Goal: Use online tool/utility: Utilize a website feature to perform a specific function

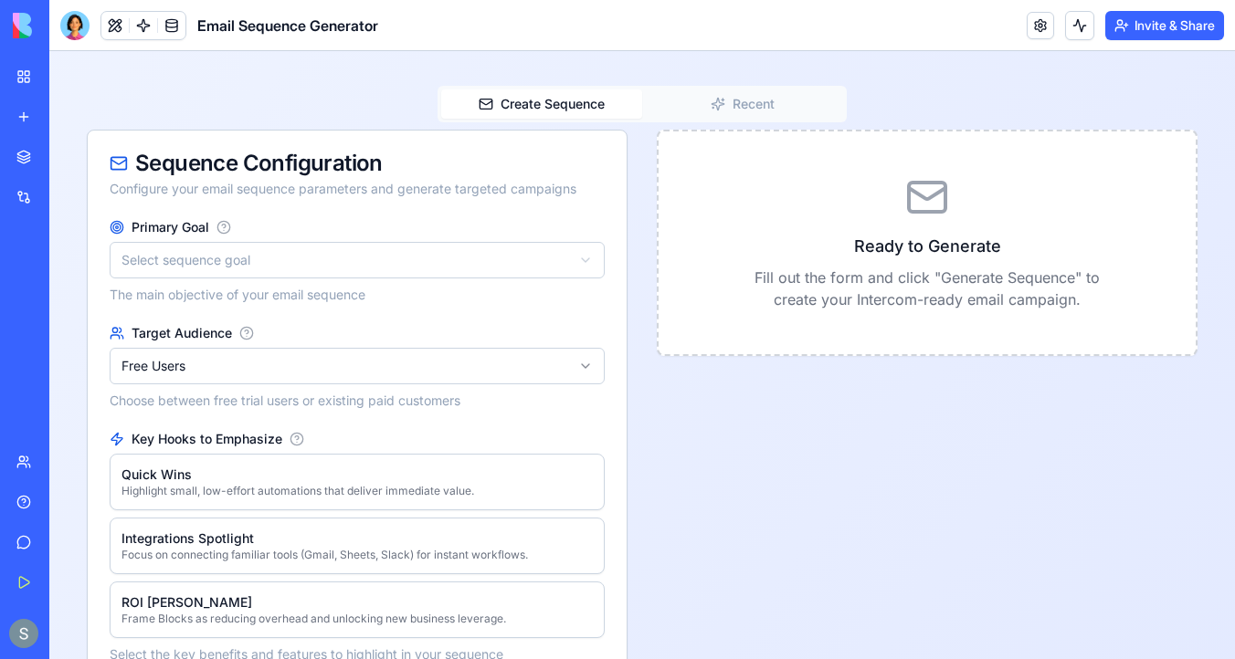
scroll to position [240, 0]
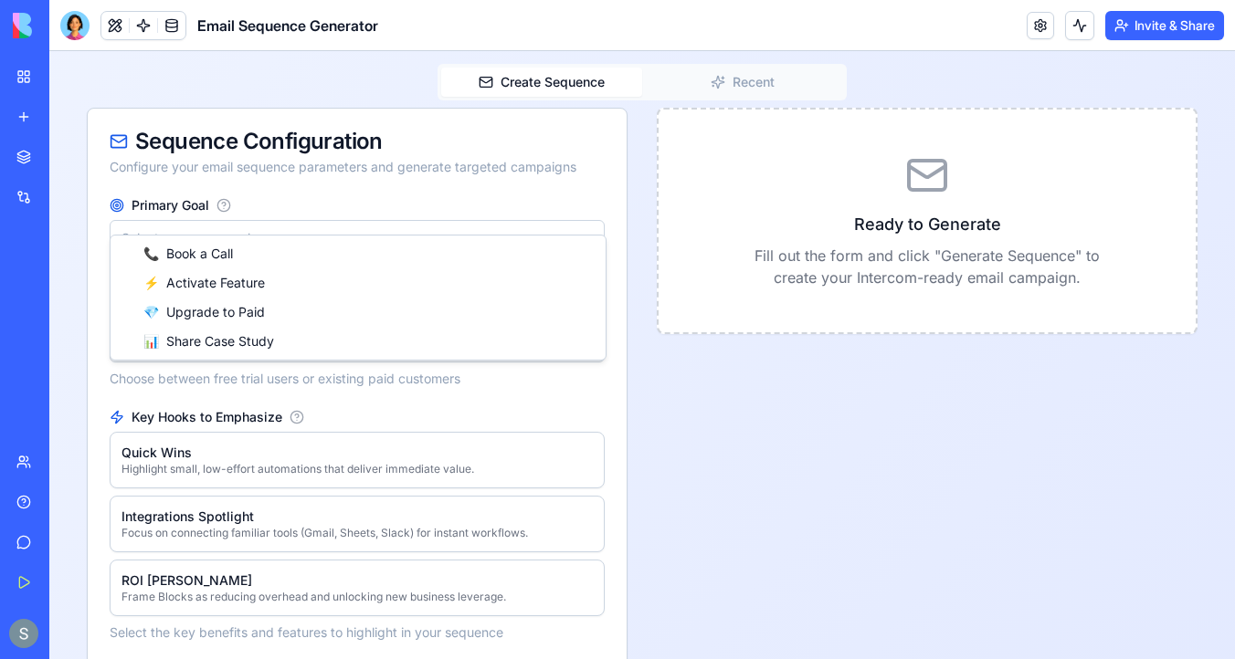
click at [323, 210] on html "**********" at bounding box center [641, 563] width 1185 height 1504
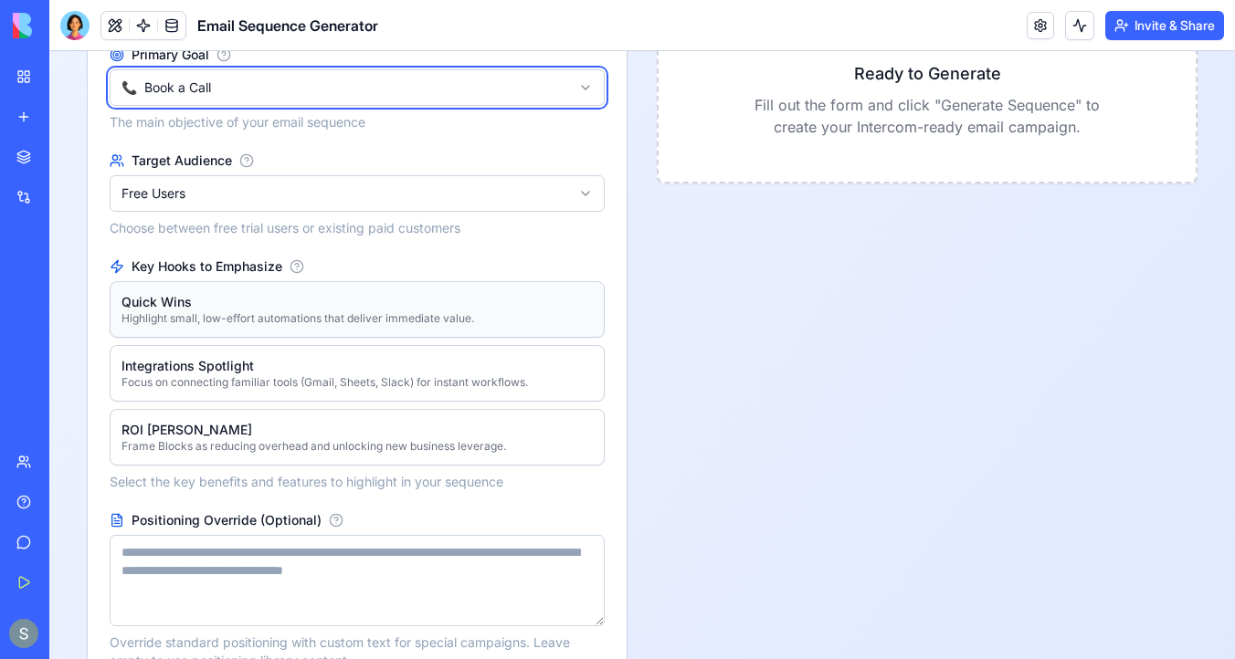
scroll to position [426, 0]
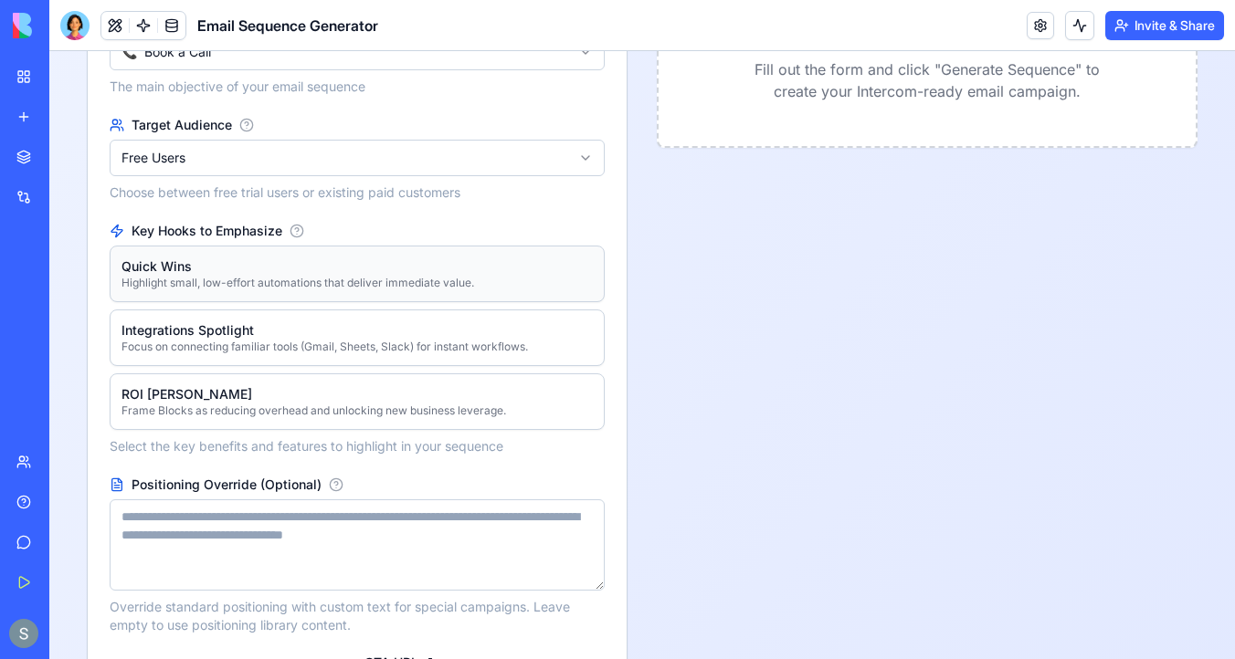
click at [253, 258] on div "Quick Wins" at bounding box center [297, 267] width 352 height 18
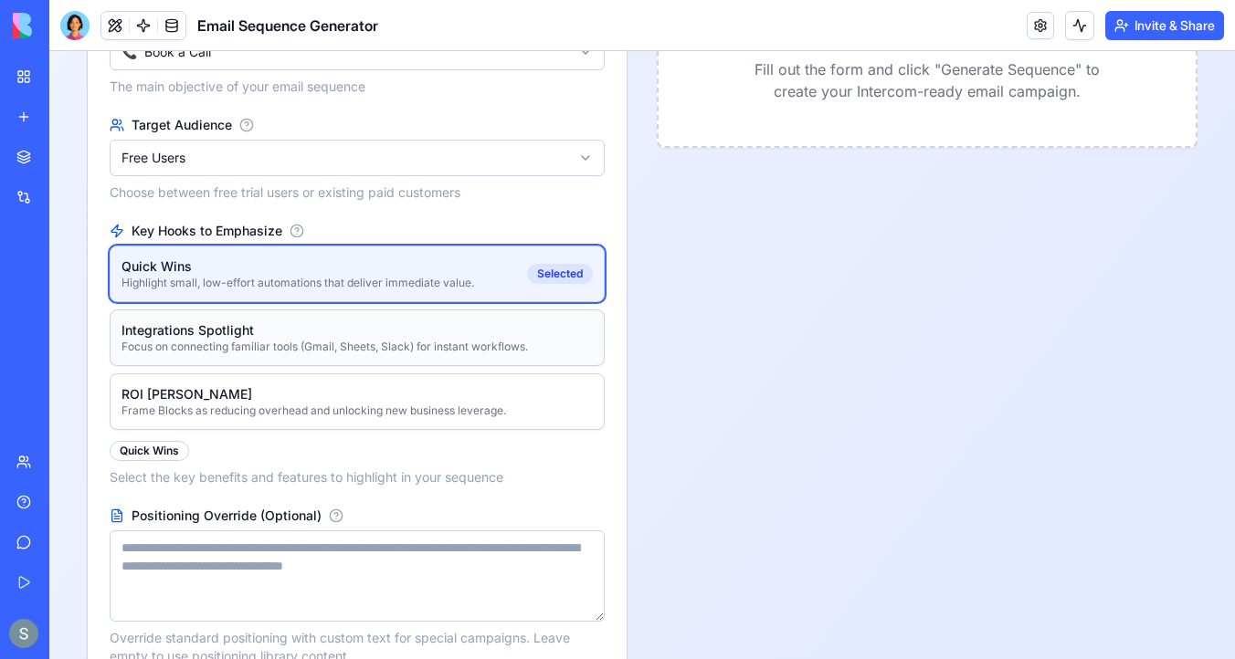
click at [252, 321] on div "Integrations Spotlight" at bounding box center [324, 330] width 406 height 18
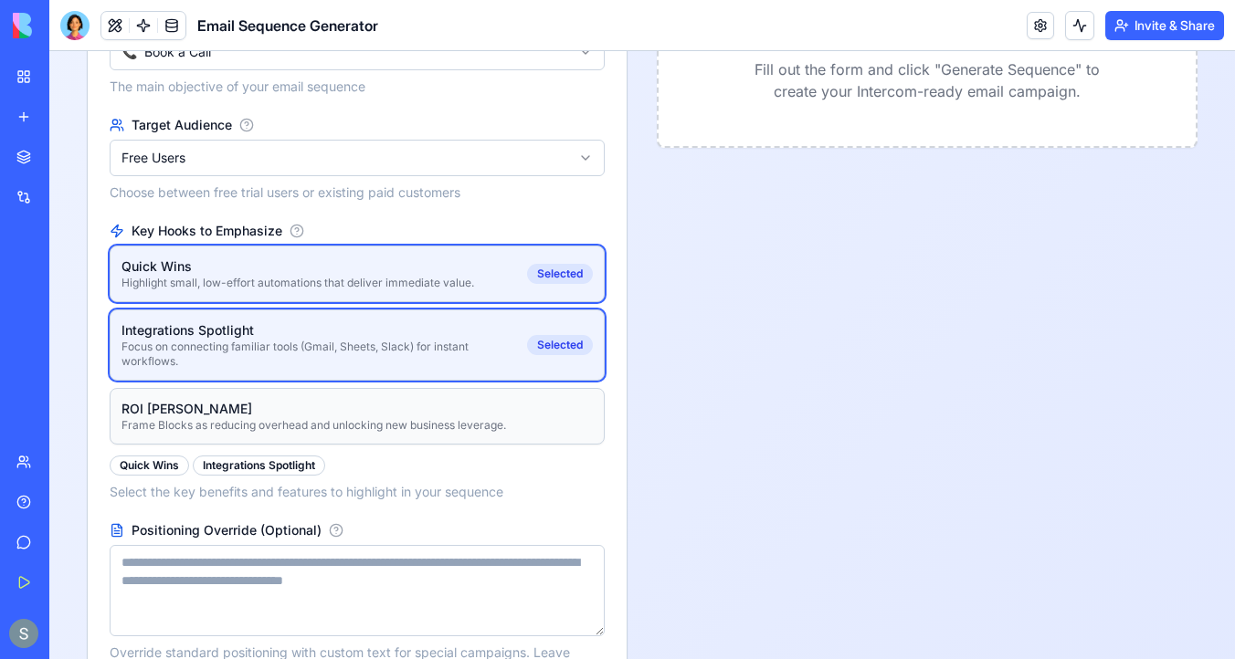
click at [251, 400] on div "ROI Angle" at bounding box center [313, 409] width 384 height 18
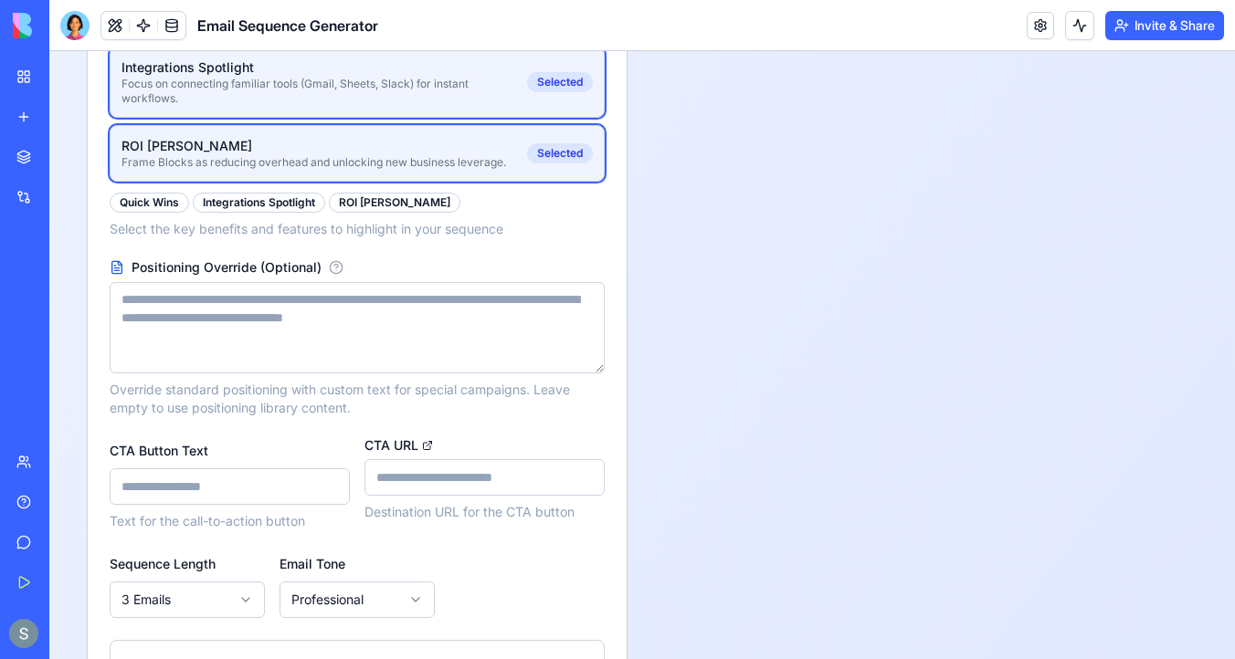
scroll to position [706, 0]
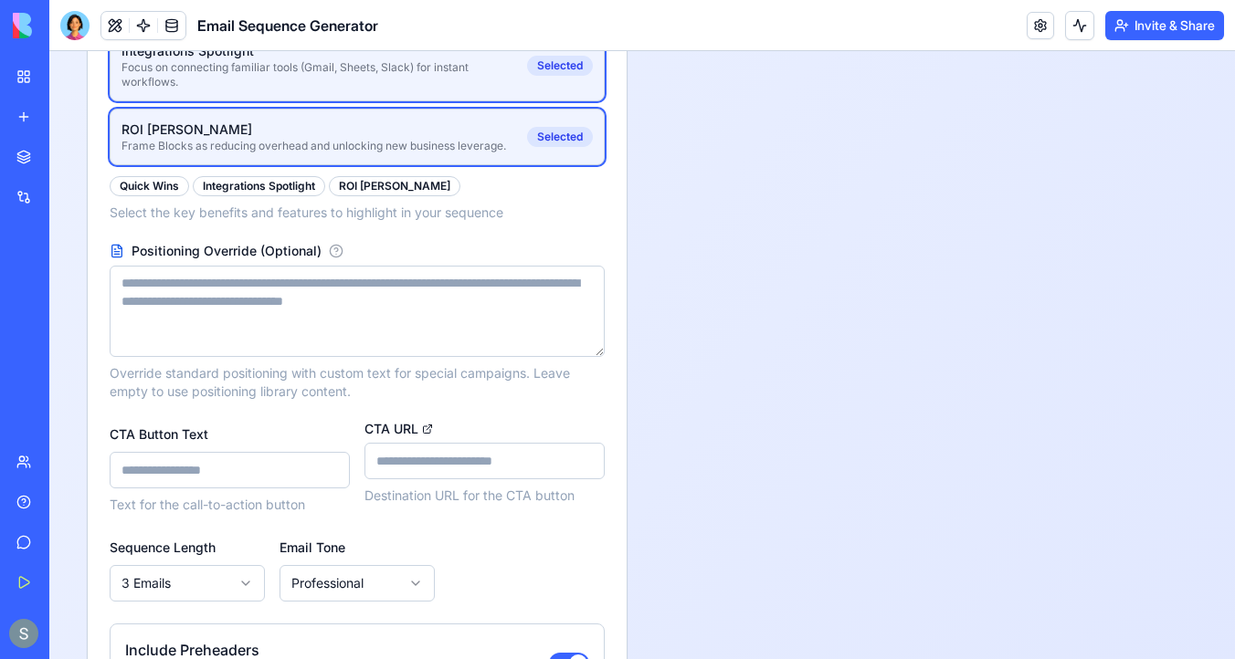
click at [230, 457] on input "CTA Button Text" at bounding box center [230, 470] width 240 height 37
type input "**********"
click at [423, 443] on input "CTA URL" at bounding box center [484, 461] width 240 height 37
type input "**********"
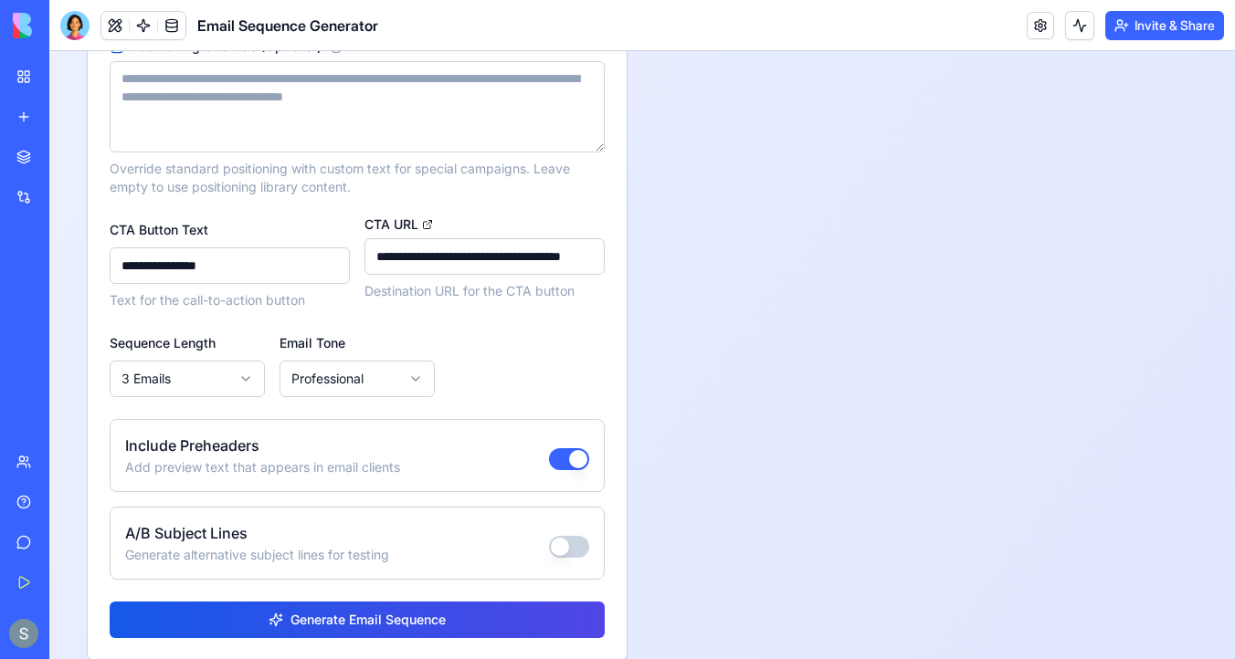
scroll to position [916, 0]
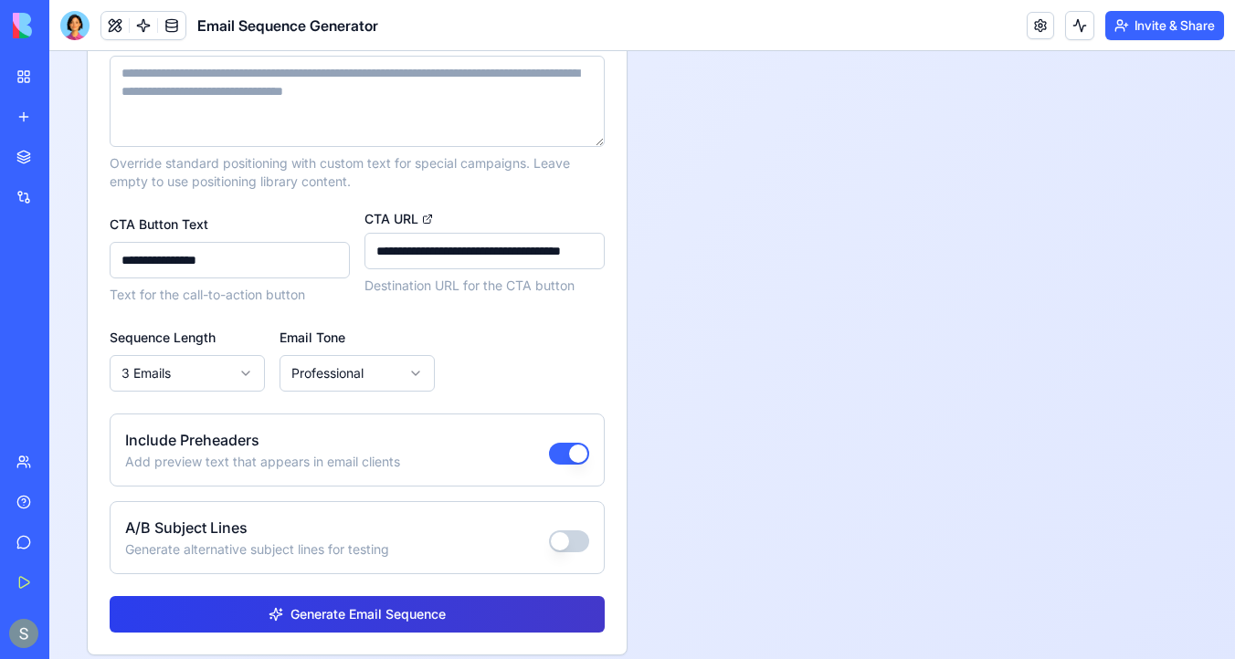
click at [328, 605] on span "Generate Email Sequence" at bounding box center [367, 614] width 155 height 18
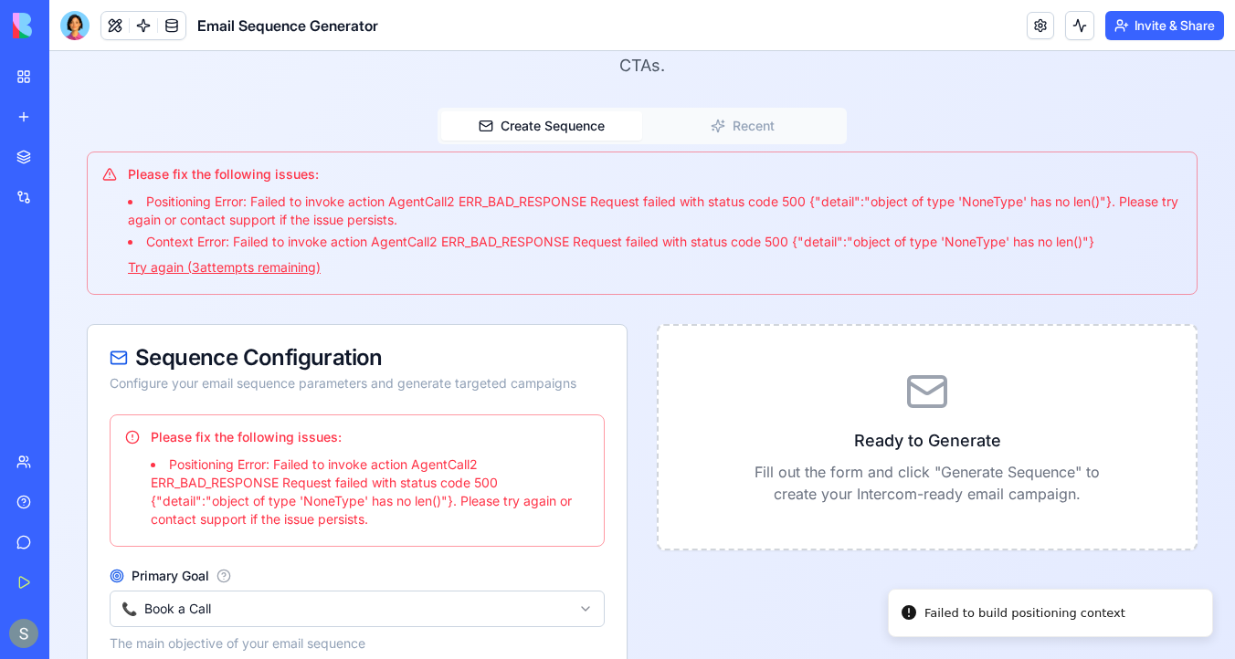
scroll to position [240, 0]
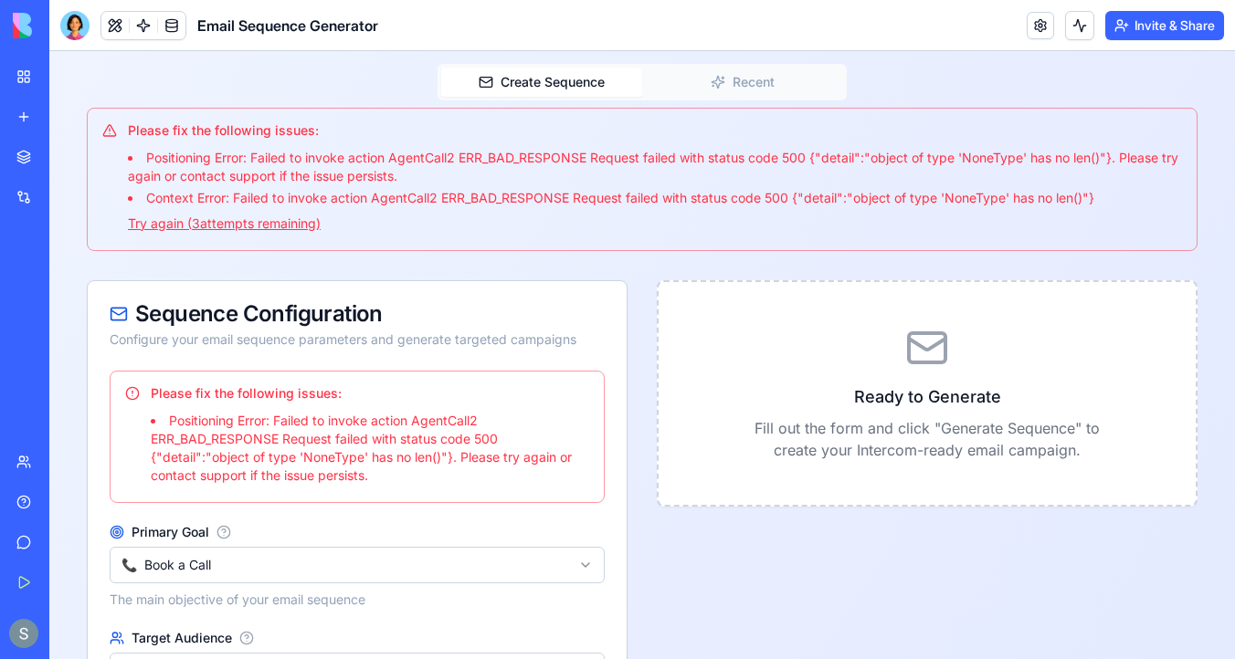
drag, startPoint x: 347, startPoint y: 193, endPoint x: 120, endPoint y: 102, distance: 244.7
click at [120, 121] on div "Please fix the following issues: Positioning Error: Failed to invoke action Age…" at bounding box center [641, 177] width 1079 height 112
copy div "Please fix the following issues: Positioning Error: Failed to invoke action Age…"
click at [69, 22] on div at bounding box center [74, 25] width 29 height 29
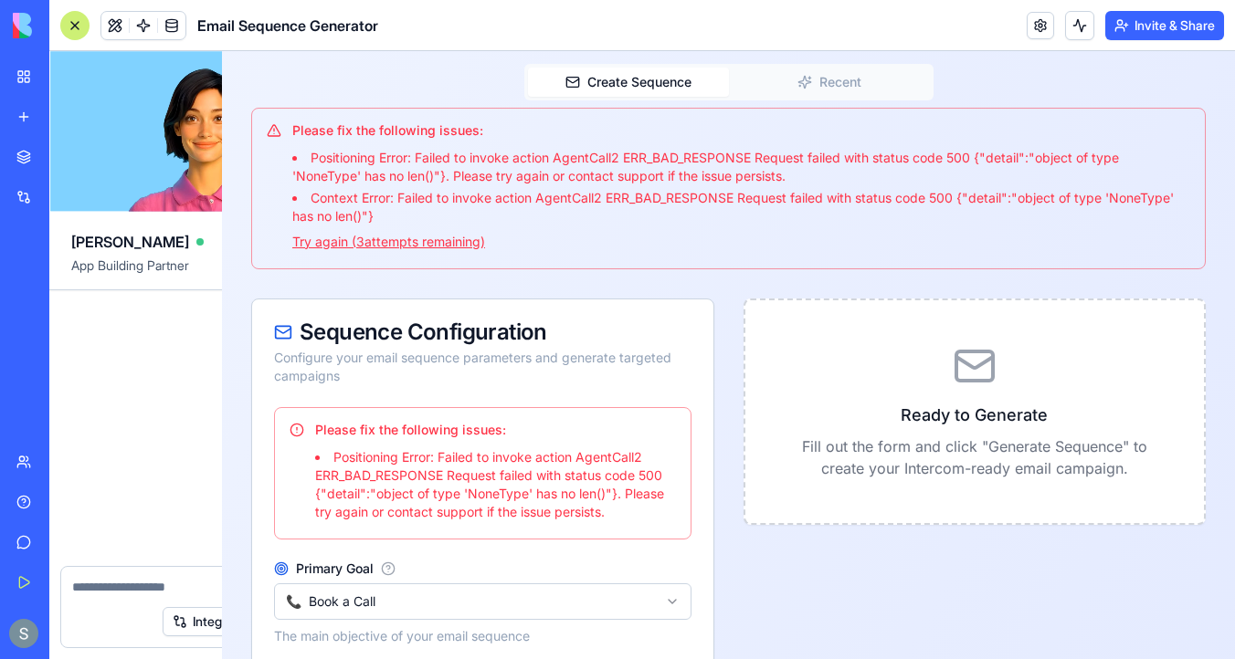
scroll to position [8062, 0]
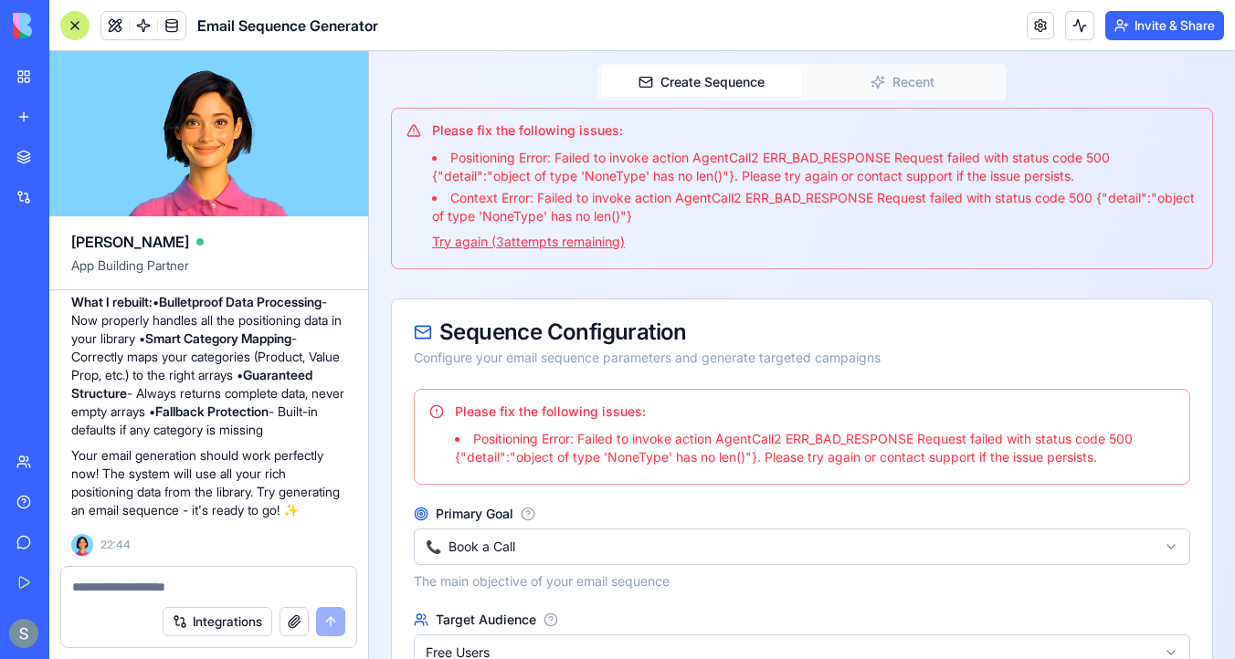
click at [182, 584] on textarea at bounding box center [208, 587] width 273 height 18
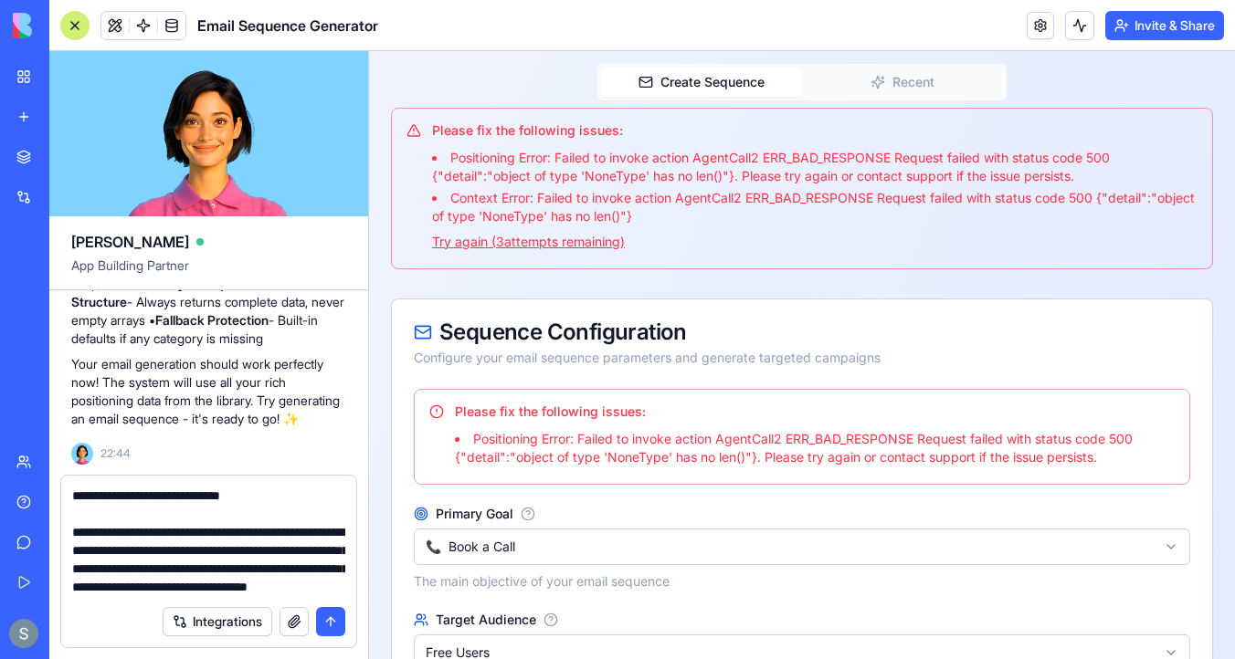
scroll to position [108, 0]
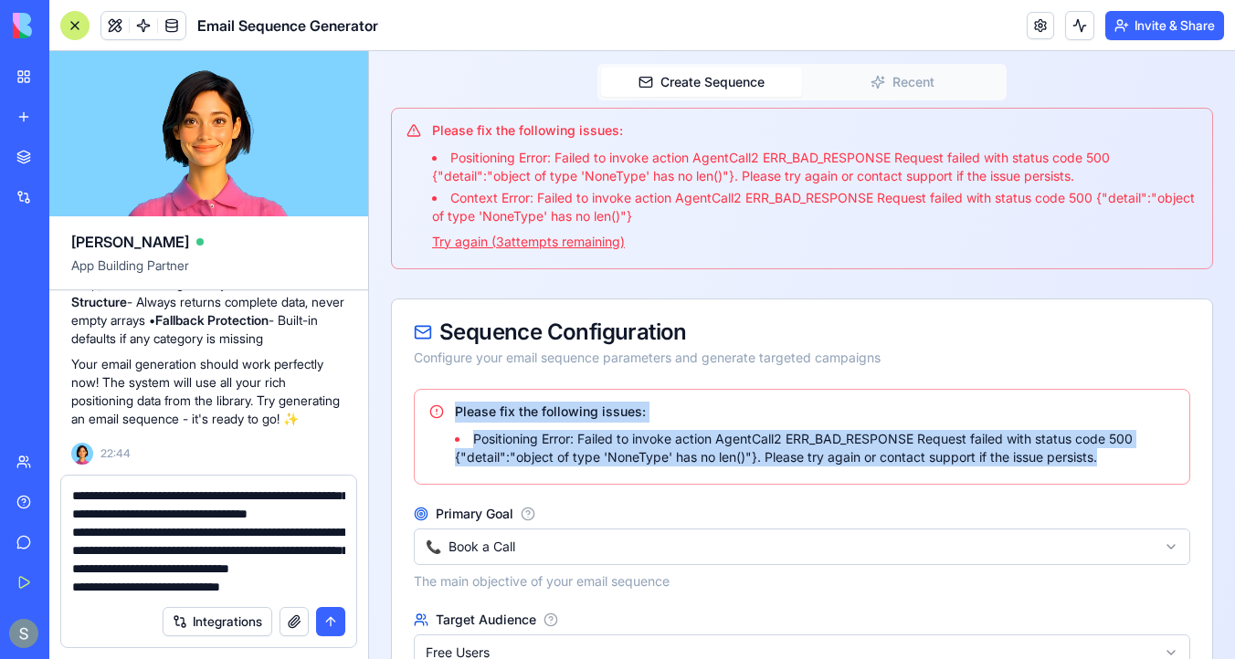
drag, startPoint x: 1111, startPoint y: 438, endPoint x: 425, endPoint y: 371, distance: 690.0
click at [425, 389] on div "Please fix the following issues: Positioning Error: Failed to invoke action Age…" at bounding box center [802, 437] width 776 height 96
copy div "Please fix the following issues: Positioning Error: Failed to invoke action Age…"
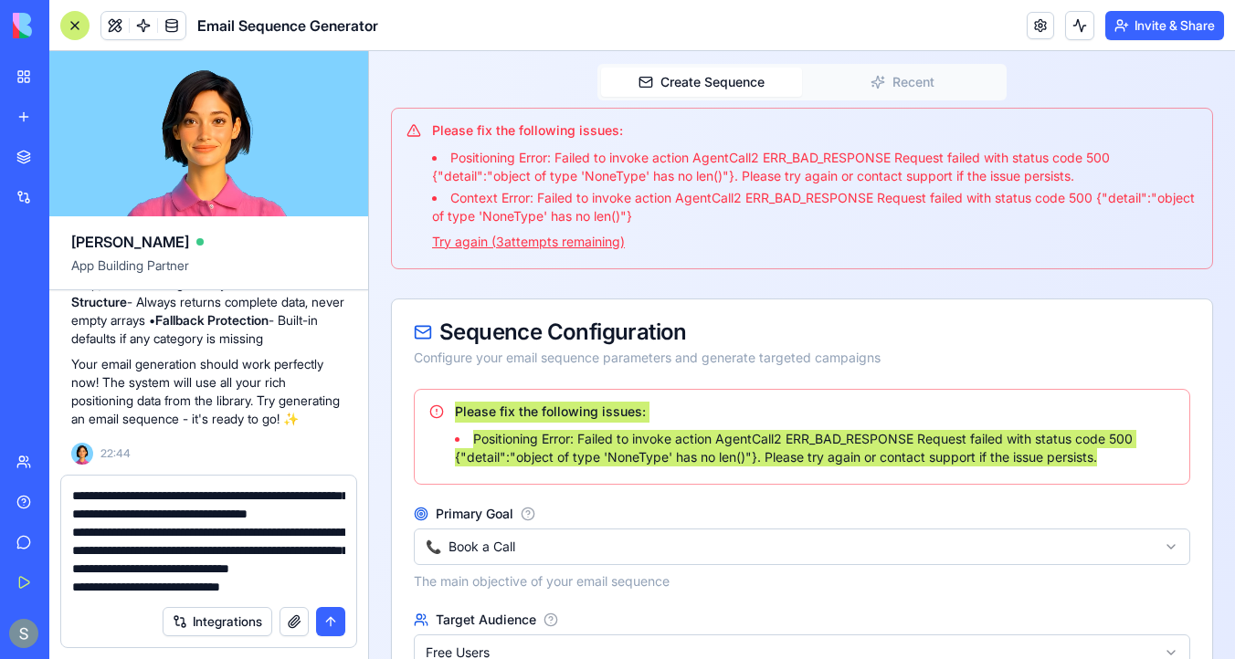
click at [297, 588] on textarea "**********" at bounding box center [208, 542] width 273 height 110
type textarea "**********"
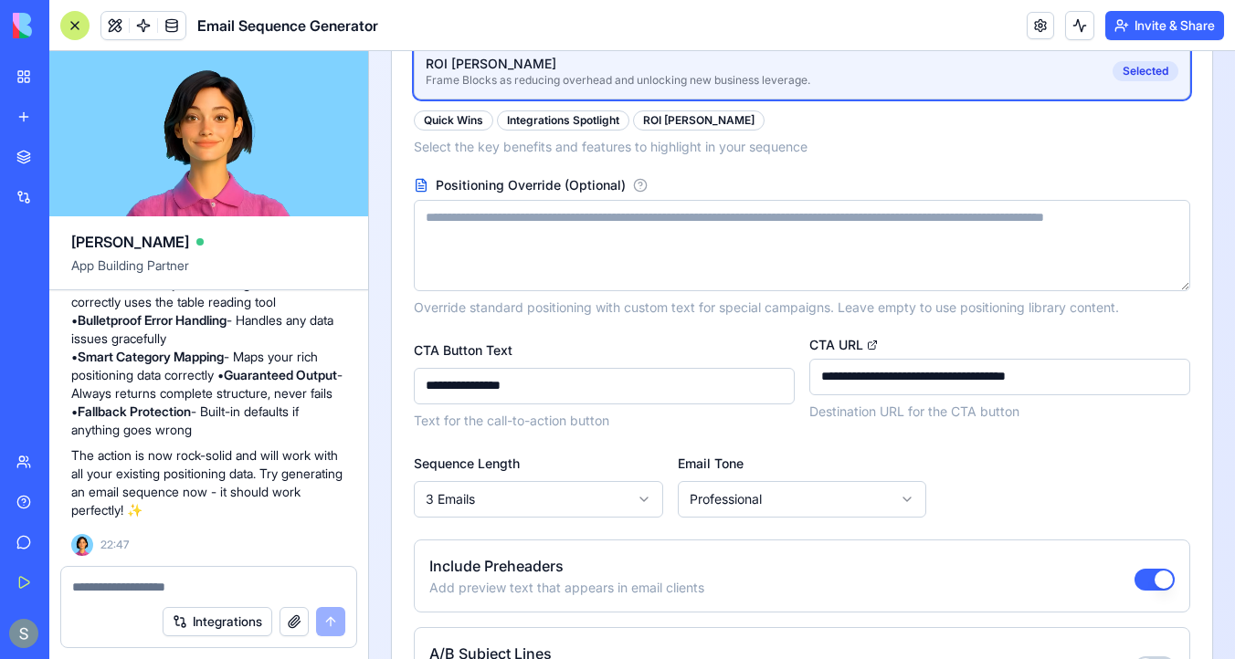
scroll to position [1054, 0]
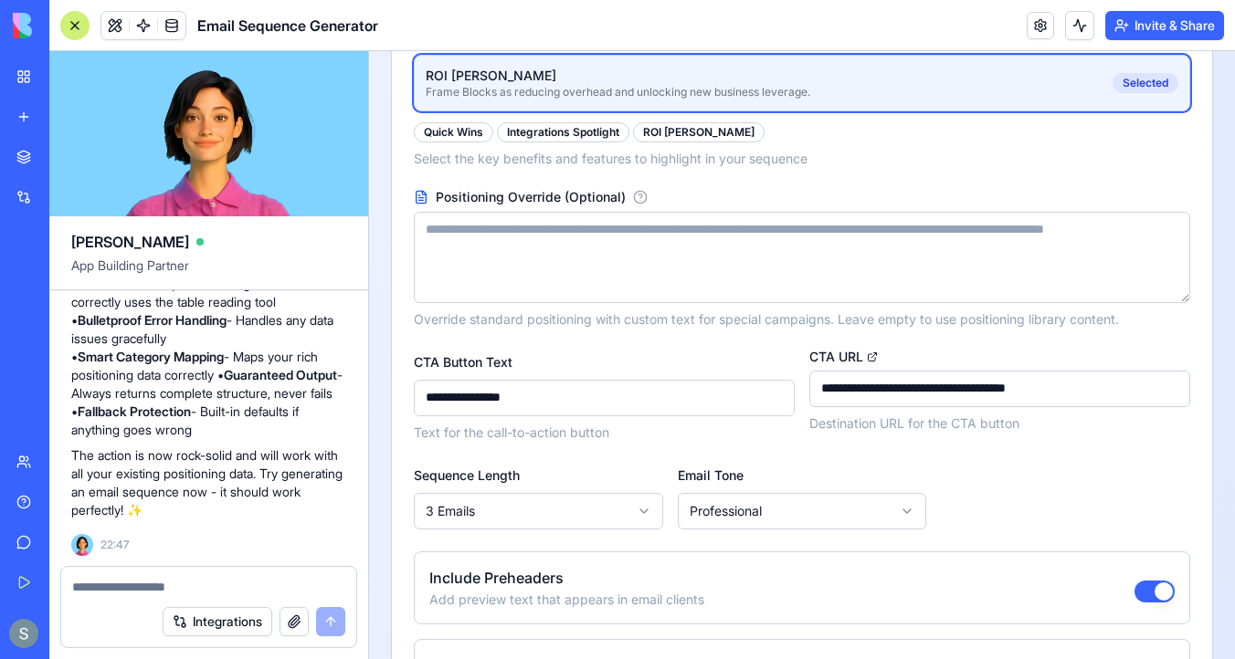
click at [745, 479] on html "**********" at bounding box center [802, 37] width 866 height 2081
select select "****"
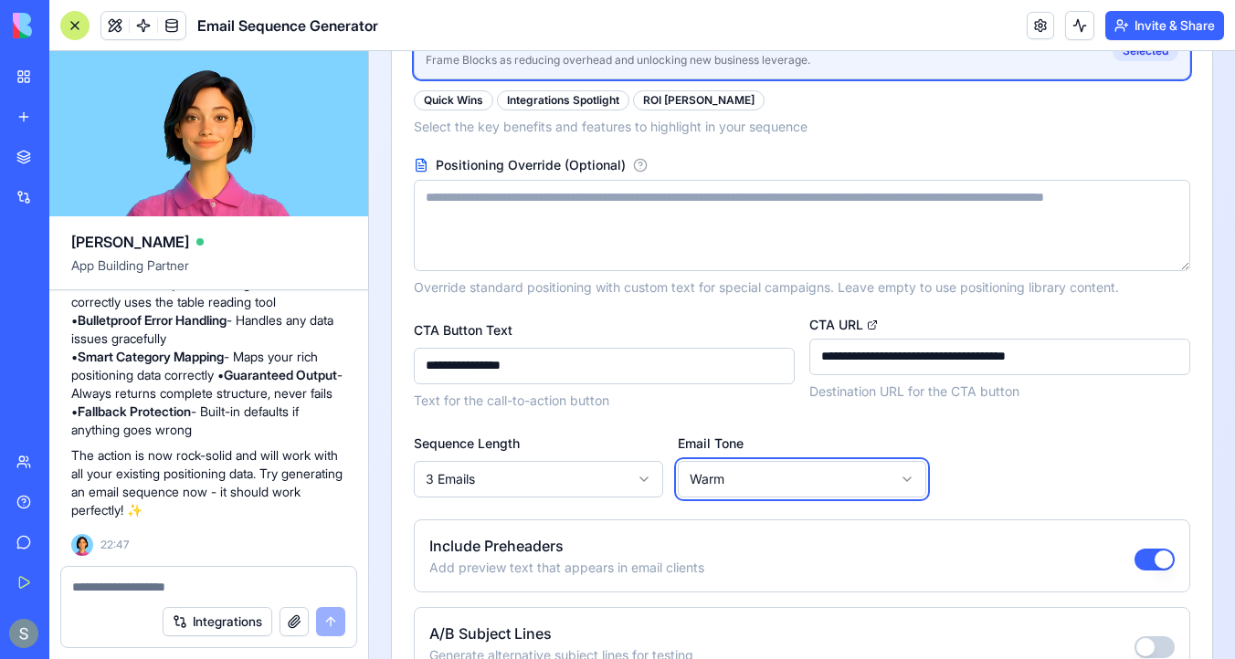
scroll to position [1258, 0]
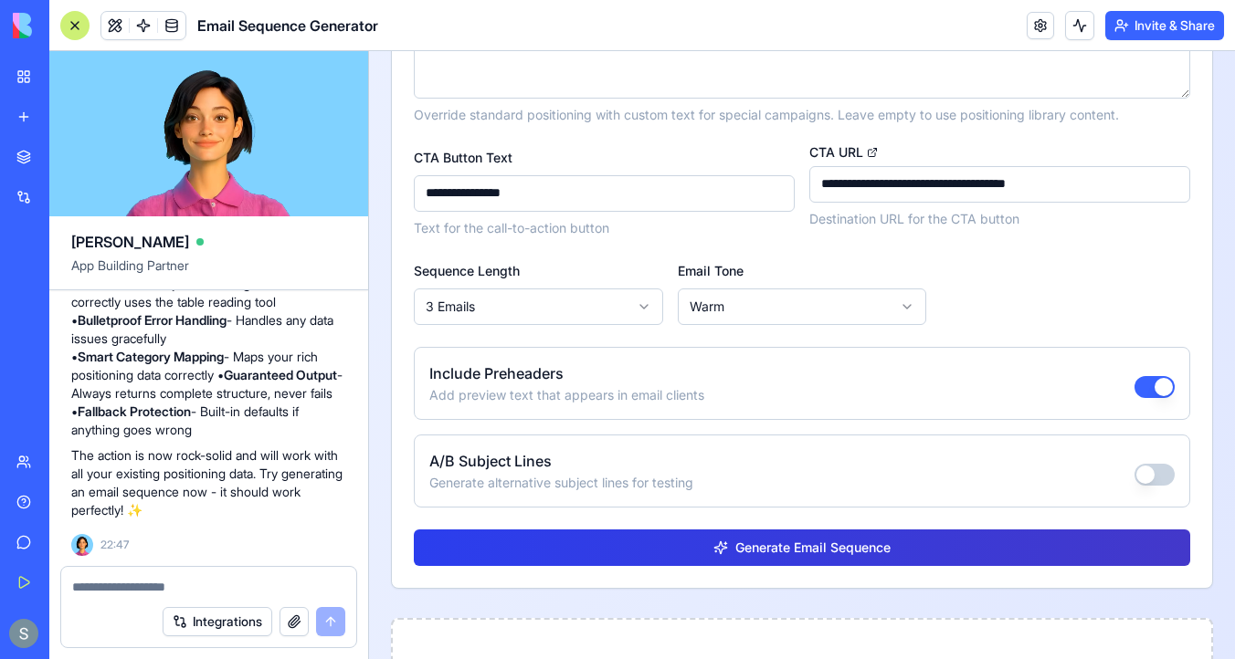
click at [727, 539] on div "Generate Email Sequence" at bounding box center [801, 548] width 177 height 18
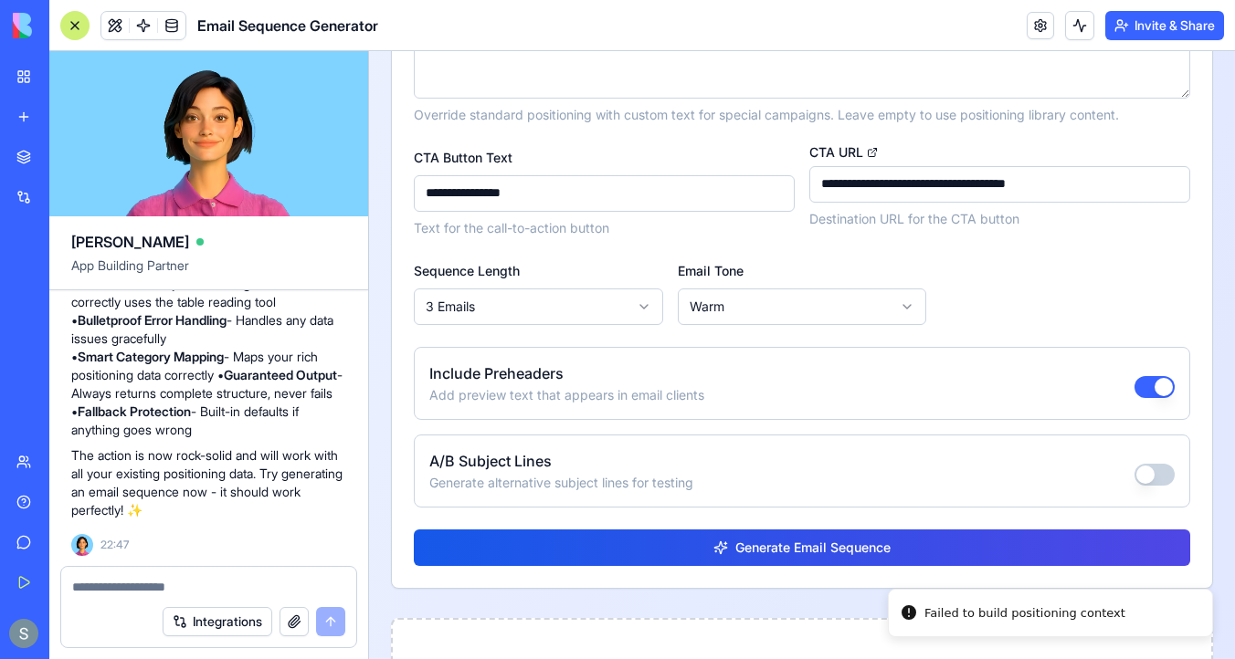
click at [196, 590] on textarea at bounding box center [208, 587] width 273 height 18
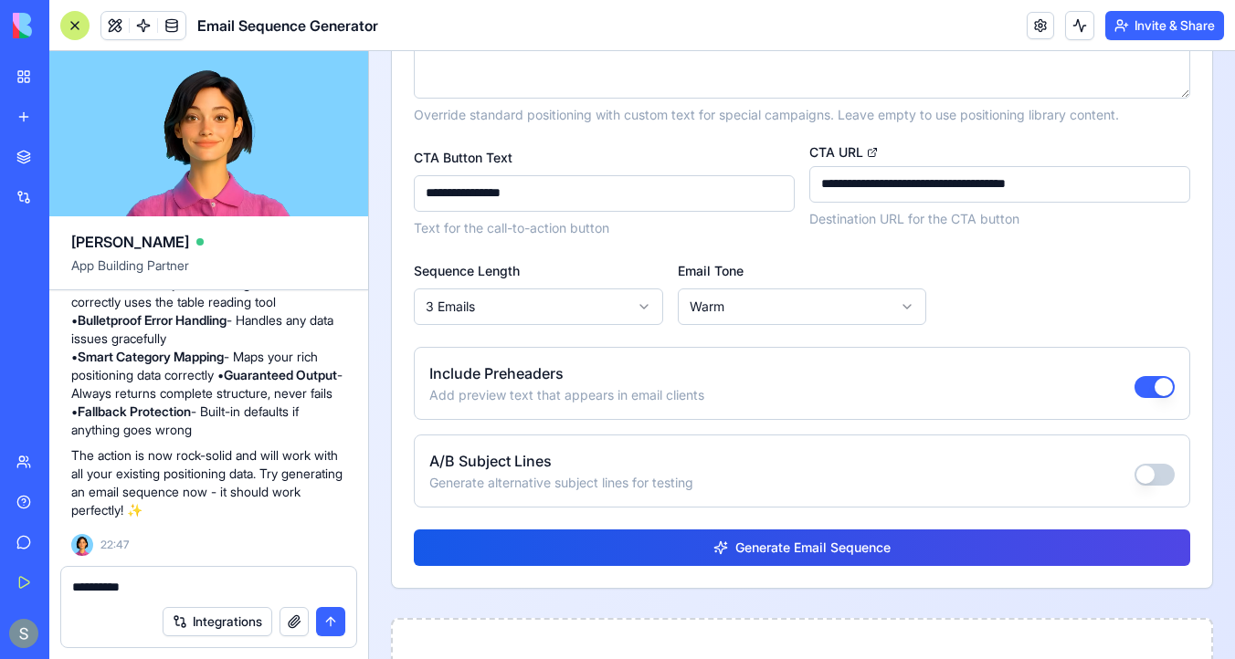
type textarea "**********"
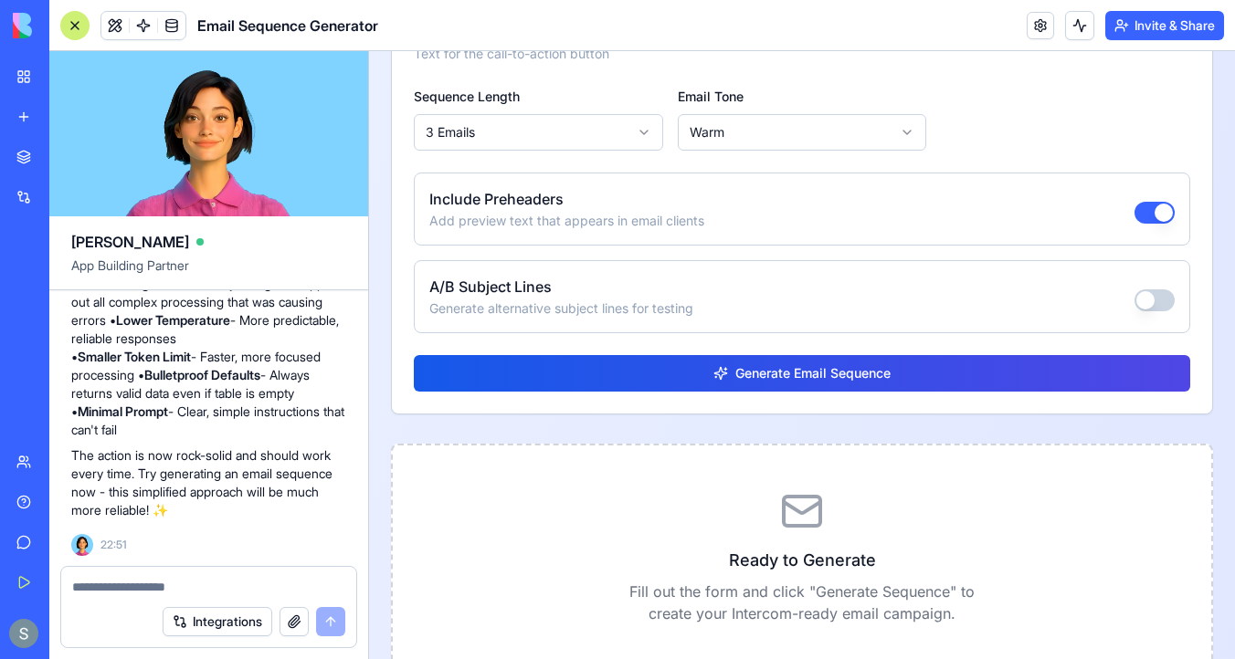
scroll to position [1446, 0]
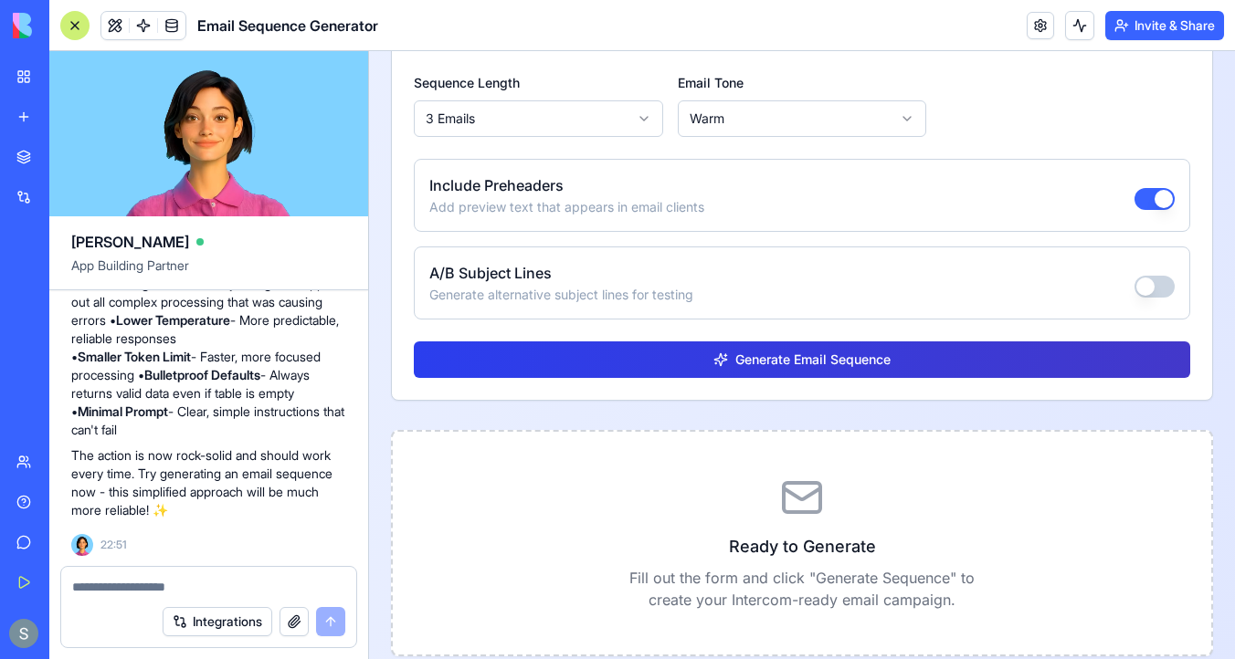
click at [592, 342] on button "Generate Email Sequence" at bounding box center [802, 360] width 776 height 37
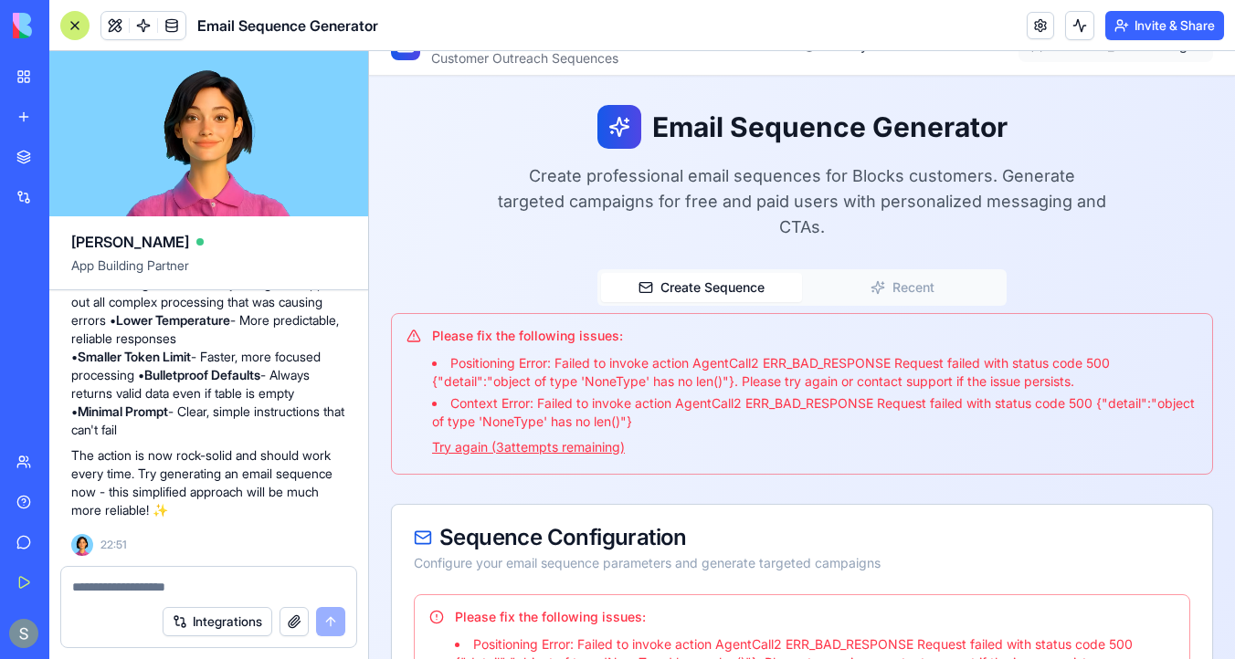
scroll to position [33, 0]
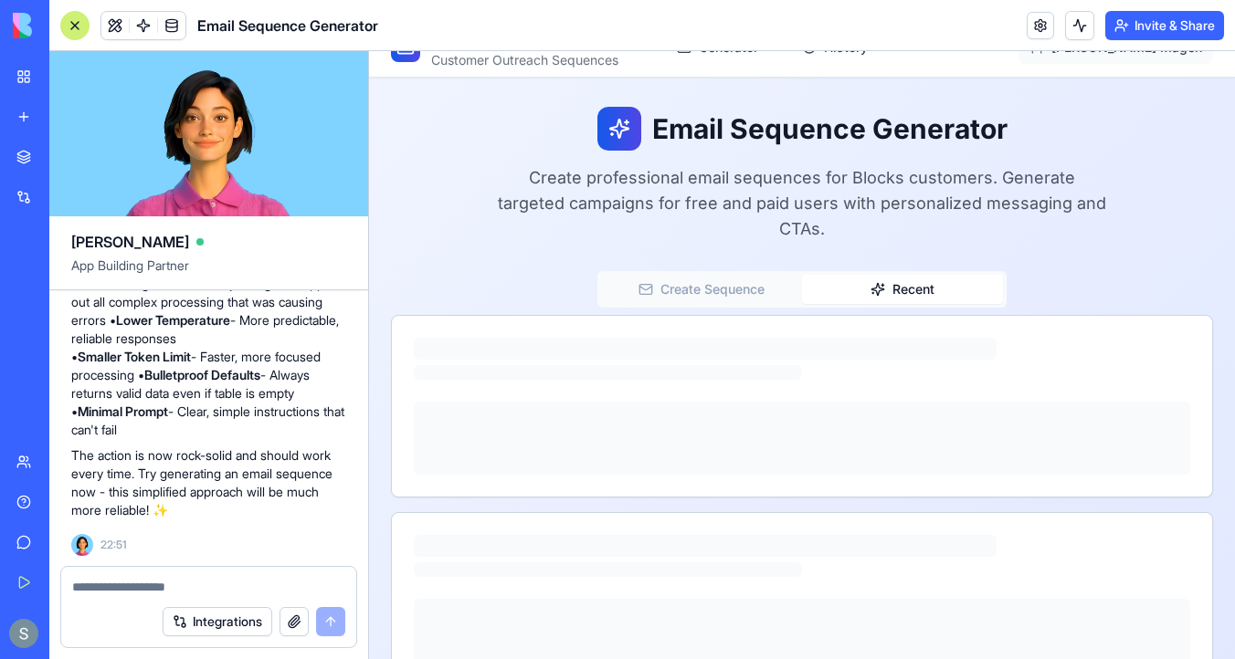
click at [888, 275] on button "Recent" at bounding box center [902, 289] width 201 height 29
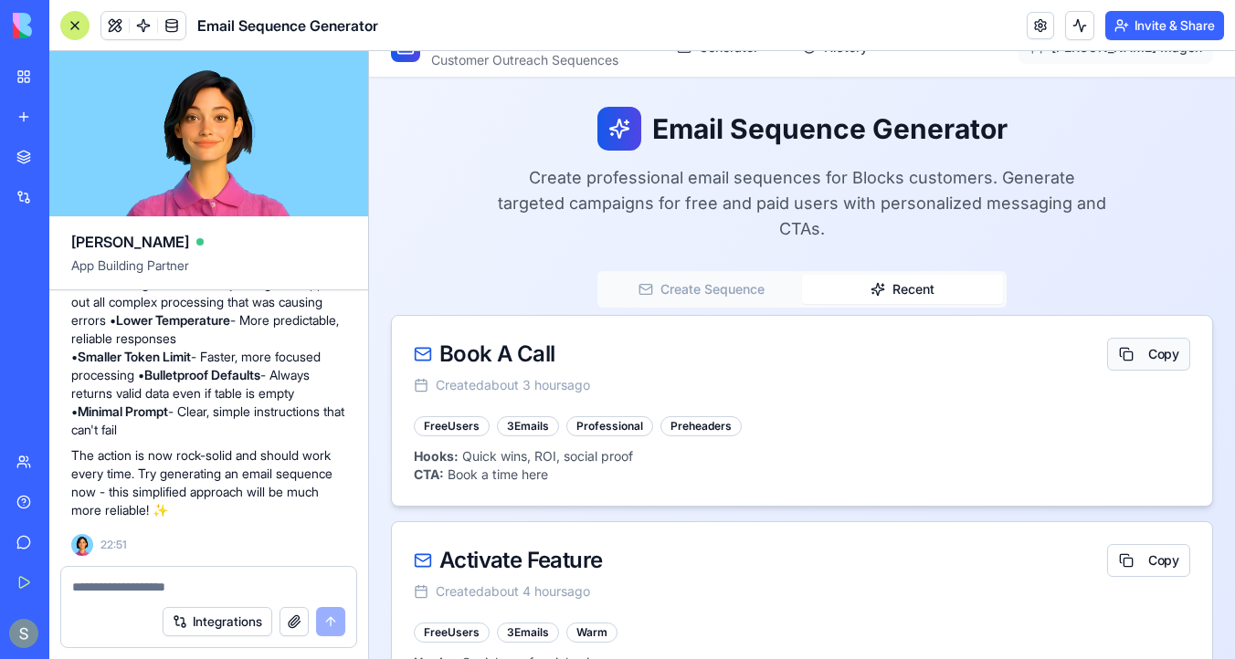
click at [1162, 345] on span "Copy" at bounding box center [1163, 354] width 30 height 18
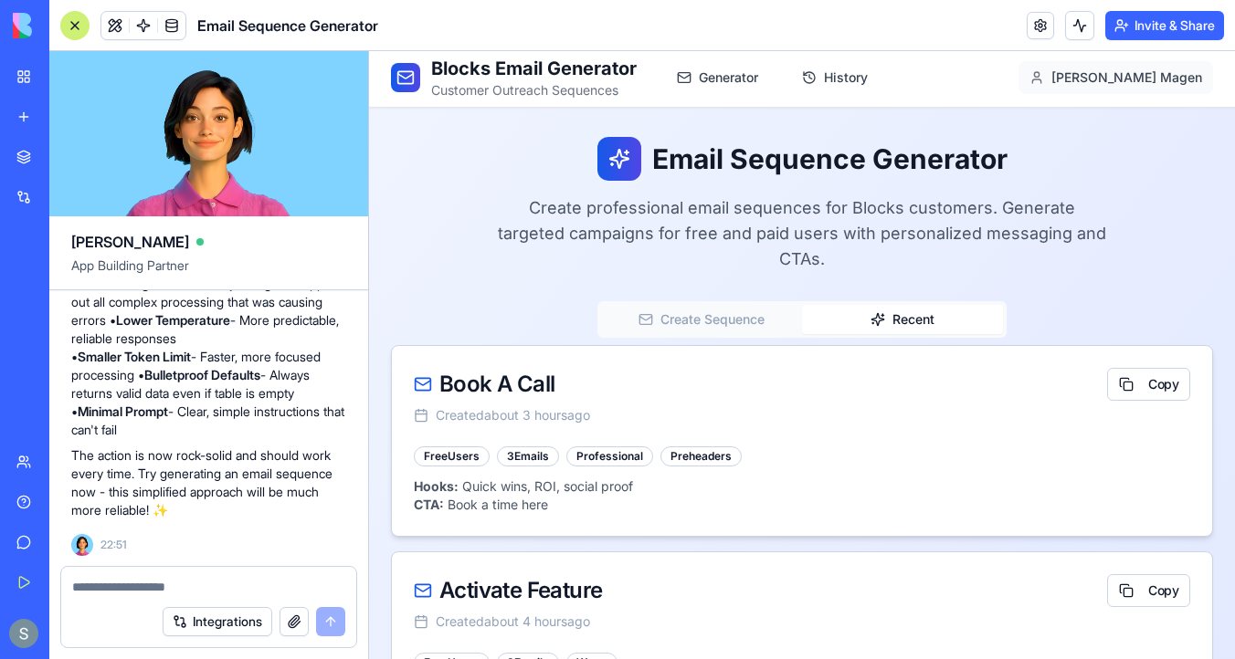
scroll to position [0, 0]
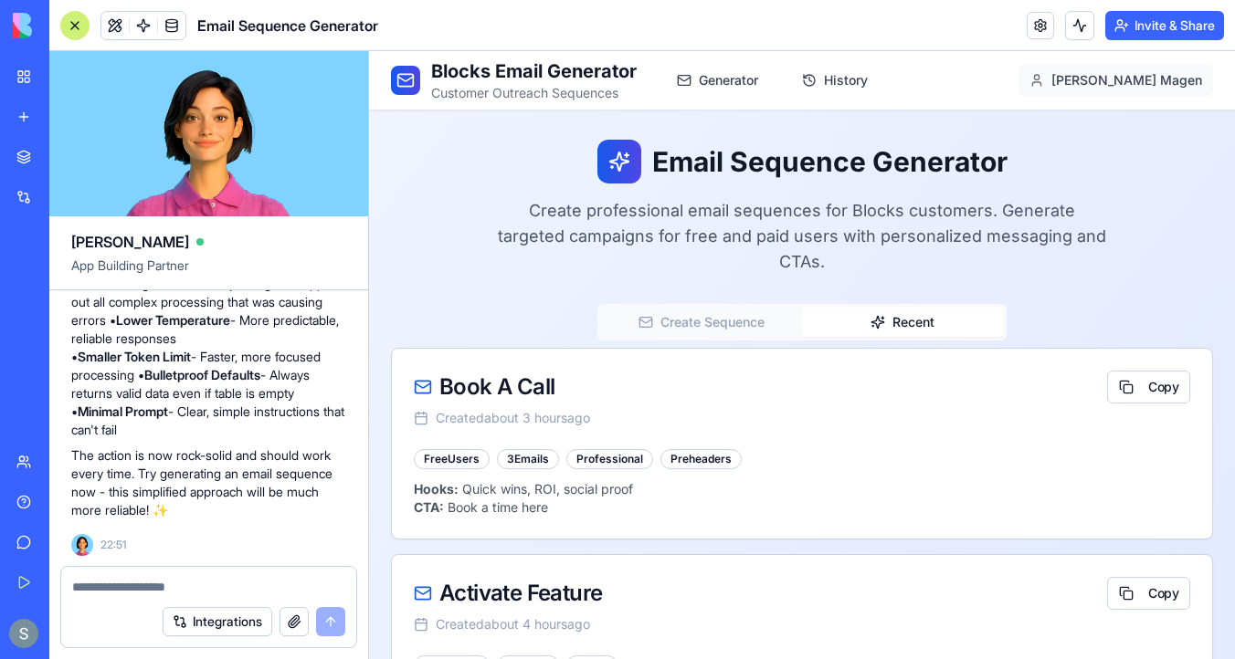
click at [699, 308] on button "Create Sequence" at bounding box center [701, 322] width 201 height 29
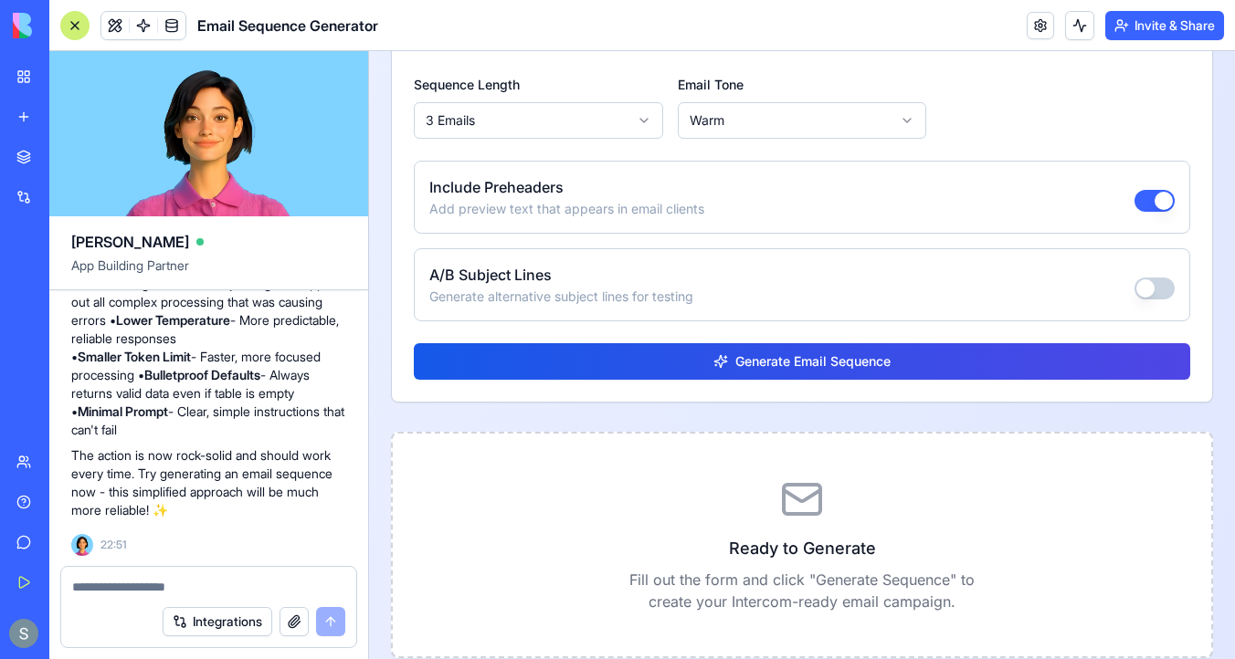
scroll to position [1446, 0]
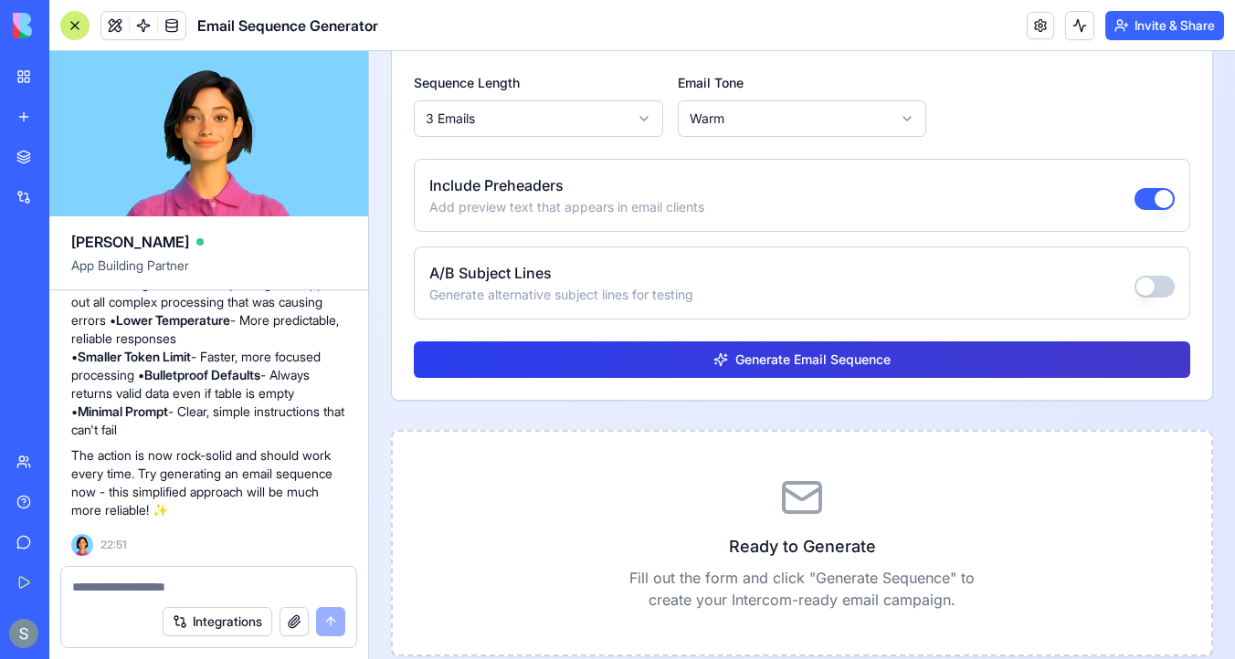
click at [643, 343] on button "Generate Email Sequence" at bounding box center [802, 360] width 776 height 37
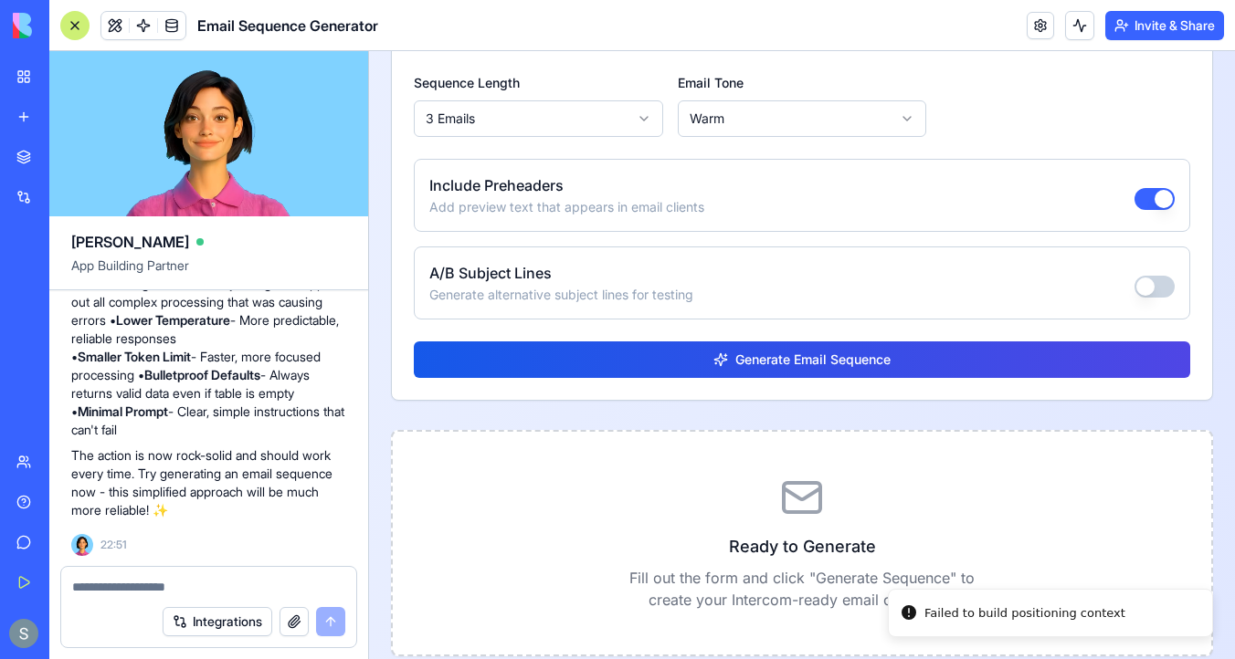
click at [182, 580] on textarea at bounding box center [208, 587] width 273 height 18
type textarea "**********"
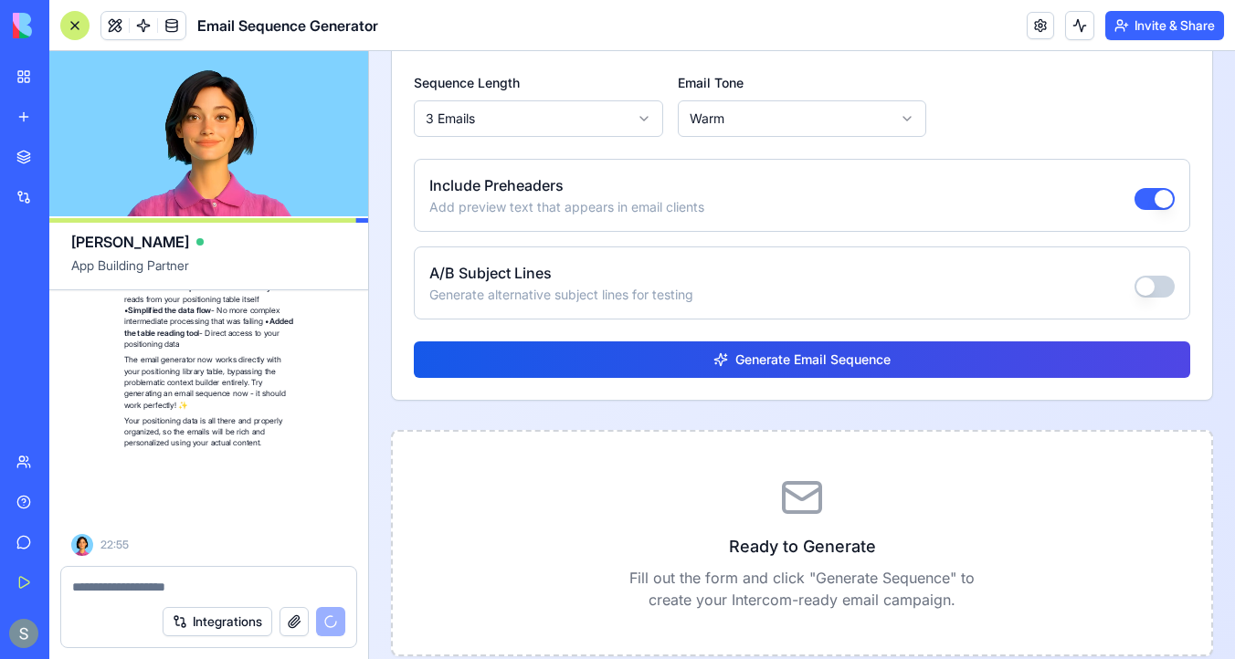
scroll to position [10323, 0]
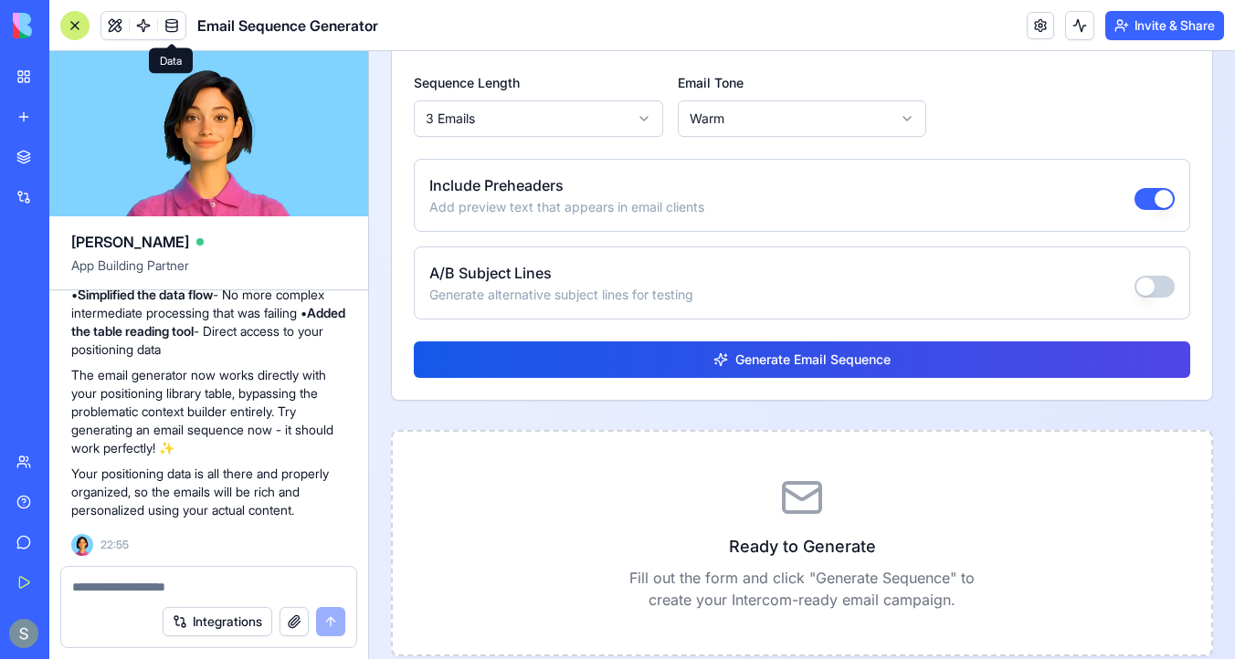
click at [163, 26] on link at bounding box center [171, 25] width 27 height 27
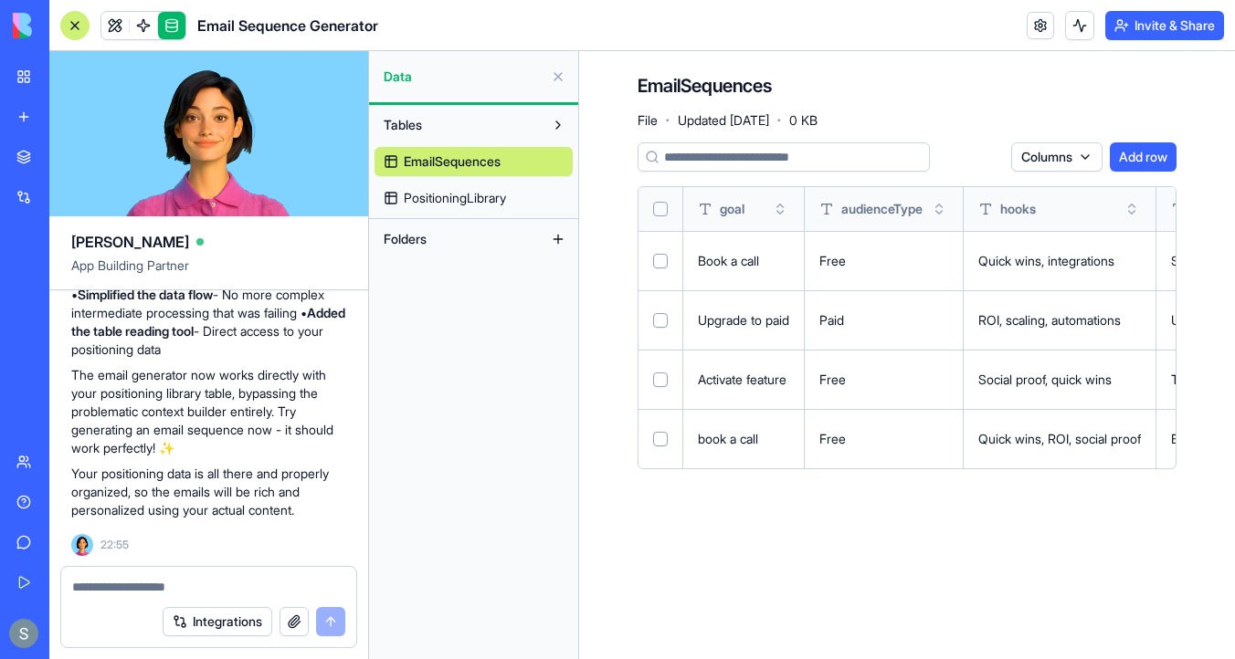
click at [490, 190] on span "PositioningLibrary" at bounding box center [455, 198] width 102 height 18
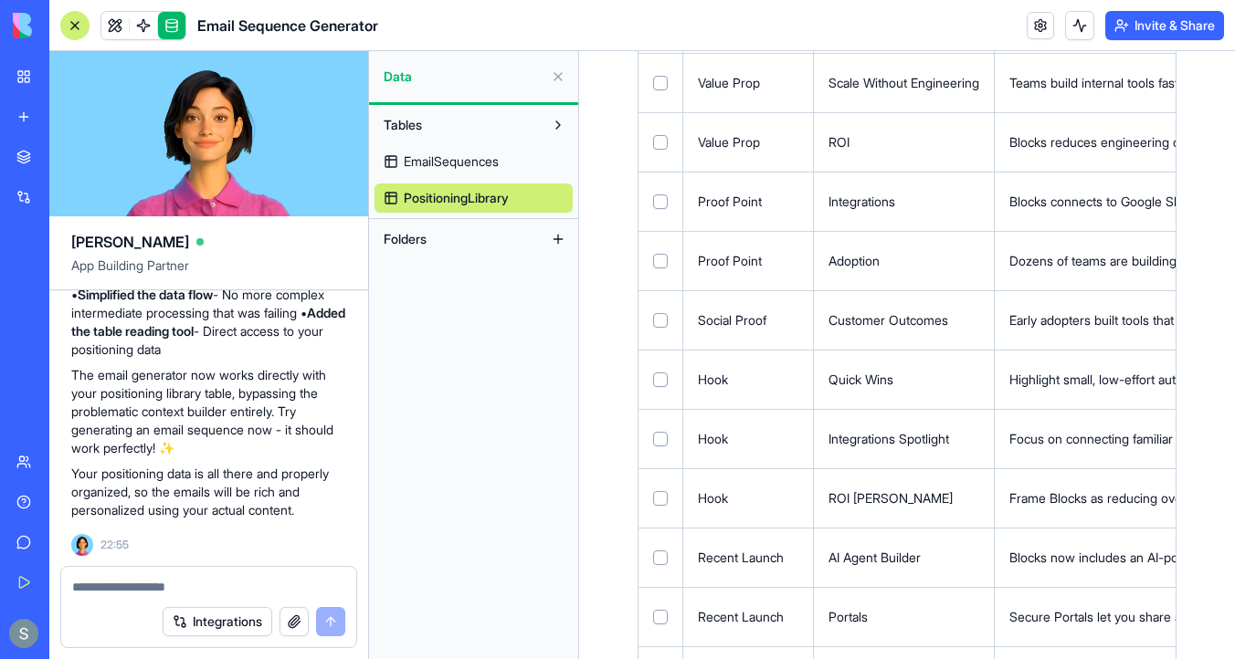
scroll to position [499, 0]
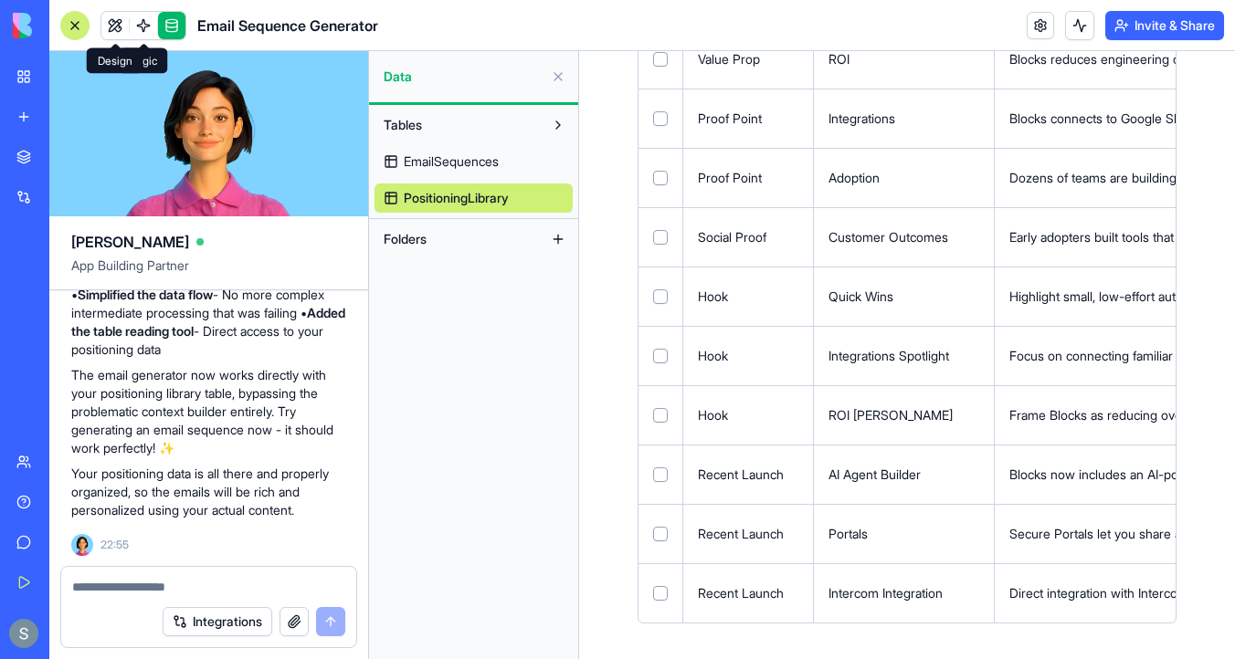
click at [113, 26] on link at bounding box center [114, 25] width 27 height 27
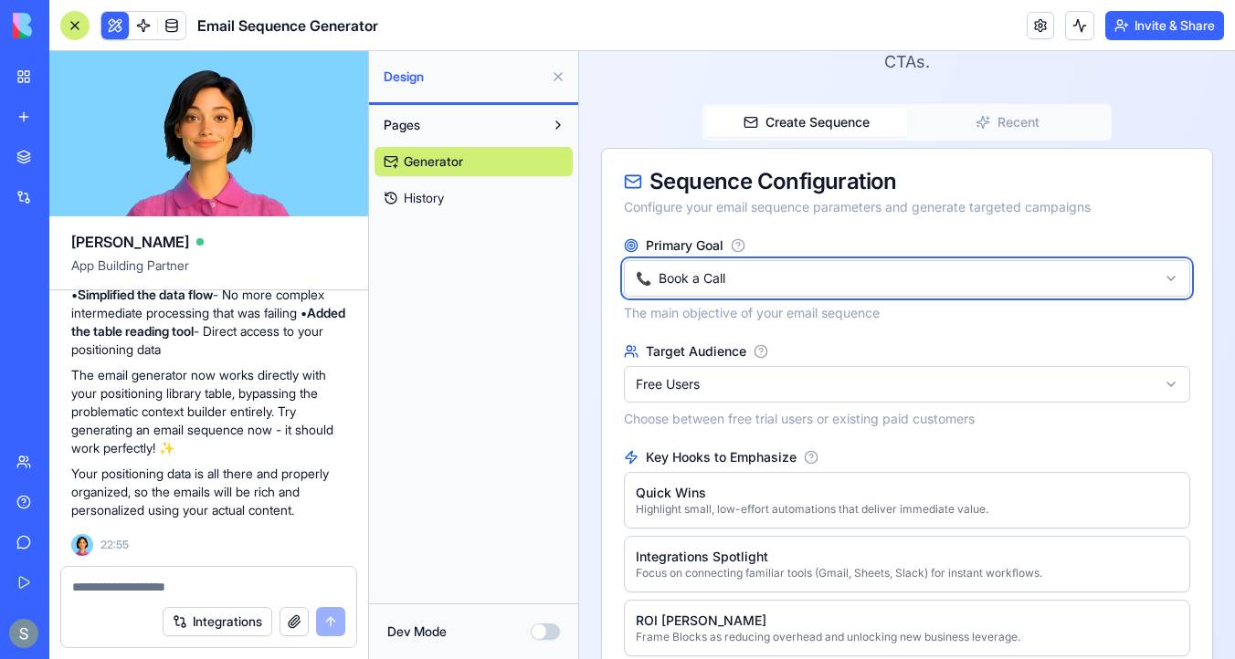
scroll to position [214, 0]
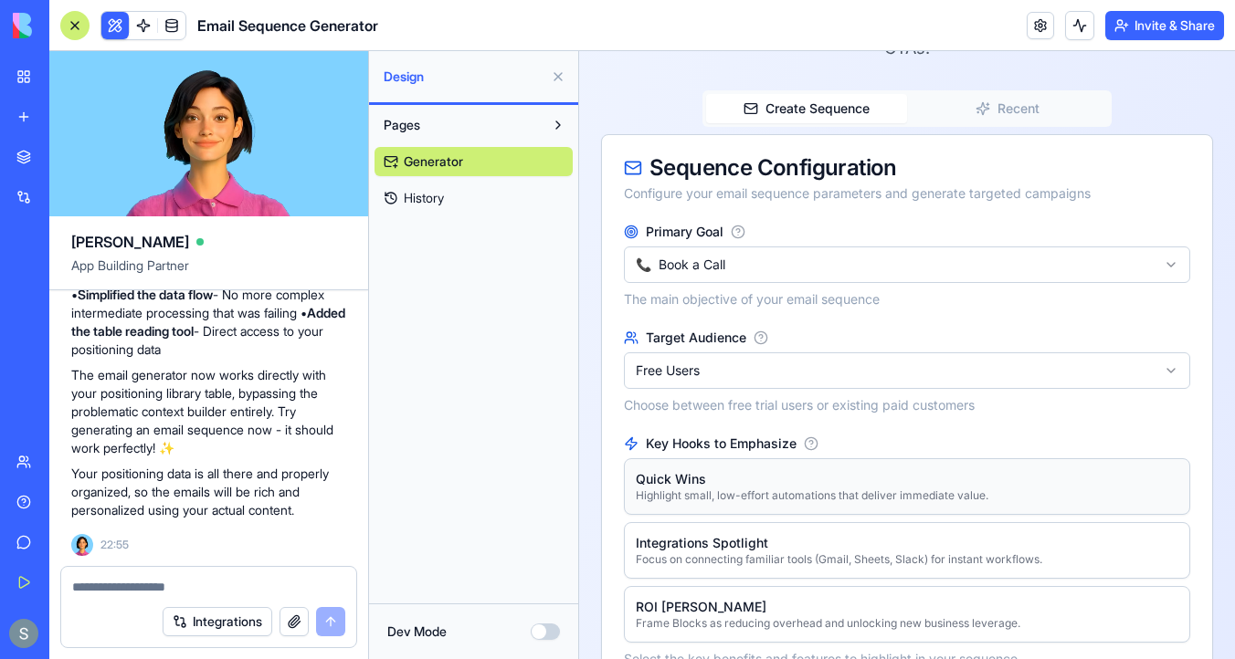
click at [707, 470] on div "Quick Wins" at bounding box center [812, 479] width 352 height 18
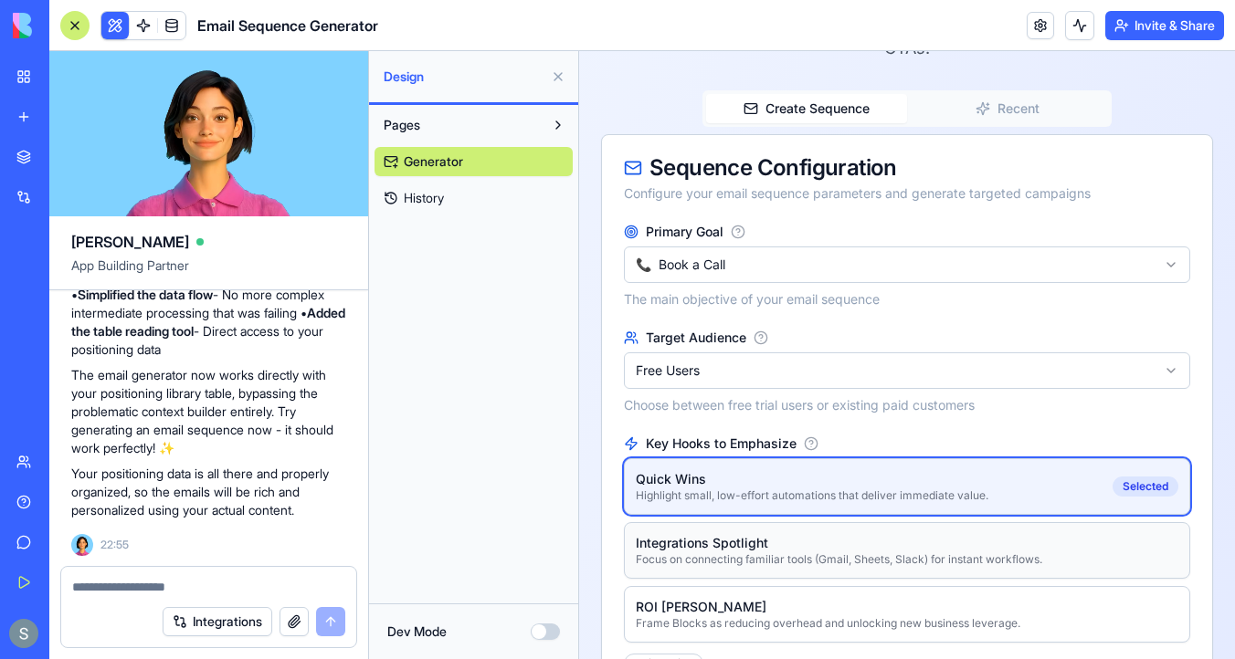
click at [705, 534] on div "Integrations Spotlight" at bounding box center [839, 543] width 406 height 18
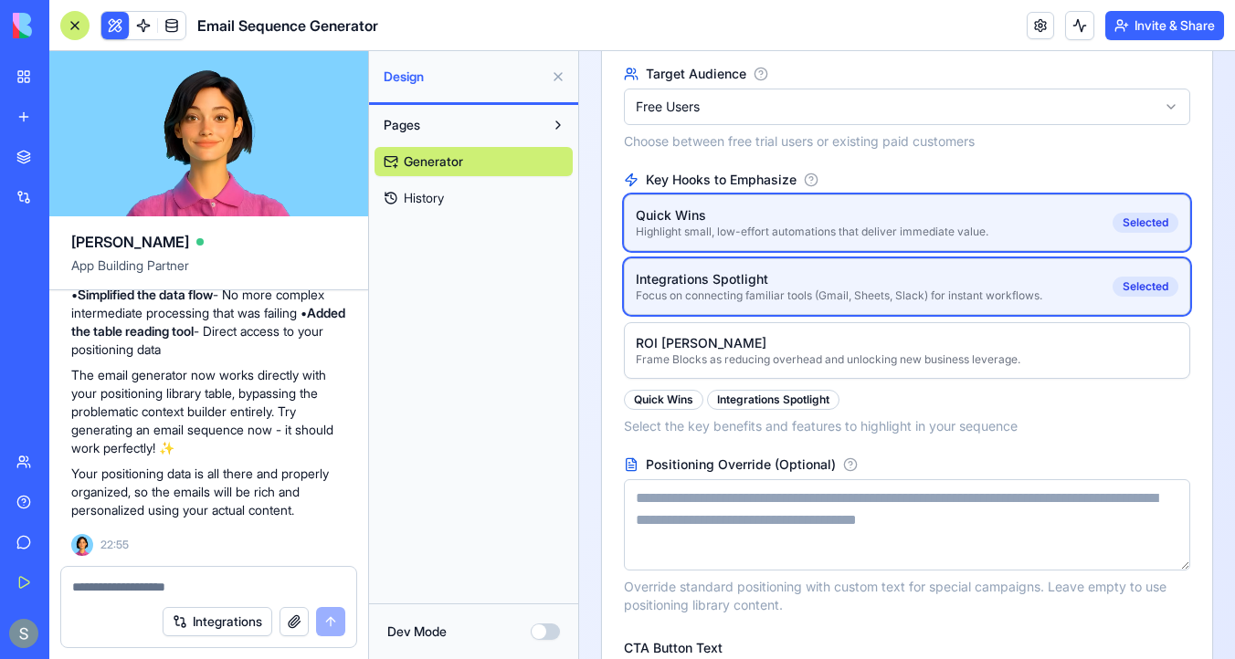
scroll to position [497, 0]
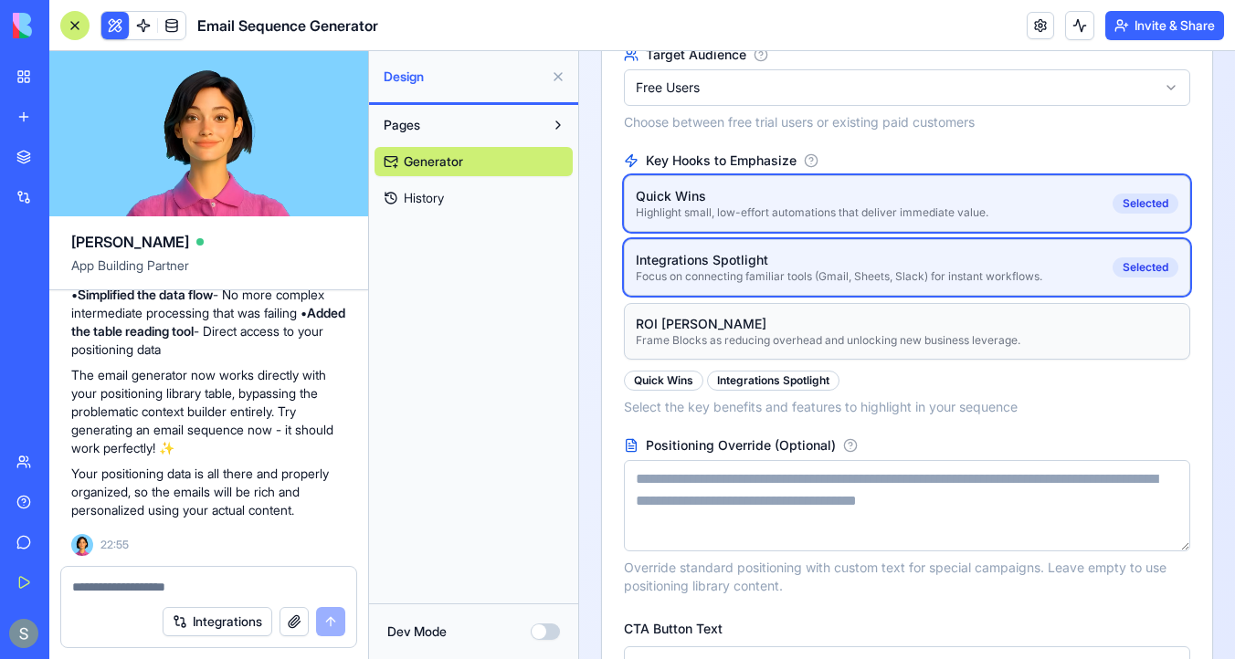
click at [749, 333] on div "Frame Blocks as reducing overhead and unlocking new business leverage." at bounding box center [828, 340] width 384 height 15
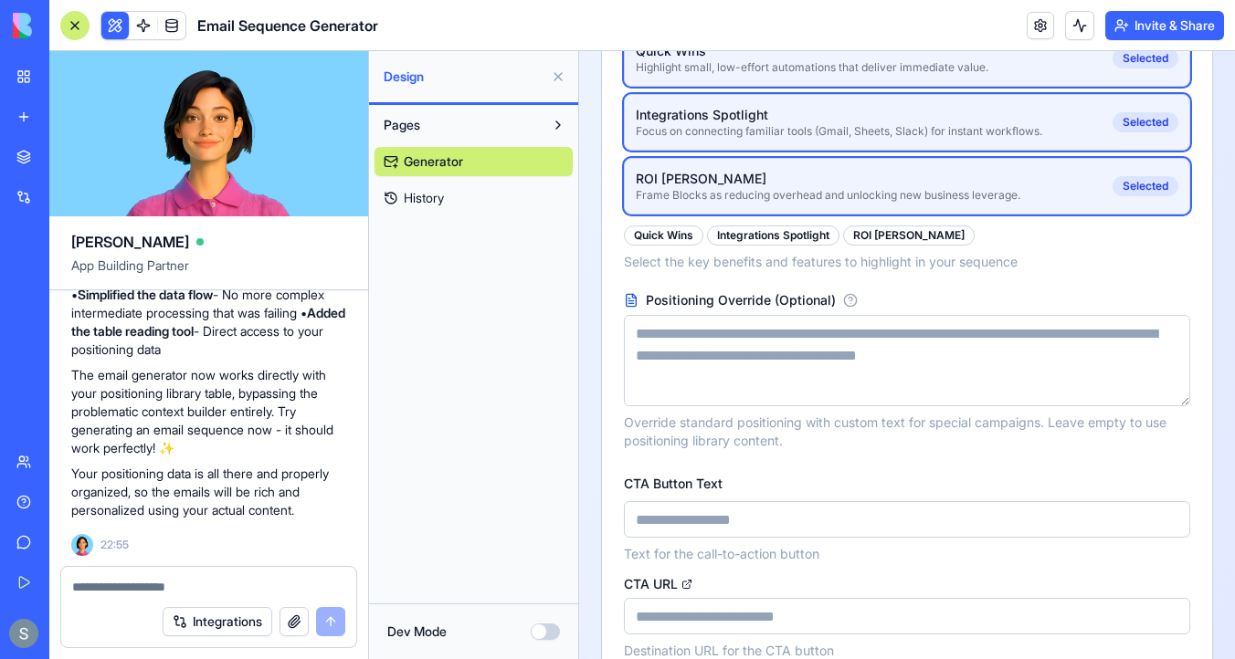
scroll to position [643, 0]
click at [692, 500] on input "CTA Button Text" at bounding box center [907, 518] width 566 height 37
type input "**********"
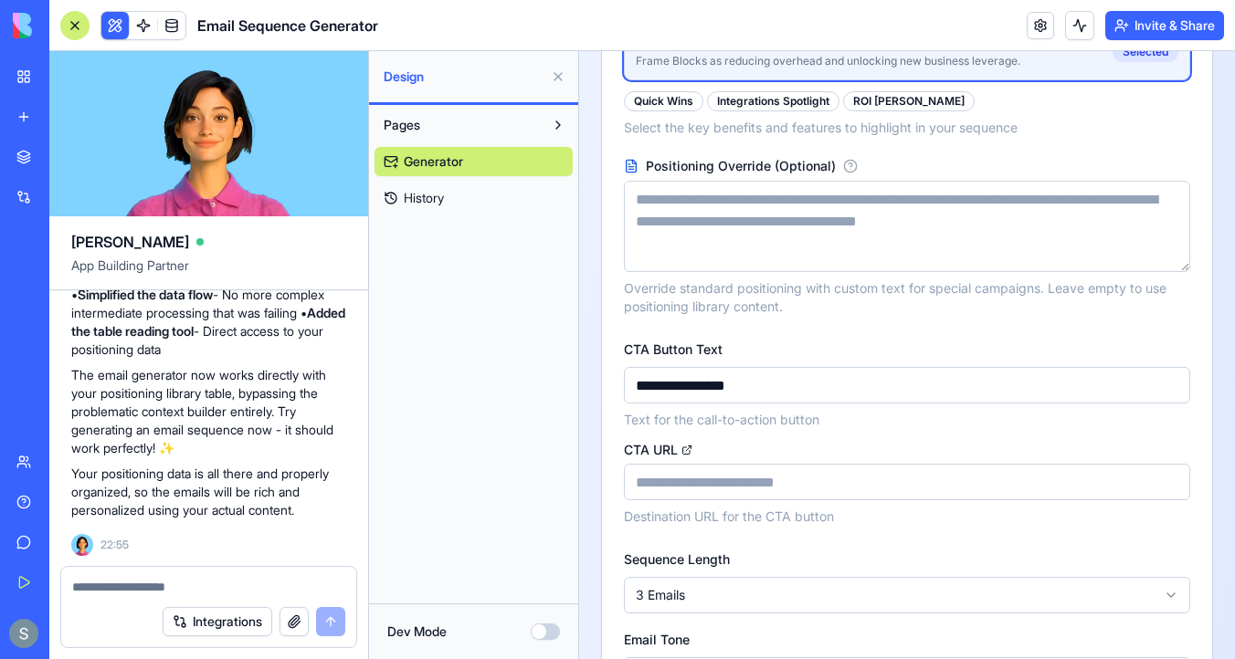
scroll to position [815, 0]
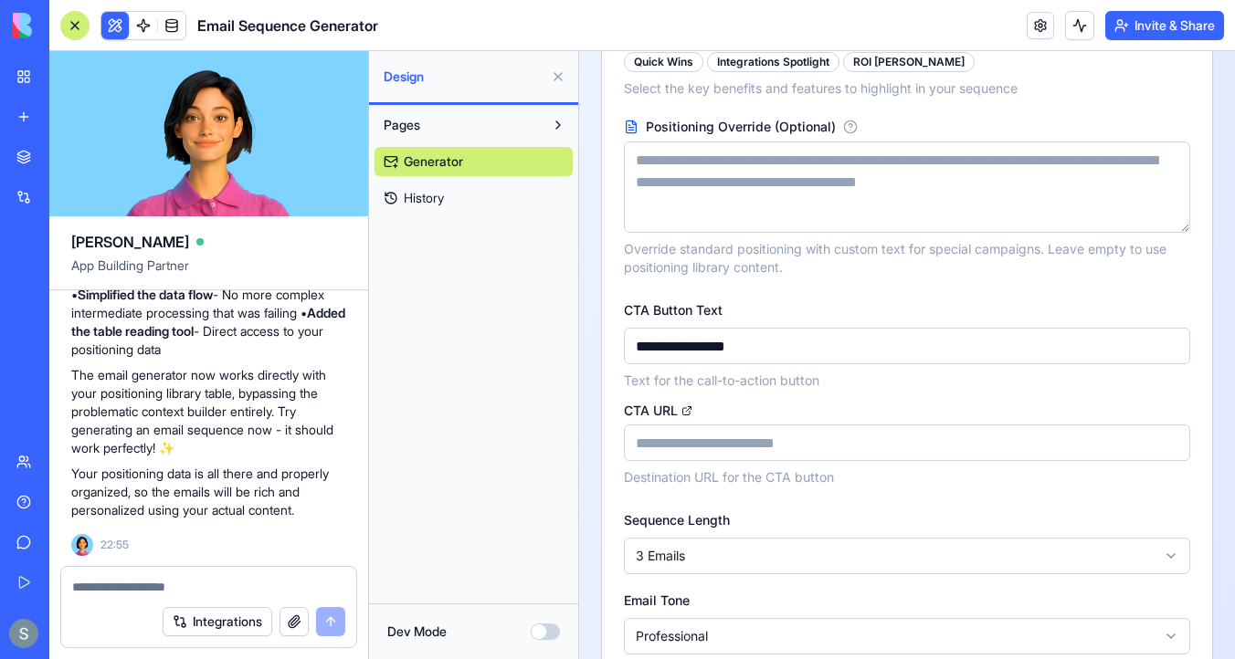
click at [720, 425] on input "CTA URL" at bounding box center [907, 443] width 566 height 37
type input "**********"
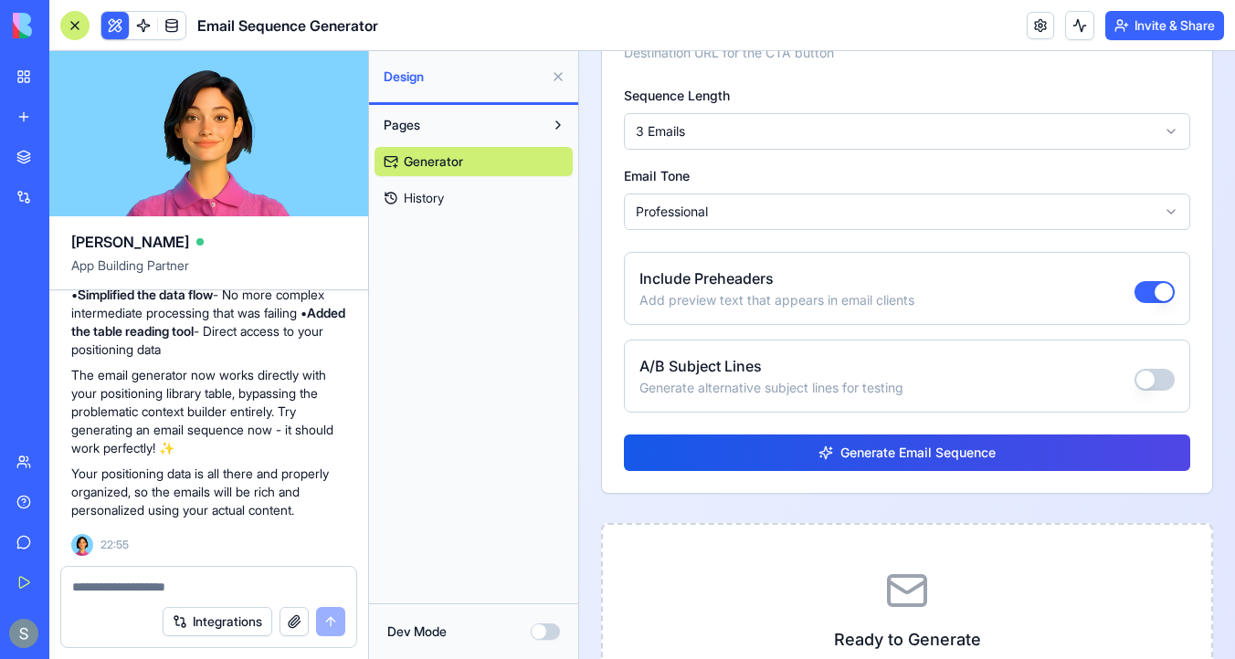
scroll to position [1244, 0]
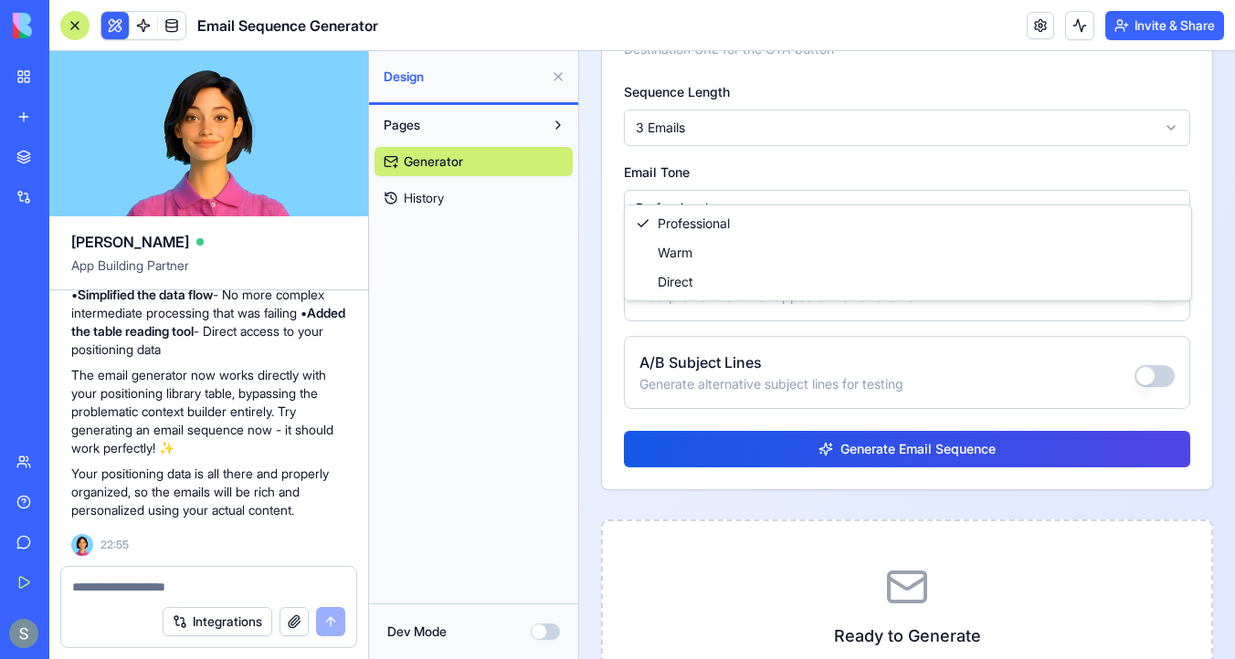
select select "****"
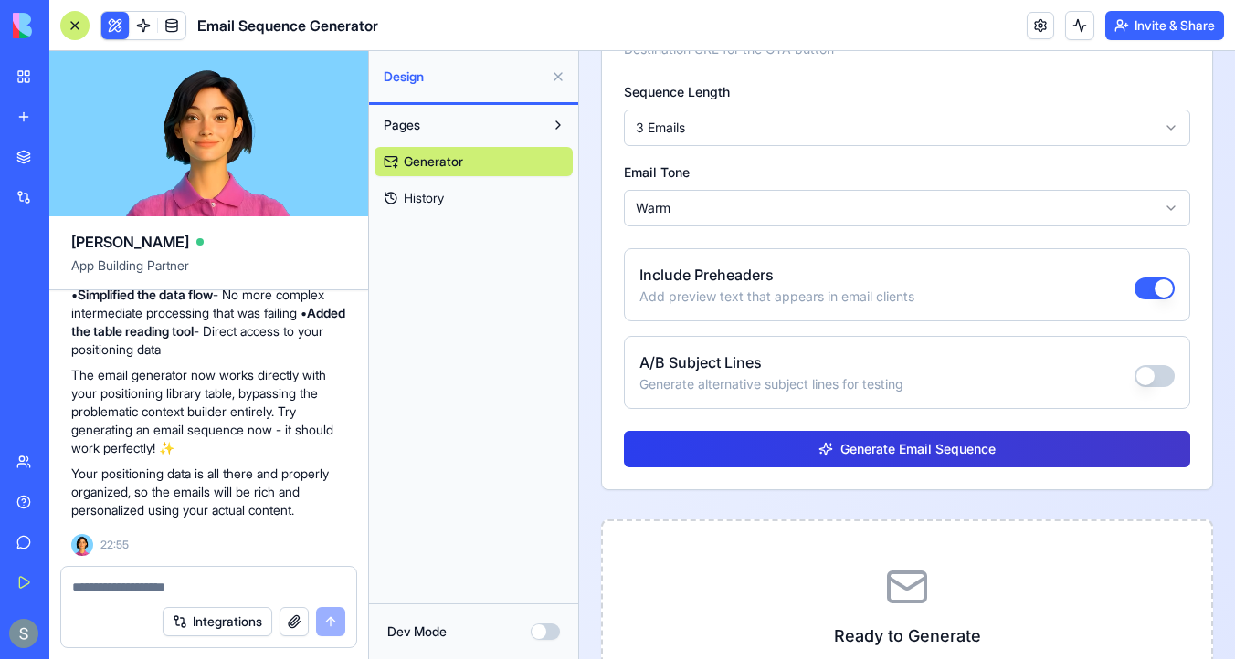
click at [861, 440] on span "Generate Email Sequence" at bounding box center [917, 449] width 155 height 18
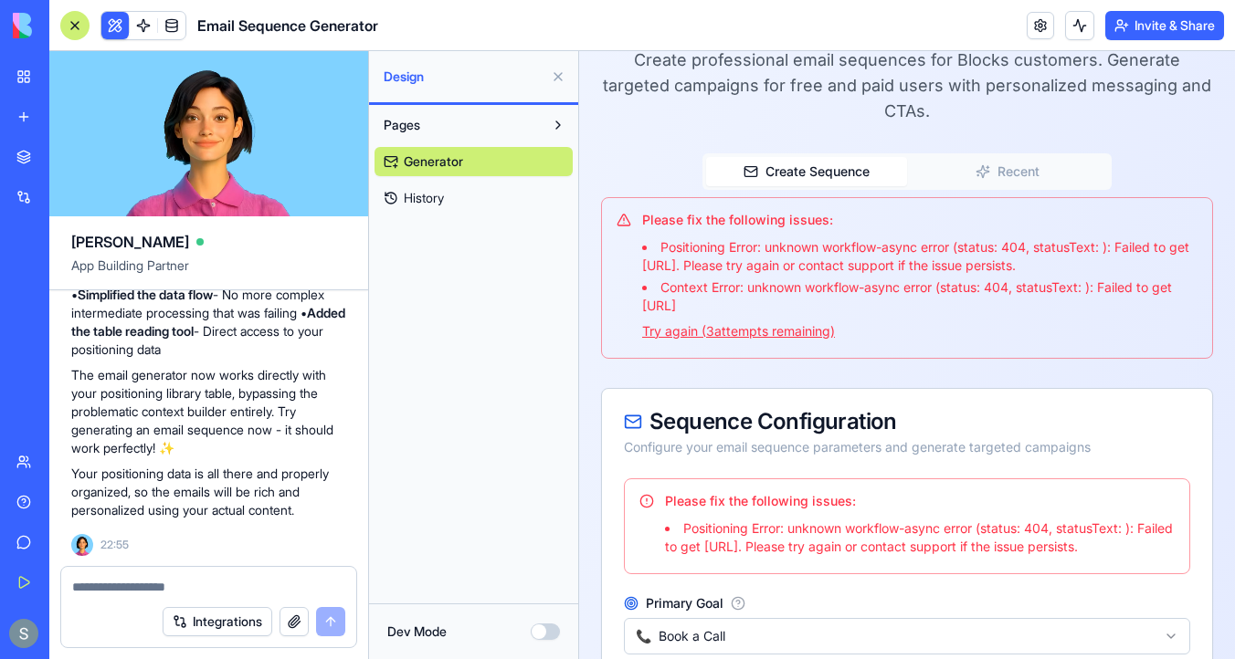
scroll to position [58, 0]
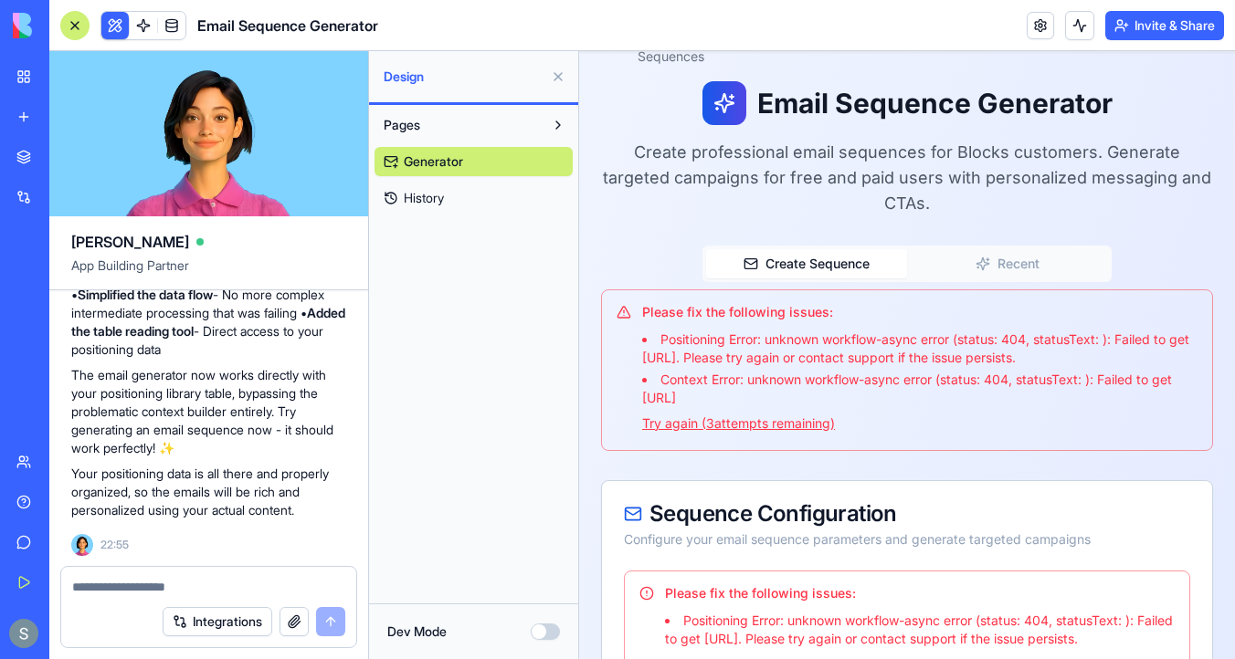
drag, startPoint x: 859, startPoint y: 453, endPoint x: 632, endPoint y: 283, distance: 283.8
click at [632, 302] on div "Please fix the following issues: Positioning Error: unknown workflow-async erro…" at bounding box center [906, 367] width 581 height 131
copy div "Please fix the following issues: Positioning Error: unknown workflow-async erro…"
click at [120, 580] on textarea at bounding box center [208, 587] width 273 height 18
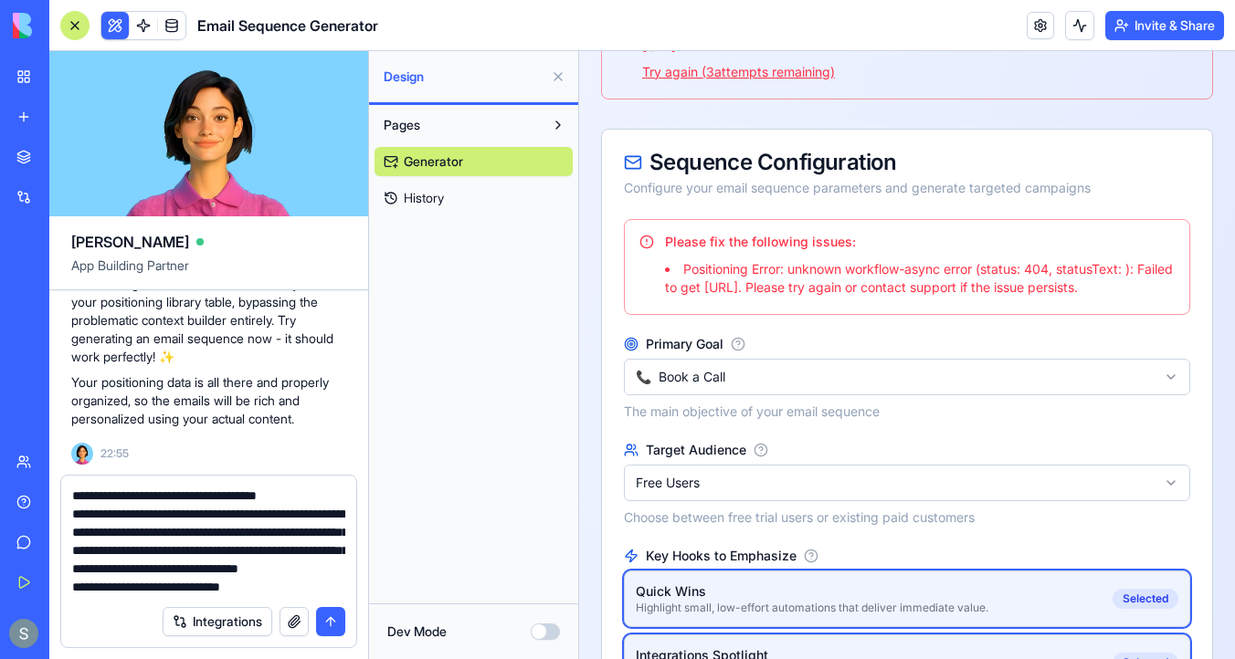
scroll to position [395, 0]
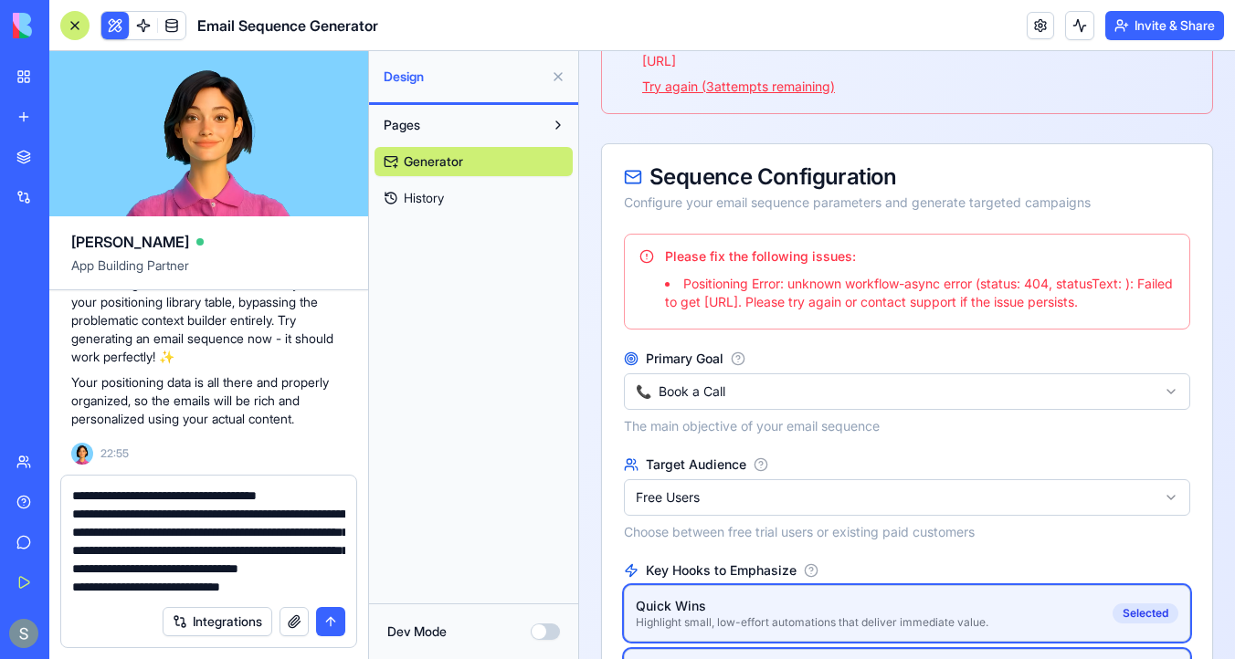
drag, startPoint x: 1018, startPoint y: 372, endPoint x: 647, endPoint y: 275, distance: 383.2
click at [647, 275] on div "Please fix the following issues: Positioning Error: unknown workflow-async erro…" at bounding box center [906, 279] width 535 height 65
copy div "Please fix the following issues: Positioning Error: unknown workflow-async erro…"
click at [302, 594] on textarea "**********" at bounding box center [208, 542] width 273 height 110
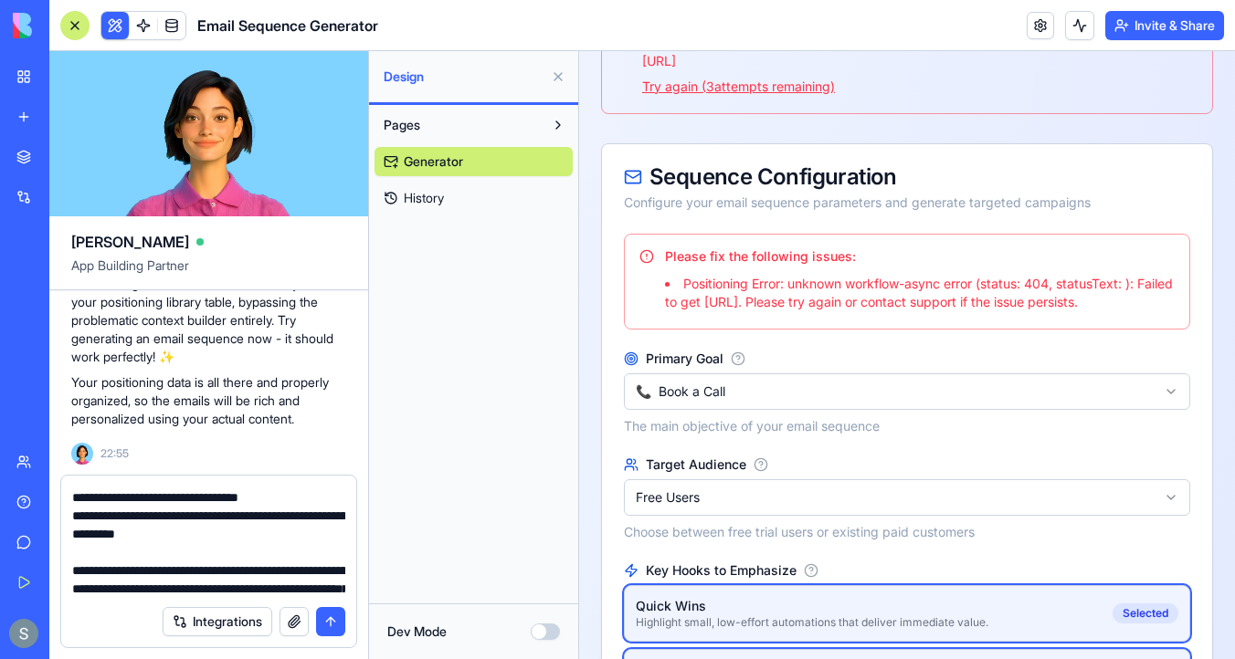
scroll to position [345, 0]
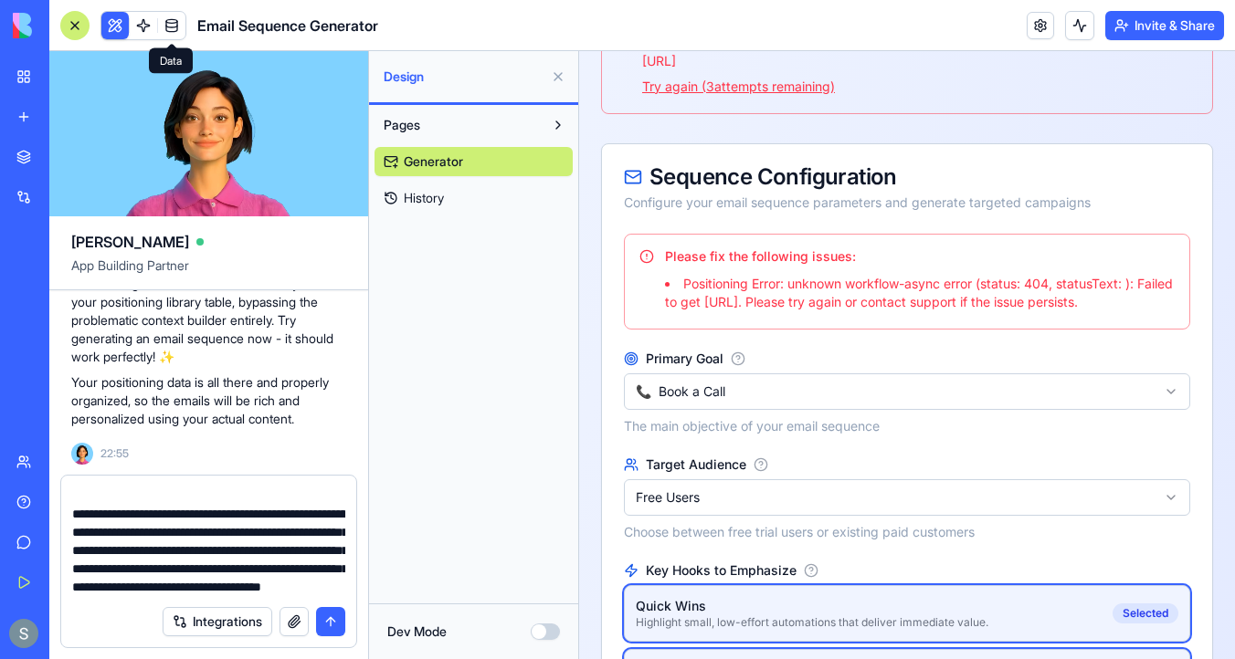
click at [177, 20] on link at bounding box center [171, 25] width 27 height 27
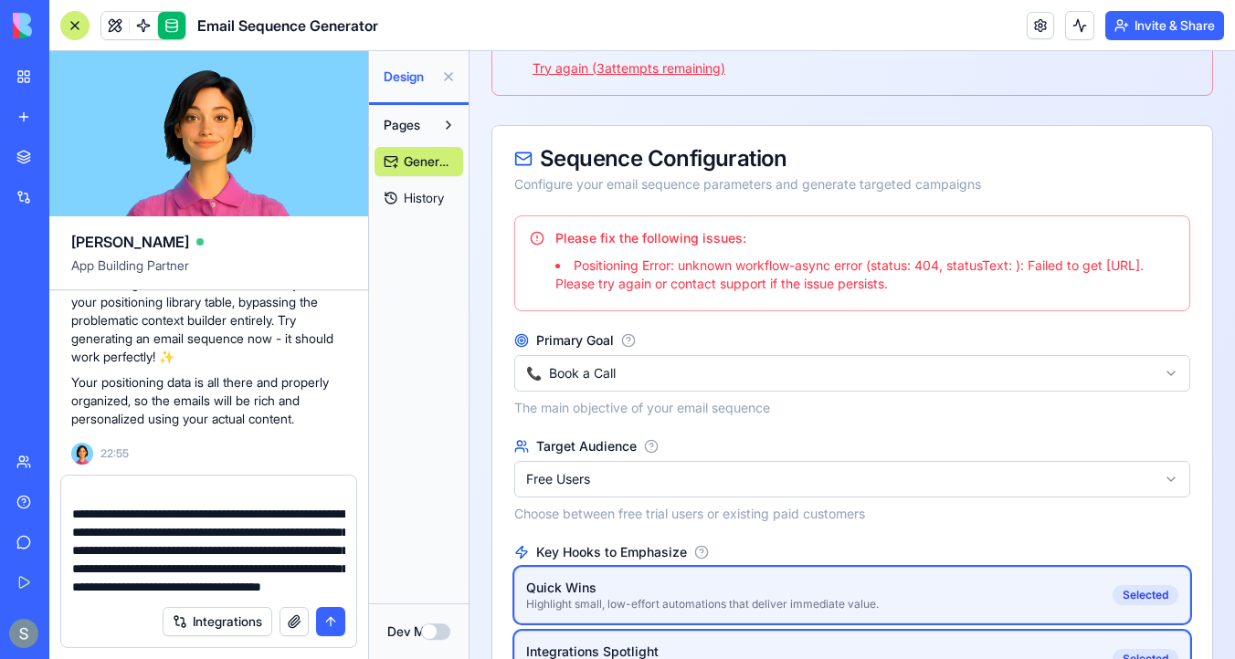
scroll to position [377, 0]
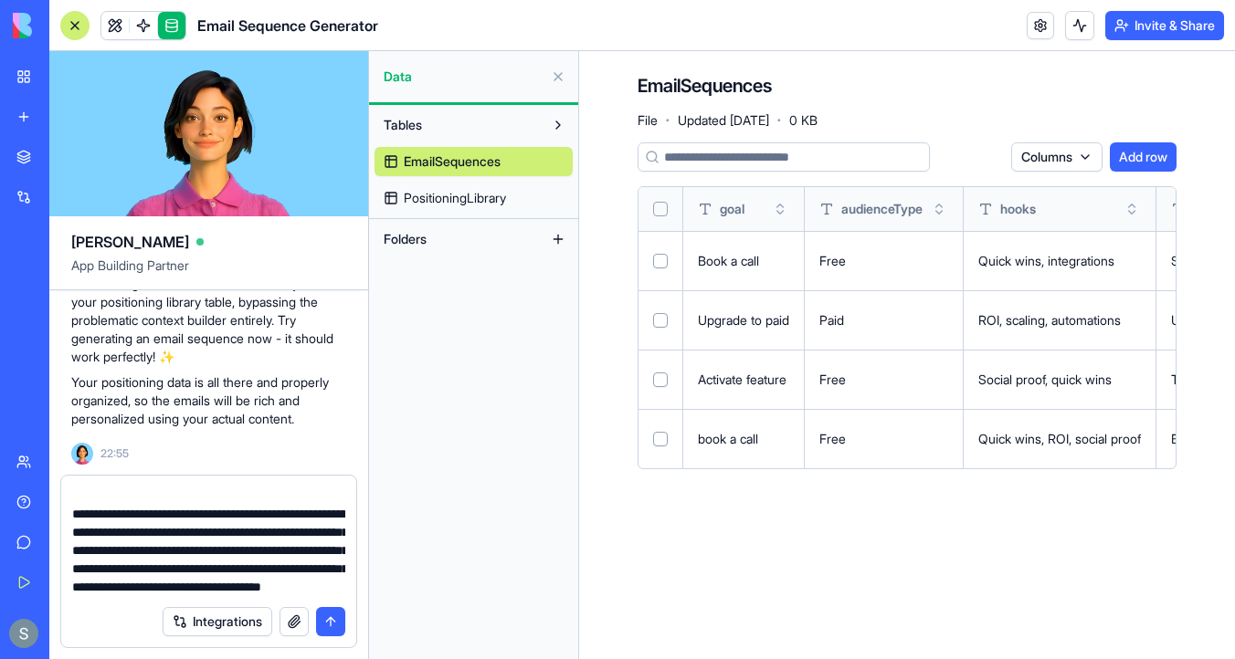
click at [501, 211] on link "PositioningLibrary" at bounding box center [473, 198] width 198 height 29
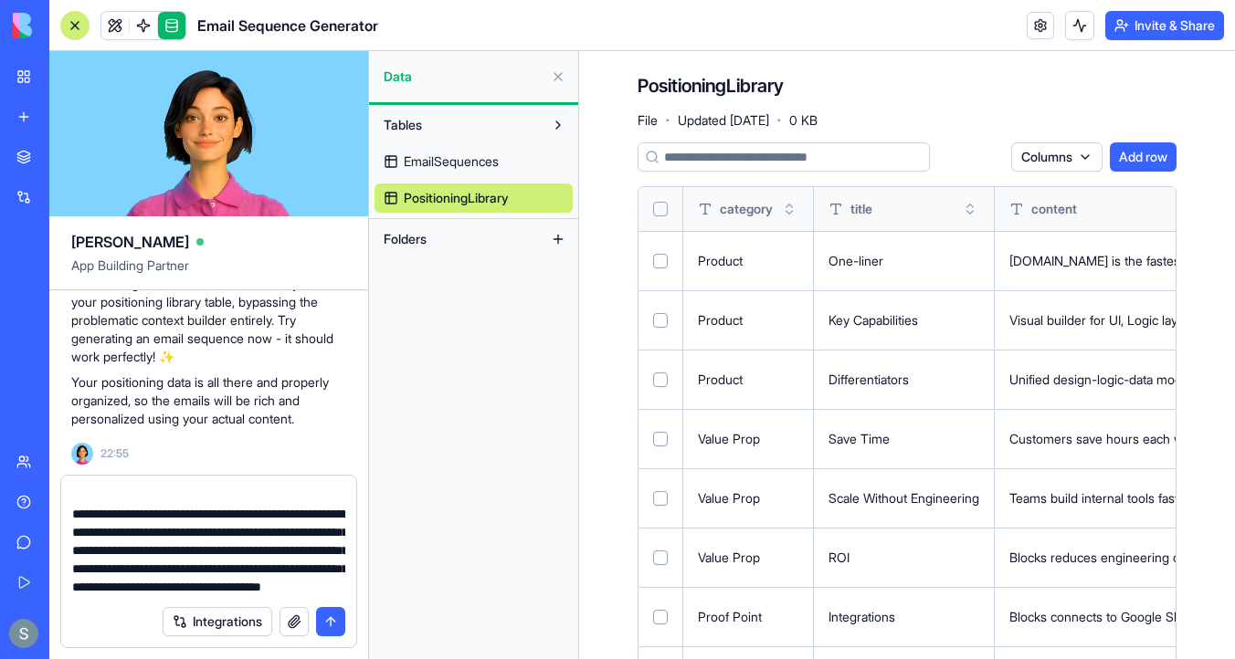
click at [266, 593] on textarea "**********" at bounding box center [208, 542] width 273 height 110
type textarea "**********"
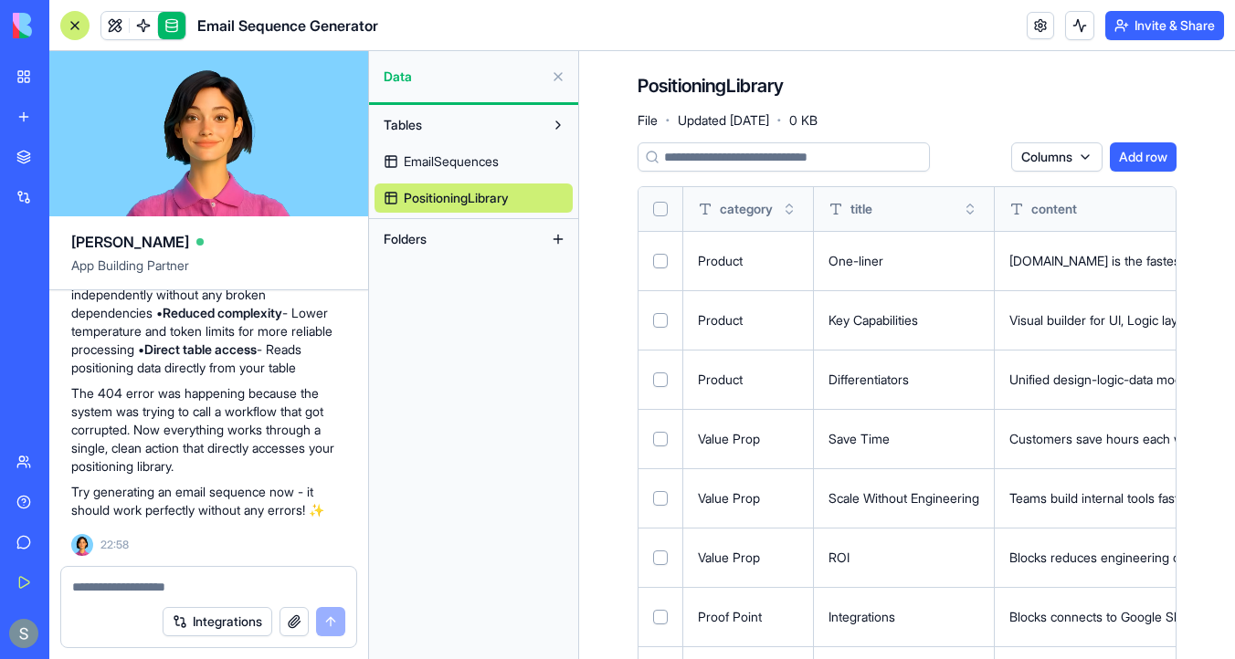
scroll to position [11423, 0]
click at [114, 22] on link at bounding box center [114, 25] width 27 height 27
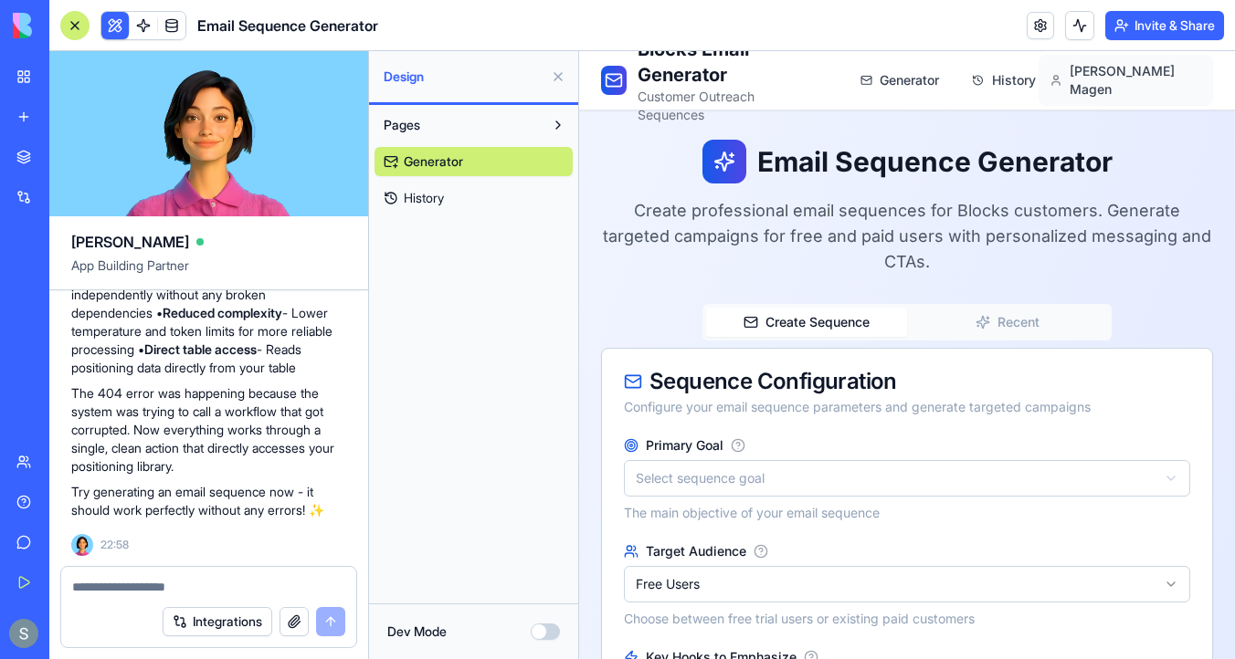
scroll to position [26, 0]
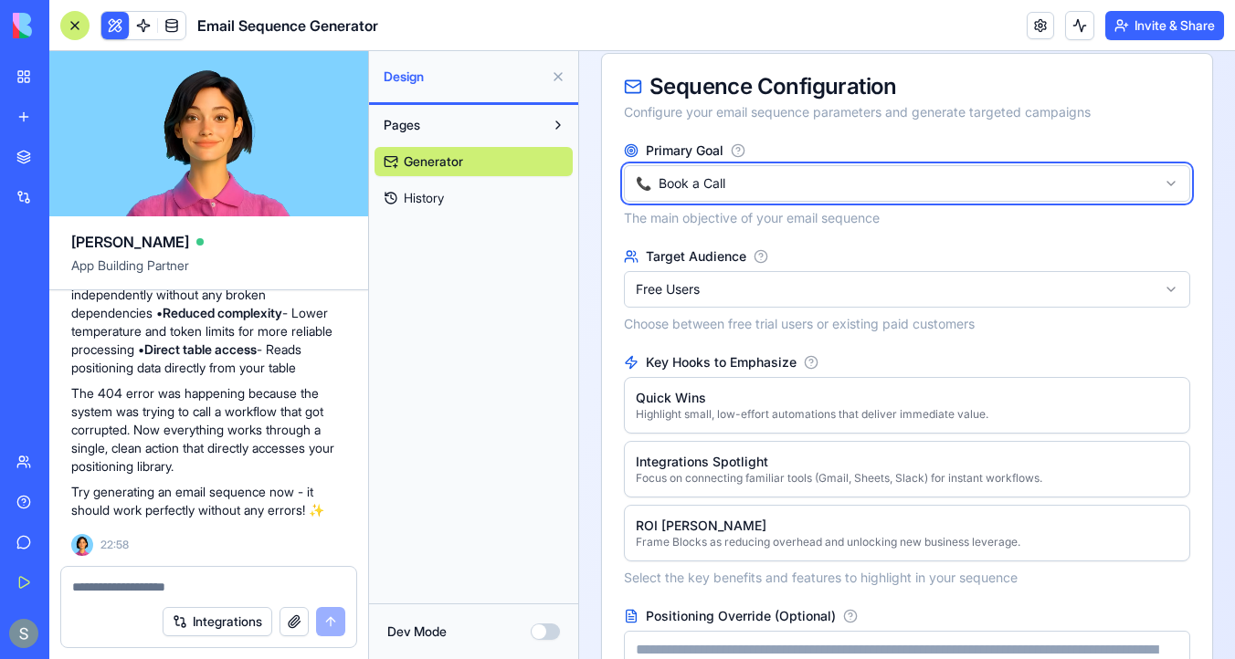
scroll to position [321, 0]
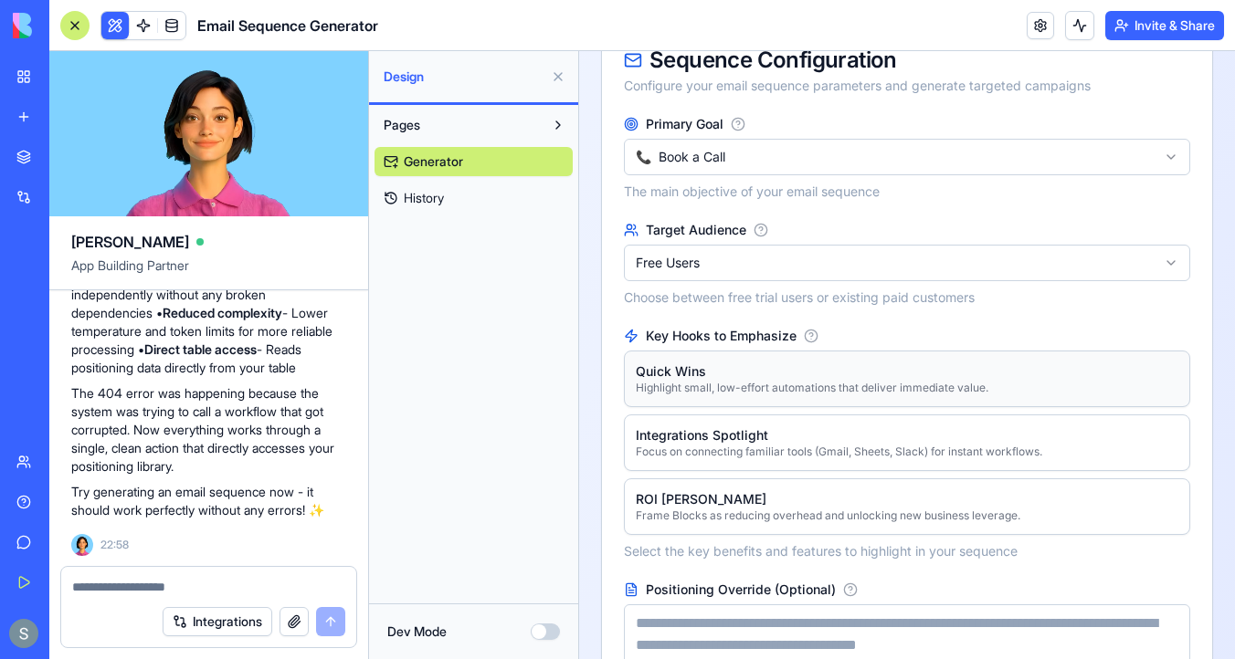
click at [752, 363] on div "Quick Wins" at bounding box center [812, 372] width 352 height 18
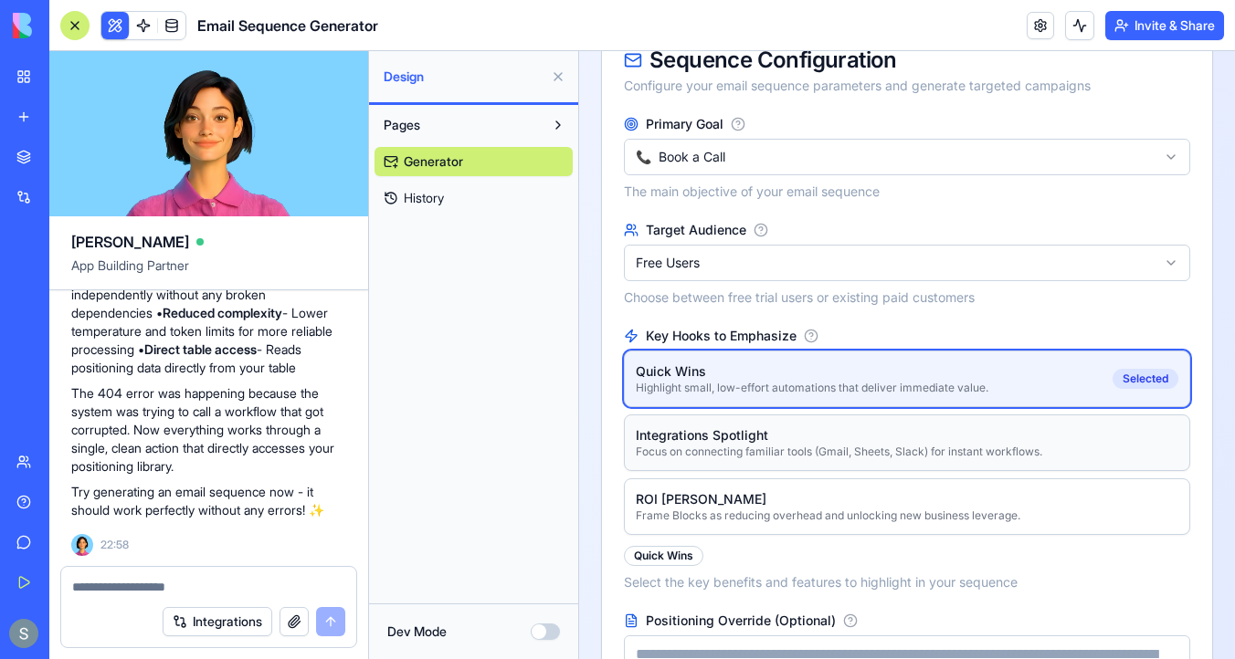
click at [751, 426] on div "Integrations Spotlight" at bounding box center [839, 435] width 406 height 18
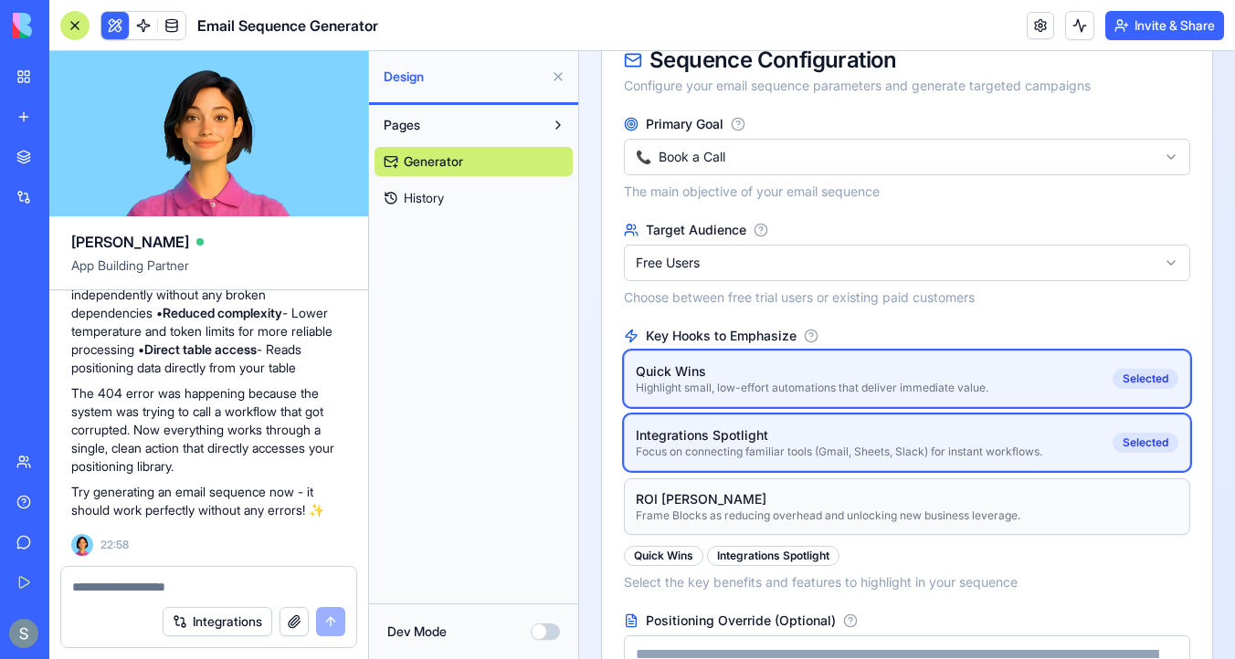
click at [744, 490] on div "ROI Angle" at bounding box center [828, 499] width 384 height 18
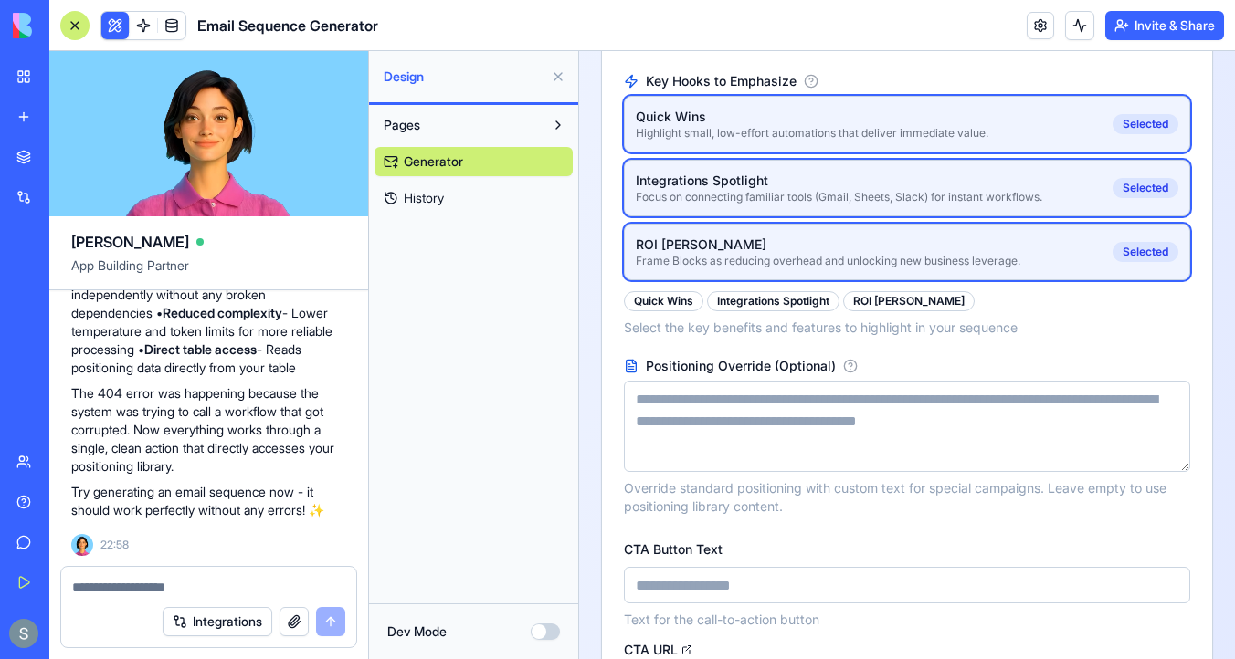
scroll to position [582, 0]
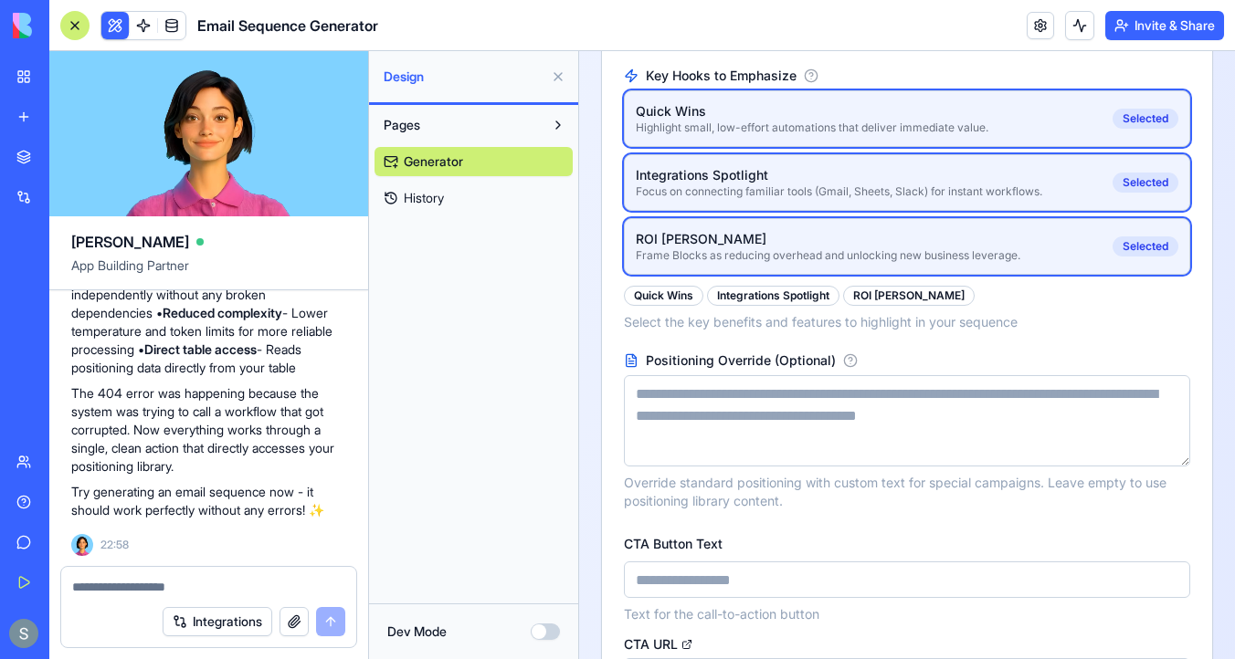
click at [732, 562] on input "CTA Button Text" at bounding box center [907, 580] width 566 height 37
type input "**********"
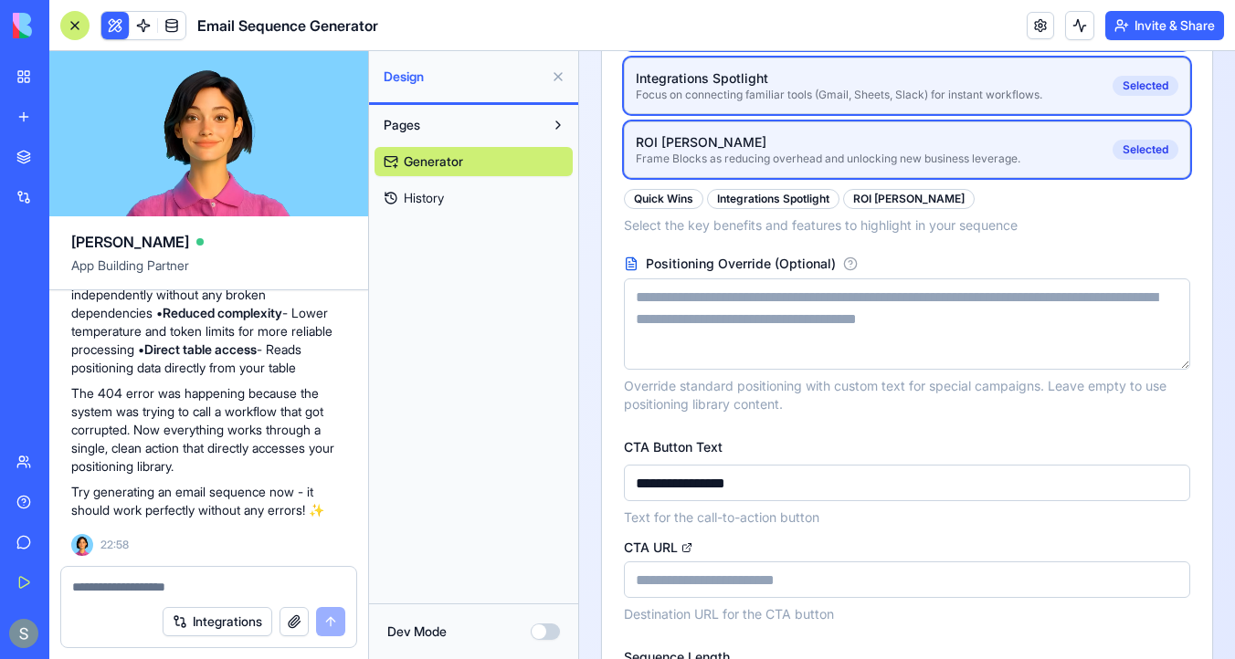
scroll to position [722, 0]
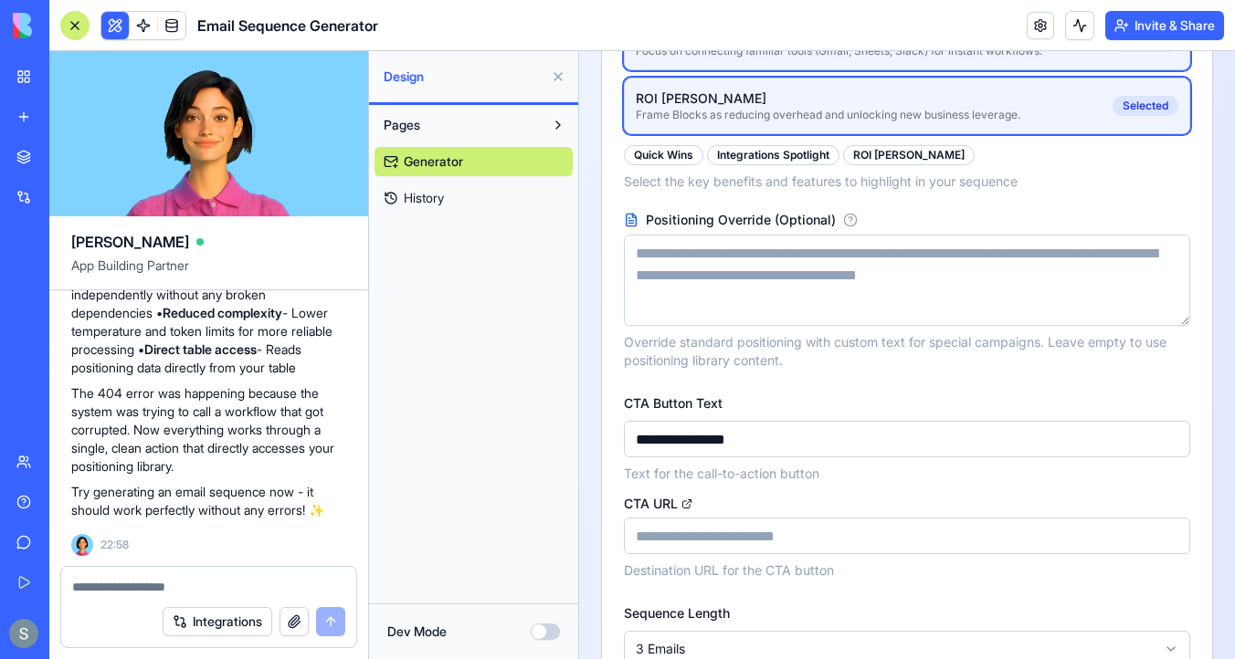
click at [750, 518] on input "CTA URL" at bounding box center [907, 536] width 566 height 37
type input "**********"
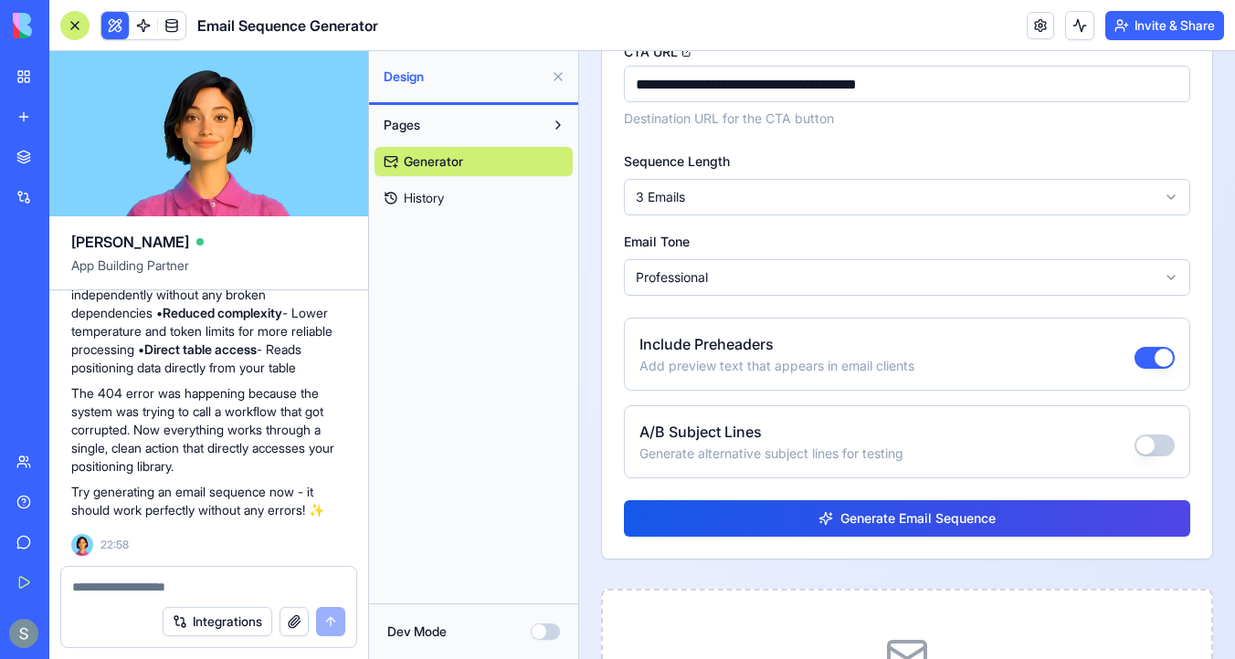
scroll to position [1216, 0]
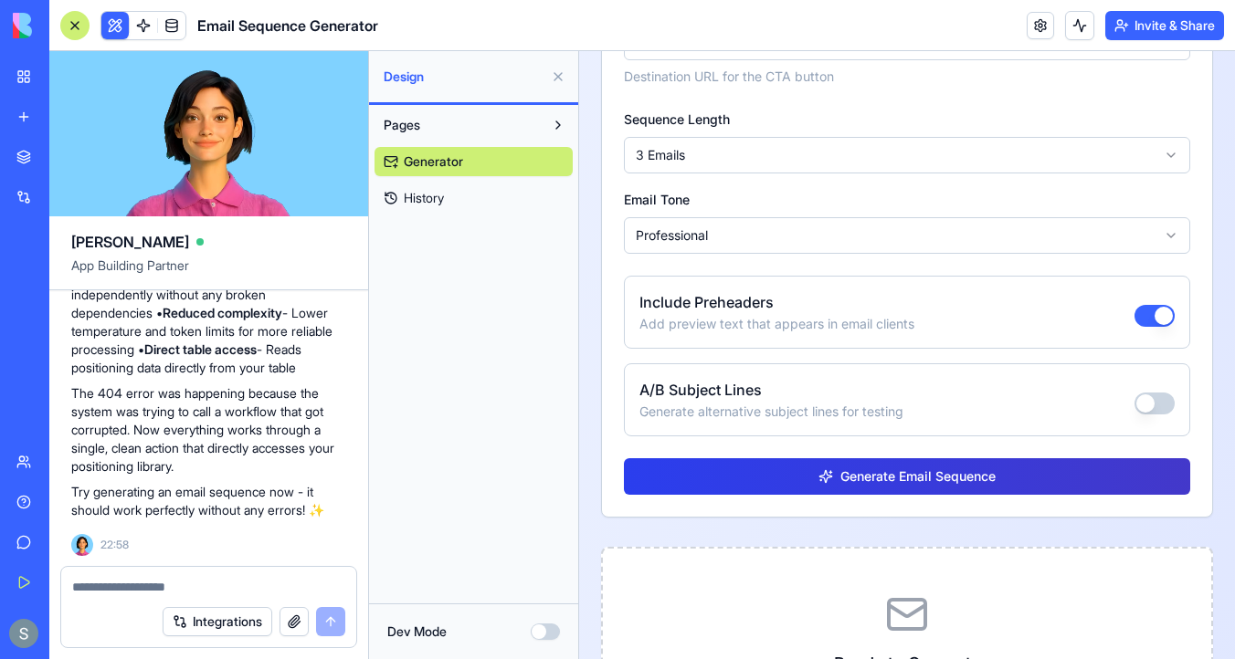
click at [840, 468] on span "Generate Email Sequence" at bounding box center [917, 477] width 155 height 18
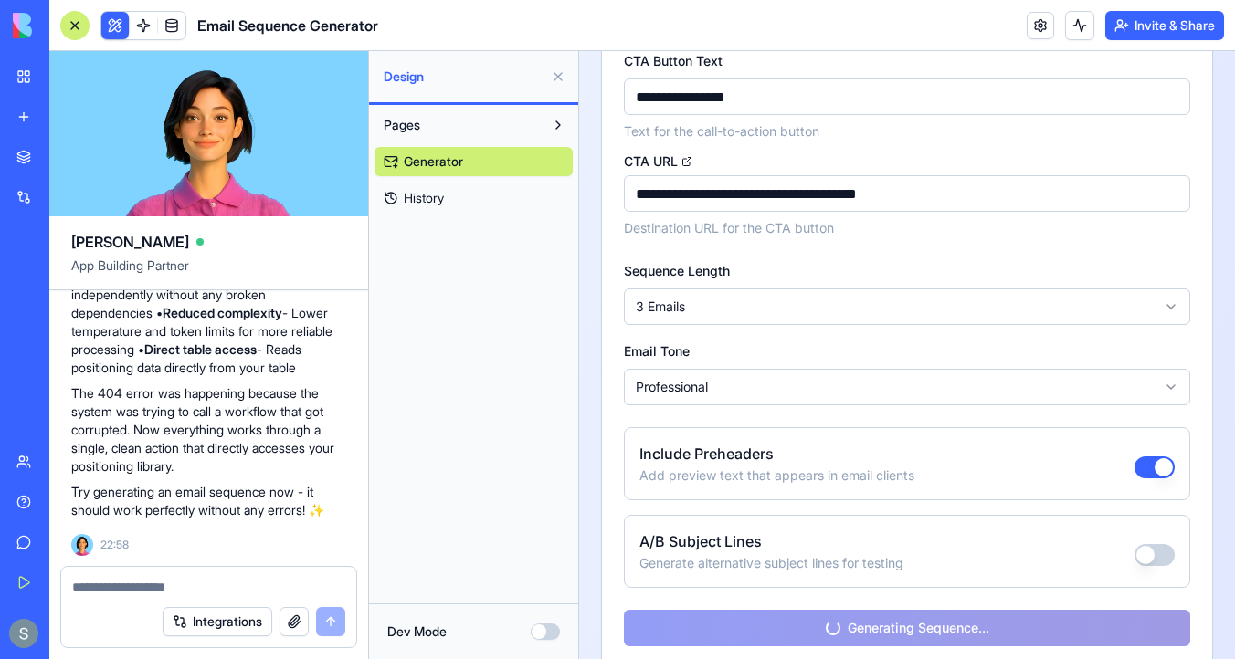
scroll to position [1464, 0]
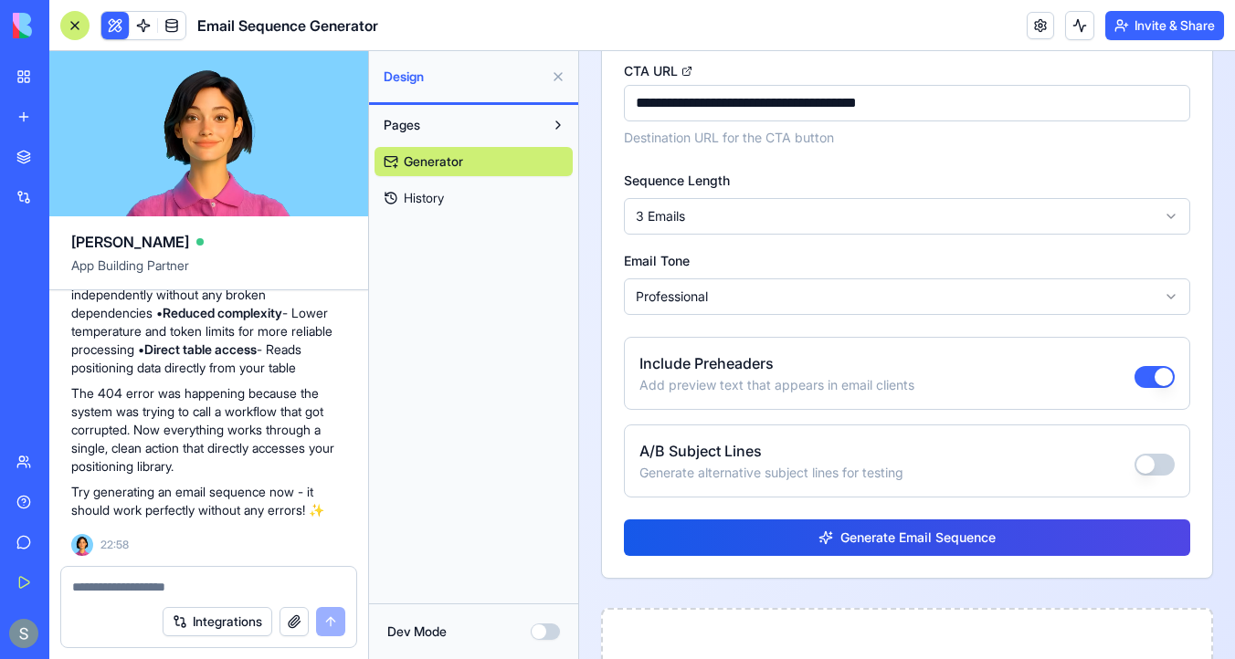
click at [160, 587] on textarea at bounding box center [208, 587] width 273 height 18
type textarea "**********"
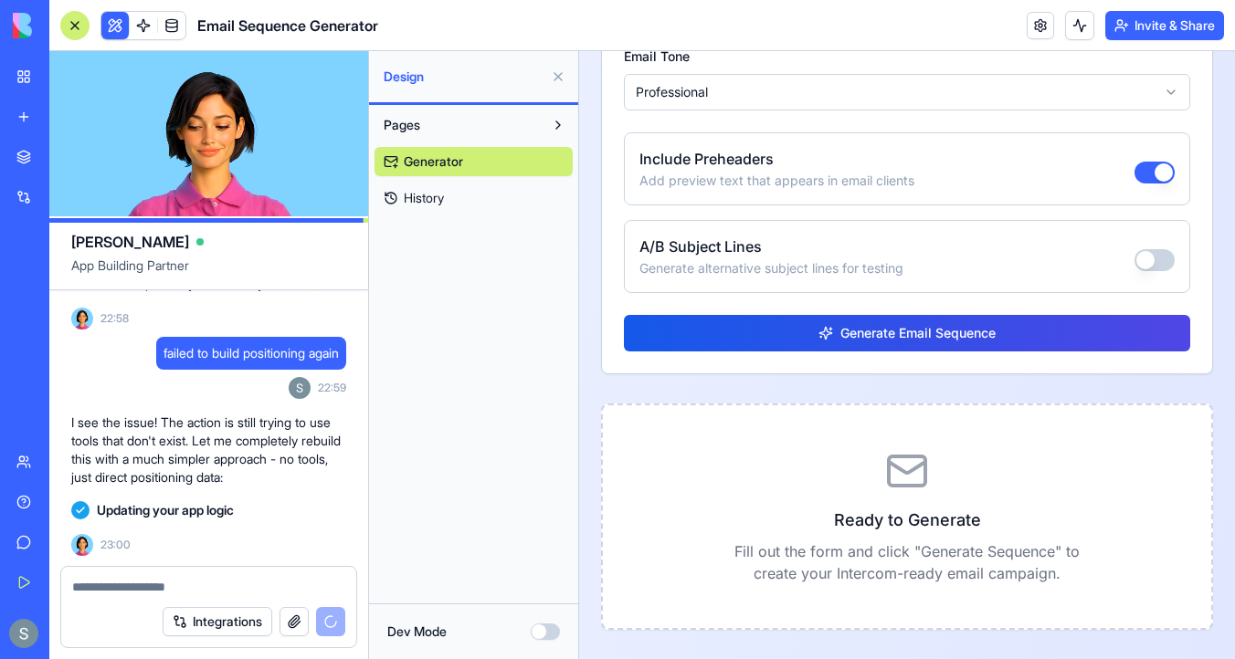
scroll to position [12069, 0]
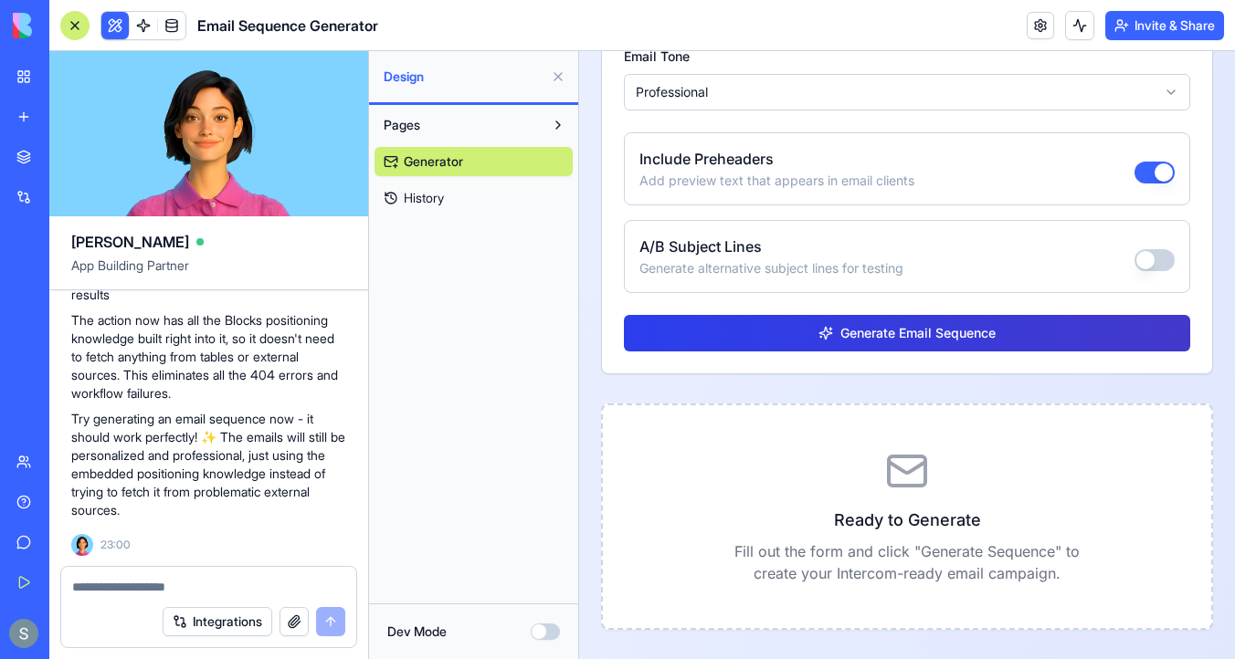
click at [796, 342] on button "Generate Email Sequence" at bounding box center [907, 333] width 566 height 37
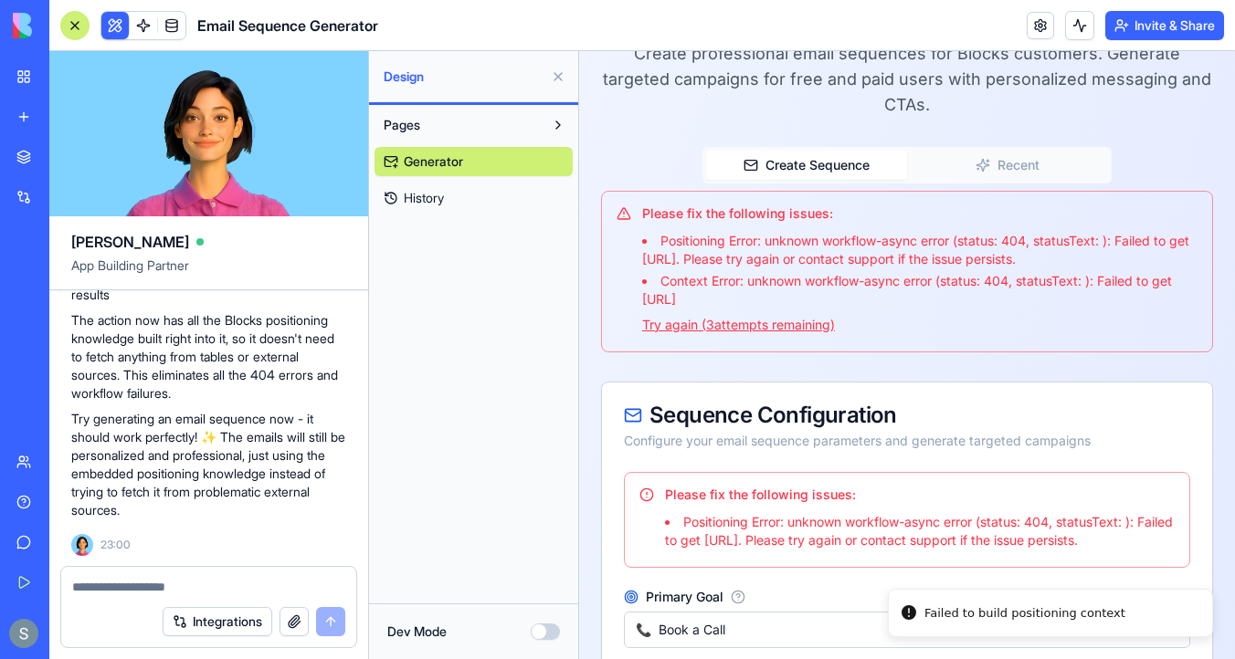
scroll to position [0, 0]
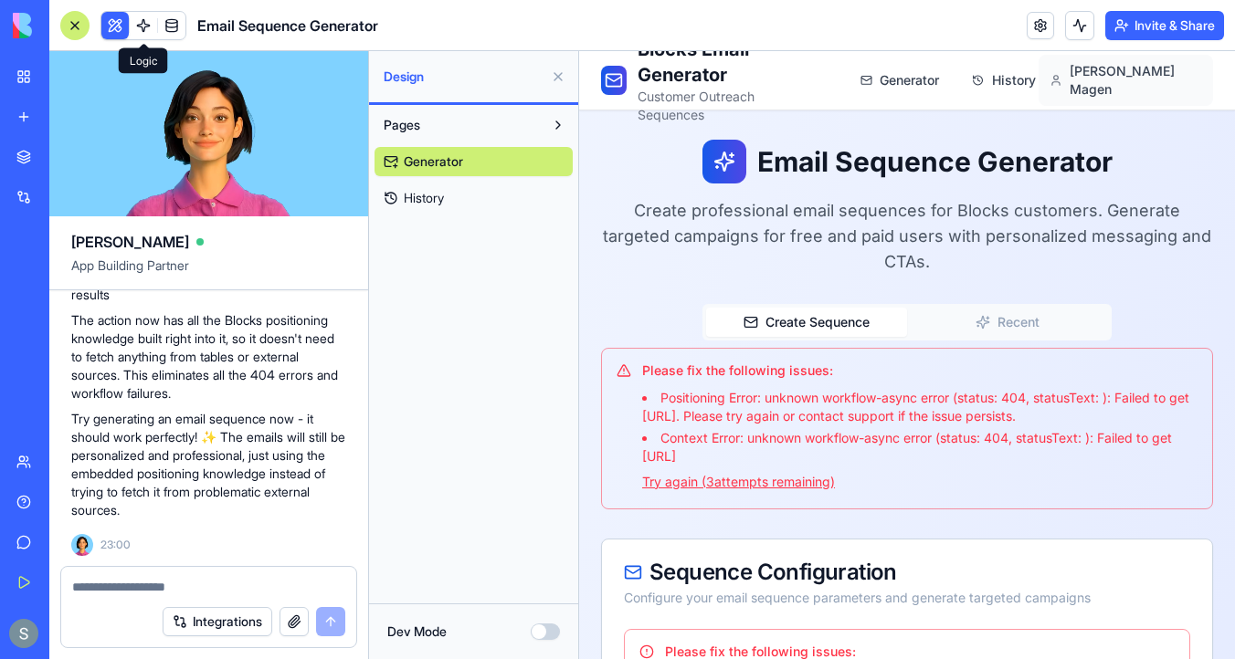
click at [137, 21] on span at bounding box center [143, 25] width 51 height 51
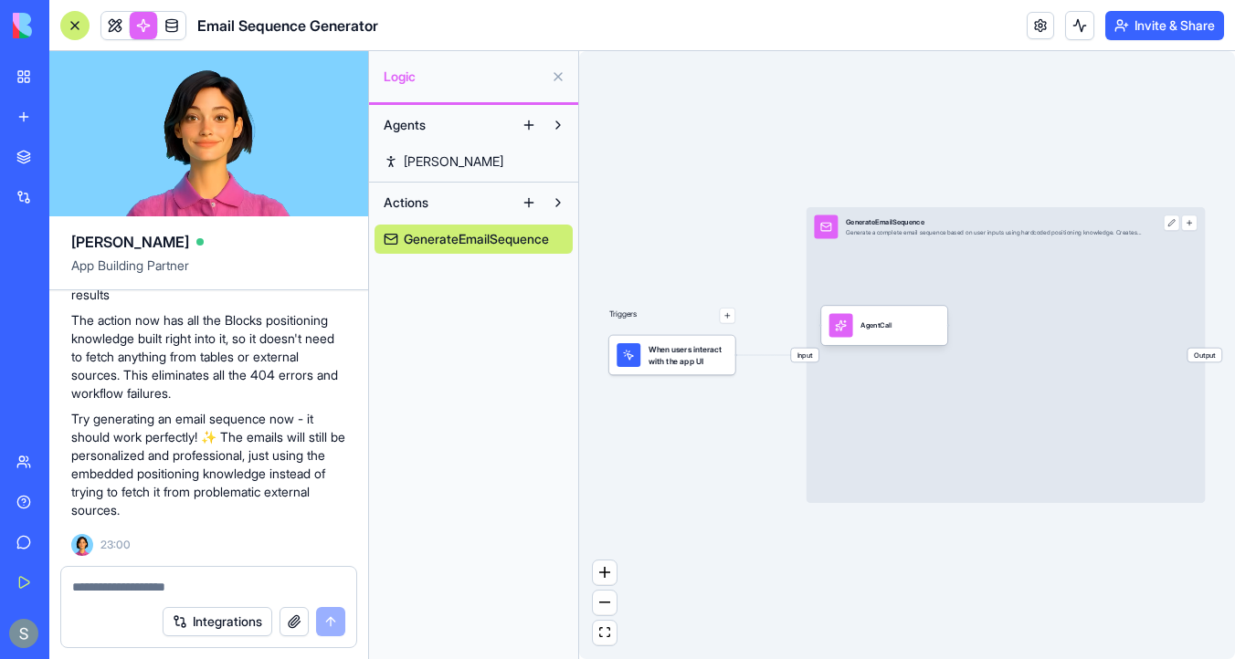
click at [505, 239] on span "GenerateEmailSequence" at bounding box center [476, 239] width 145 height 18
click at [886, 330] on div "AgentCall" at bounding box center [875, 326] width 31 height 10
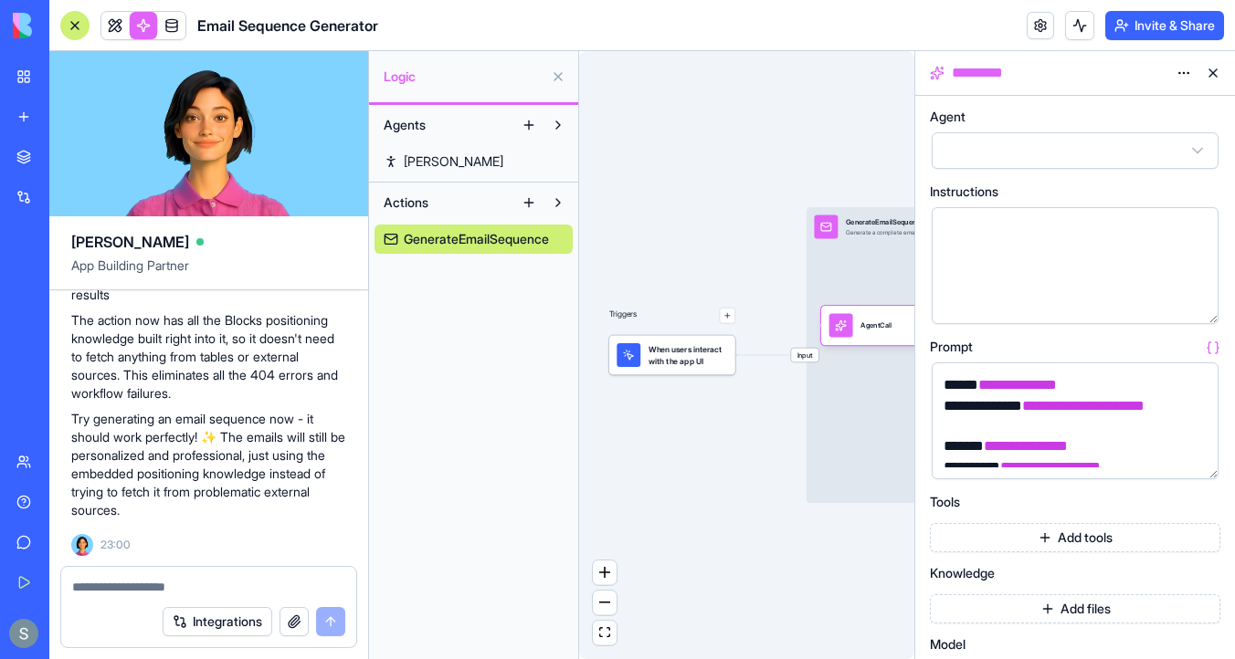
scroll to position [1850, 0]
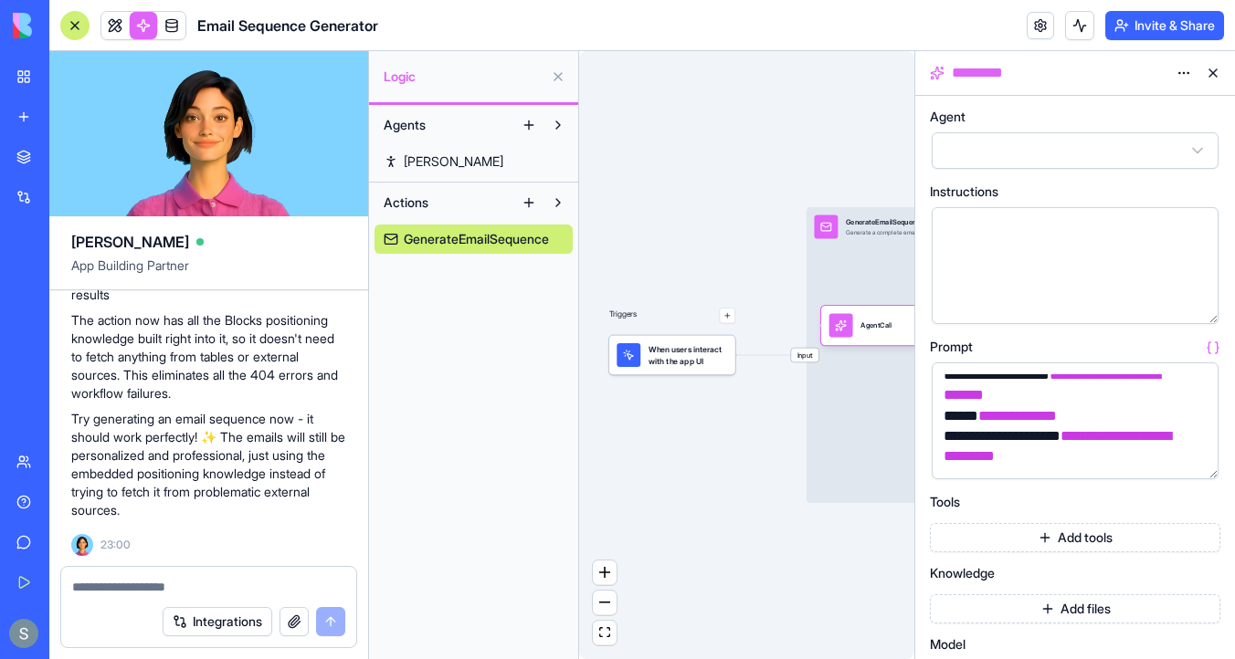
click at [148, 589] on textarea at bounding box center [208, 587] width 273 height 18
click at [890, 253] on div "Input GenerateEmailSequence Generate a complete email sequence based on user in…" at bounding box center [1005, 355] width 399 height 296
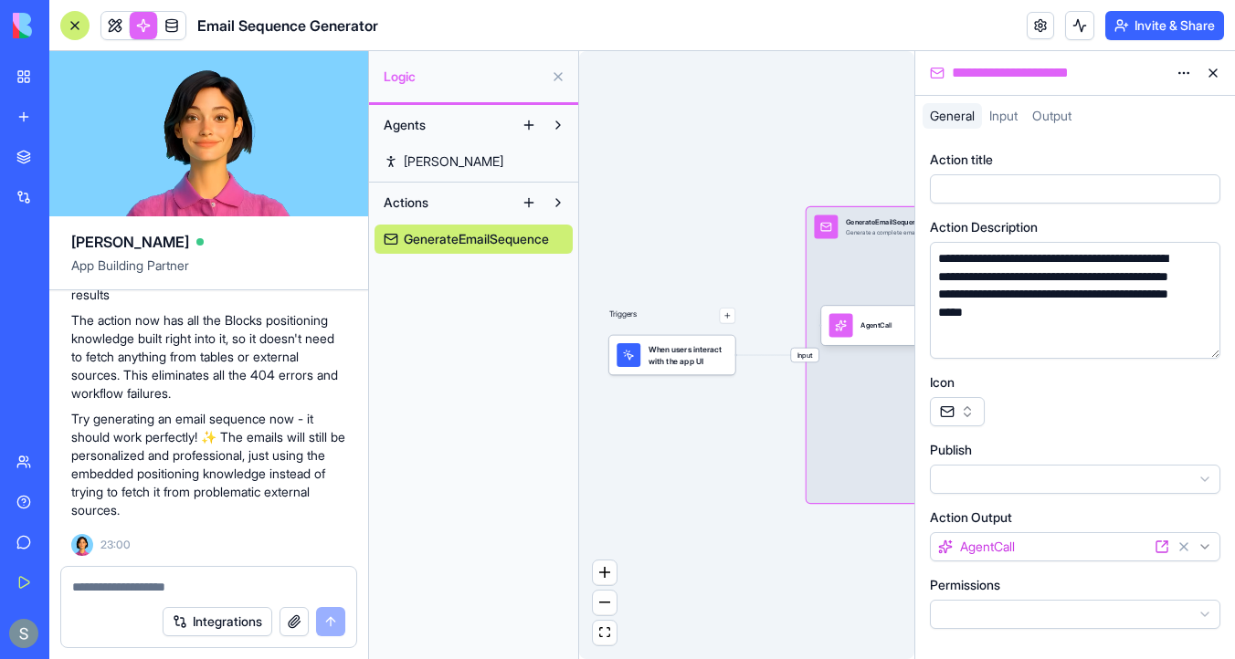
click at [162, 586] on textarea at bounding box center [208, 587] width 273 height 18
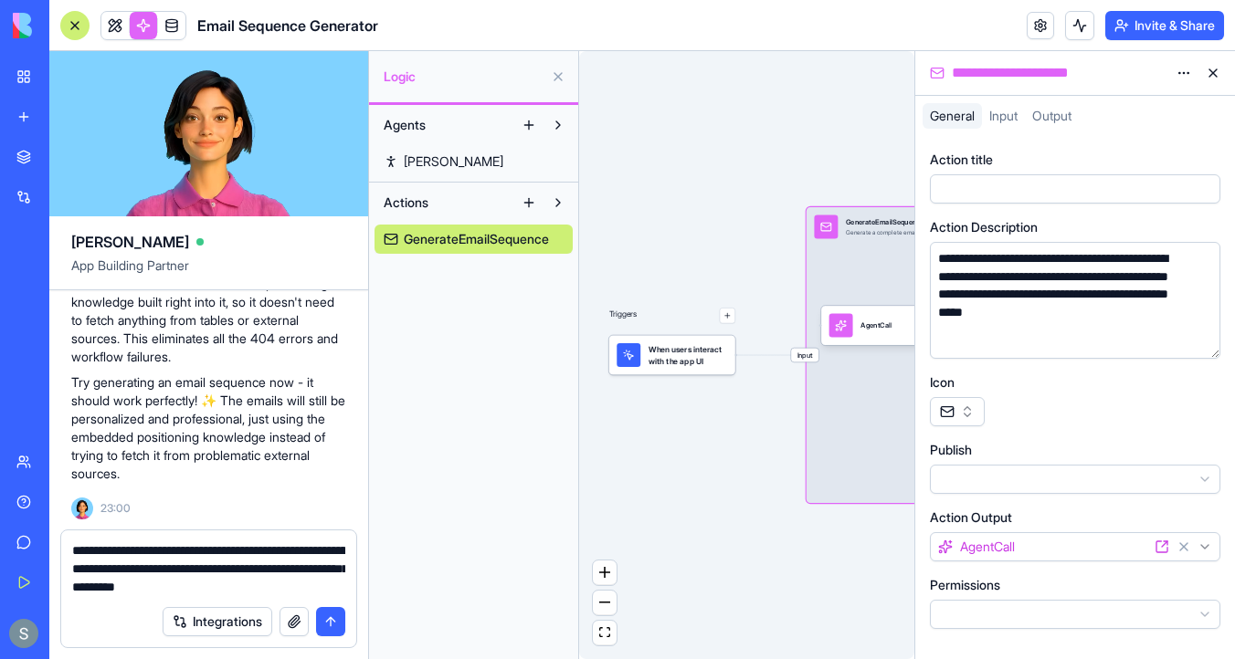
type textarea "**********"
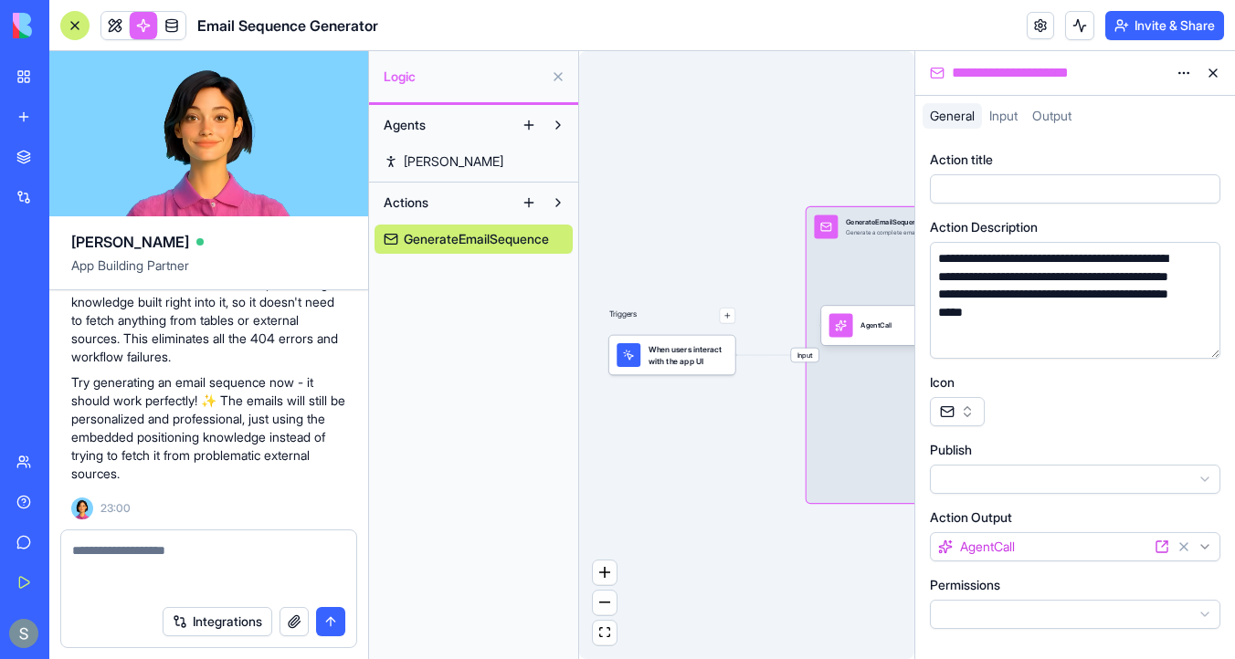
scroll to position [12193, 0]
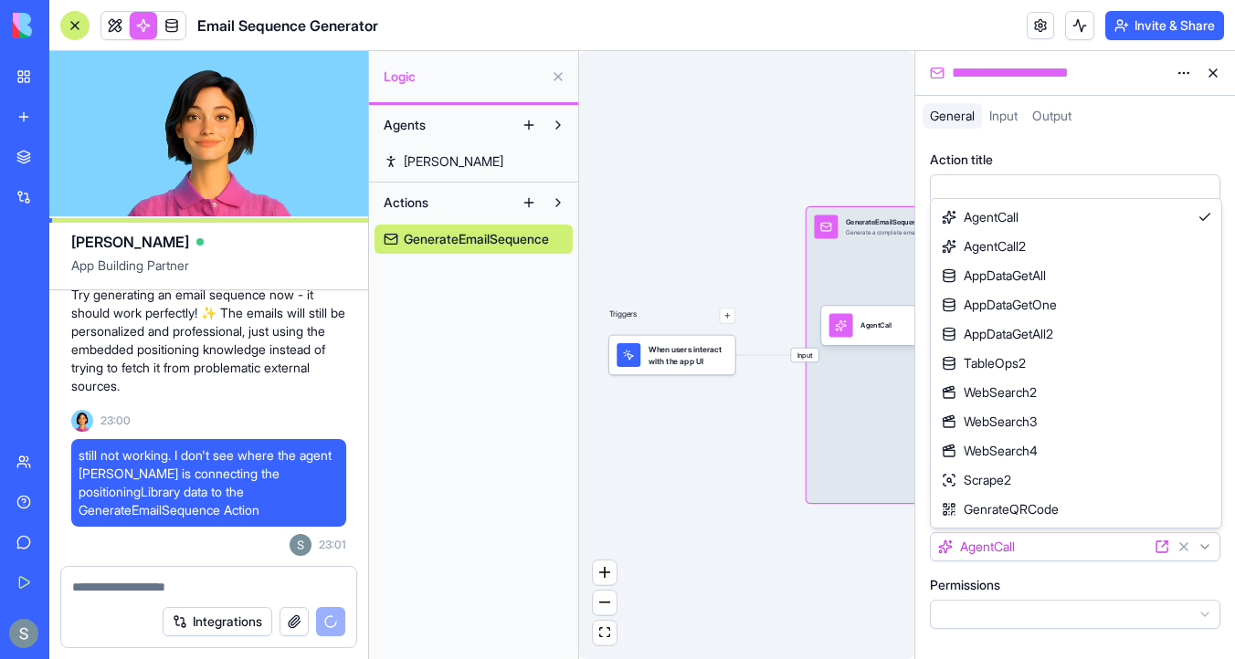
click at [983, 539] on html "BETA My Workspace New app Marketplace Integrations Recent Outlook תיאטרון הקהיל…" at bounding box center [617, 329] width 1235 height 659
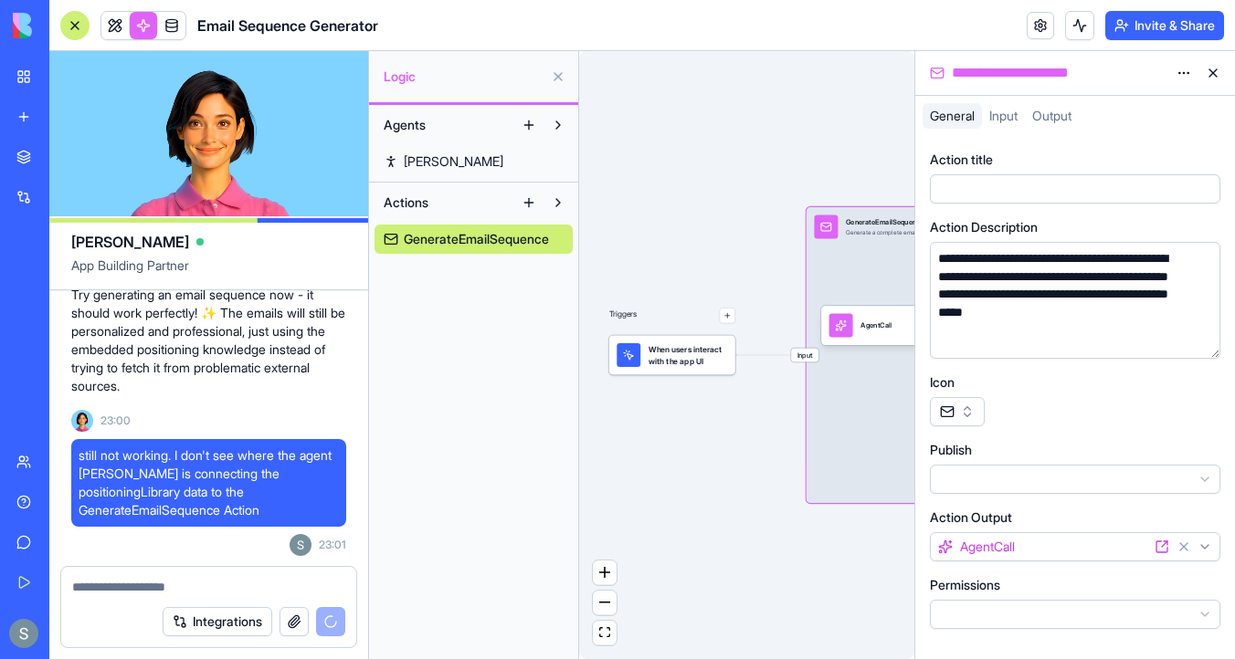
click at [983, 539] on html "BETA My Workspace New app Marketplace Integrations Recent Outlook תיאטרון הקהיל…" at bounding box center [617, 329] width 1235 height 659
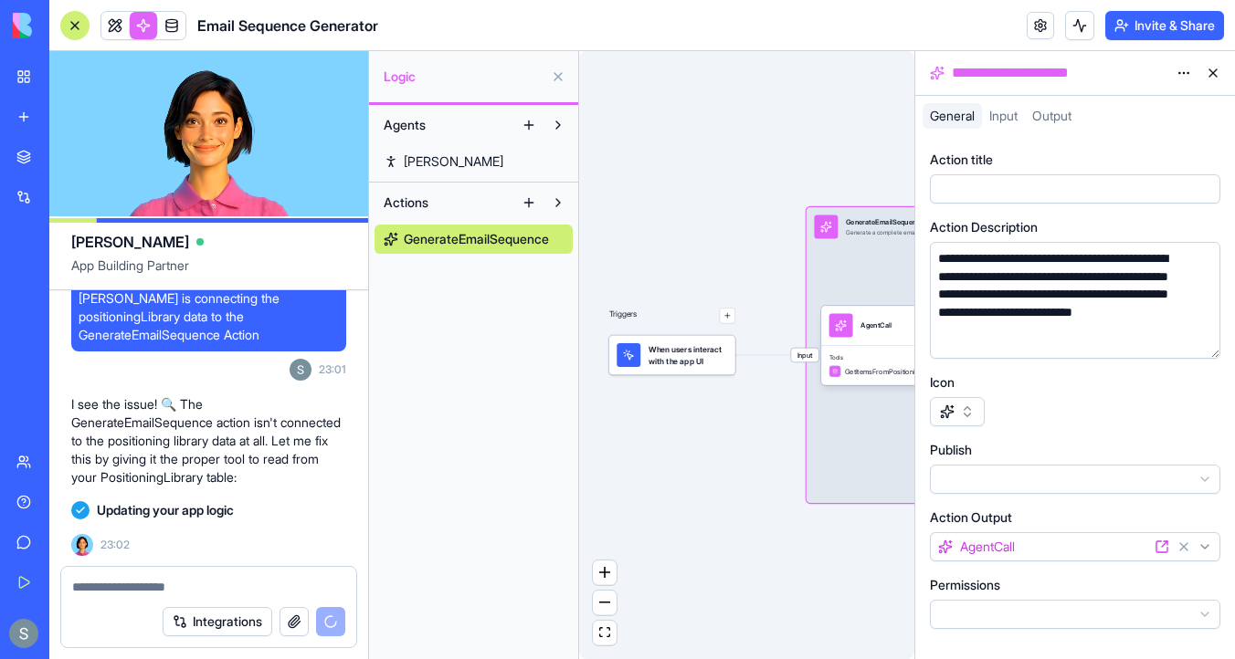
scroll to position [12771, 0]
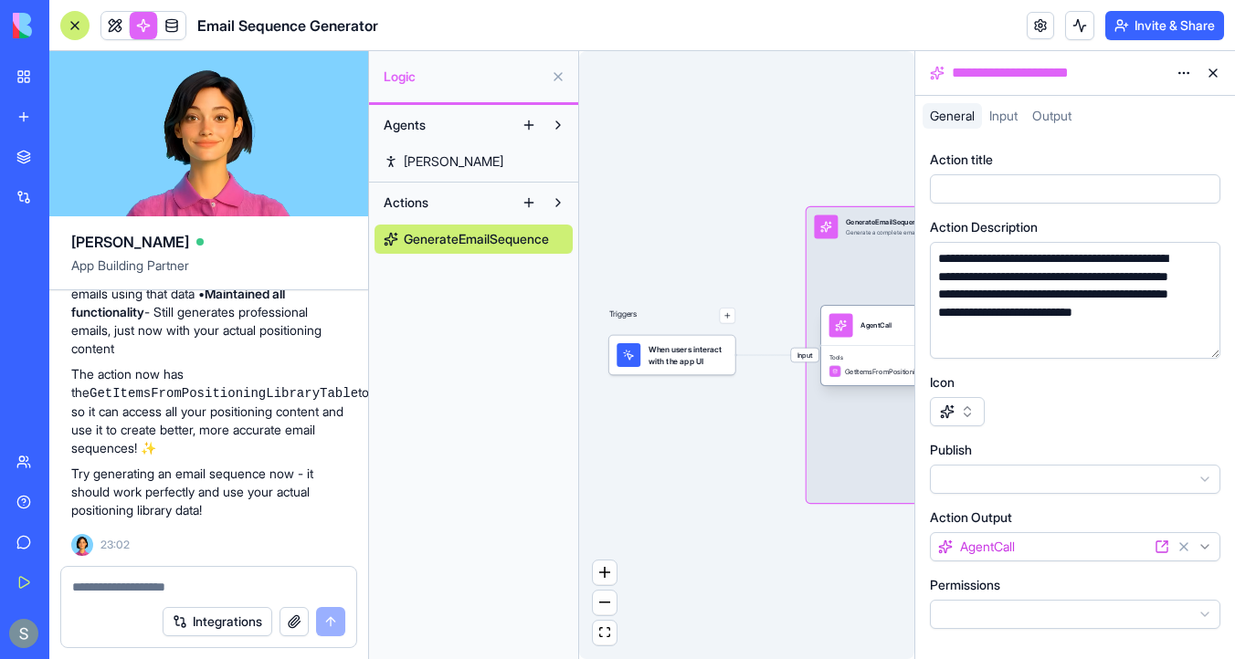
click at [876, 373] on span "GetItemsFromPositioningLibraryTable" at bounding box center [892, 371] width 95 height 10
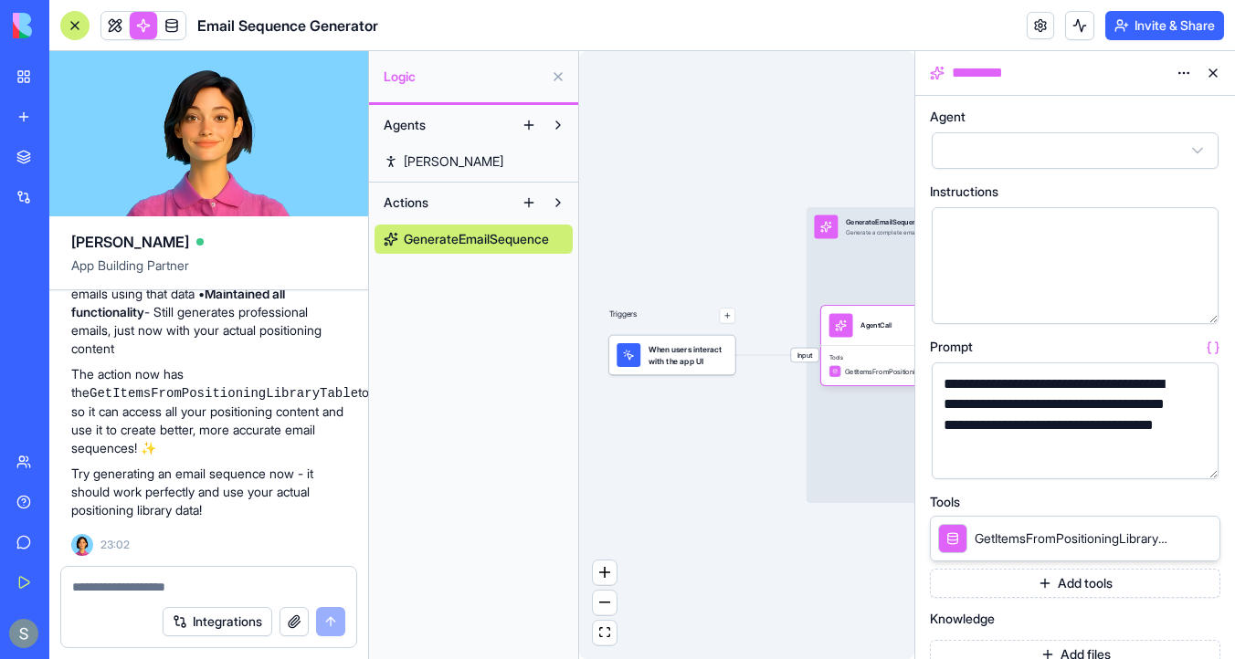
click at [1215, 78] on button at bounding box center [1212, 72] width 29 height 29
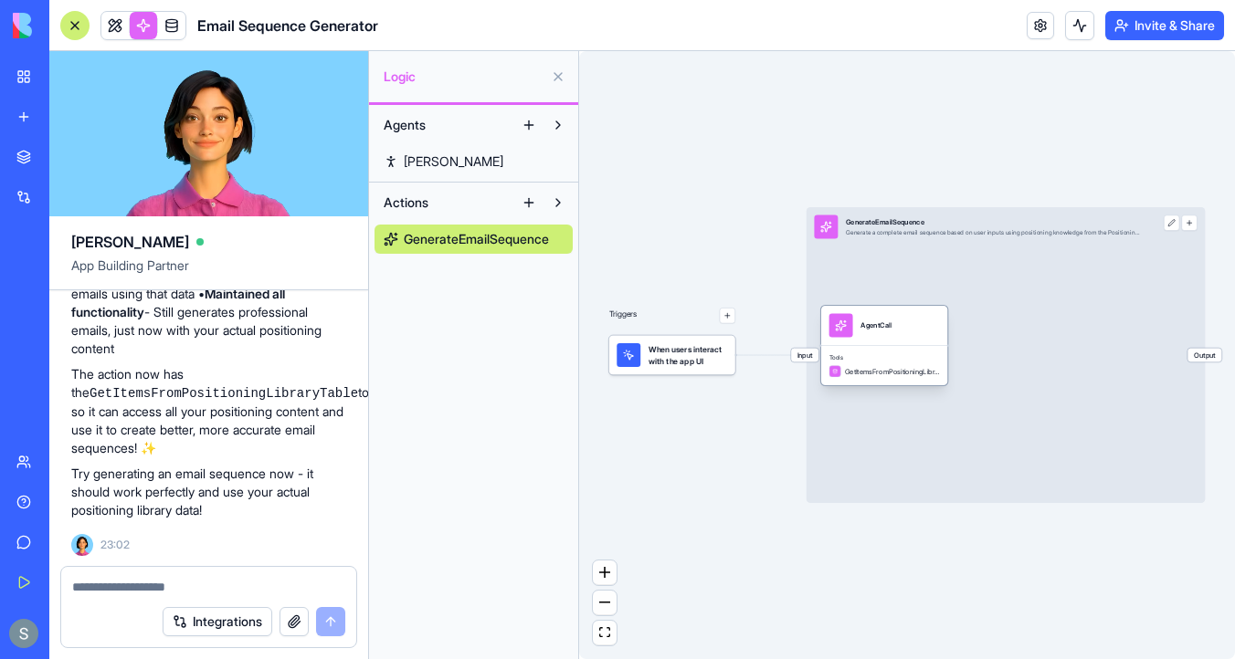
click at [875, 375] on span "GetItemsFromPositioningLibraryTable" at bounding box center [892, 371] width 95 height 10
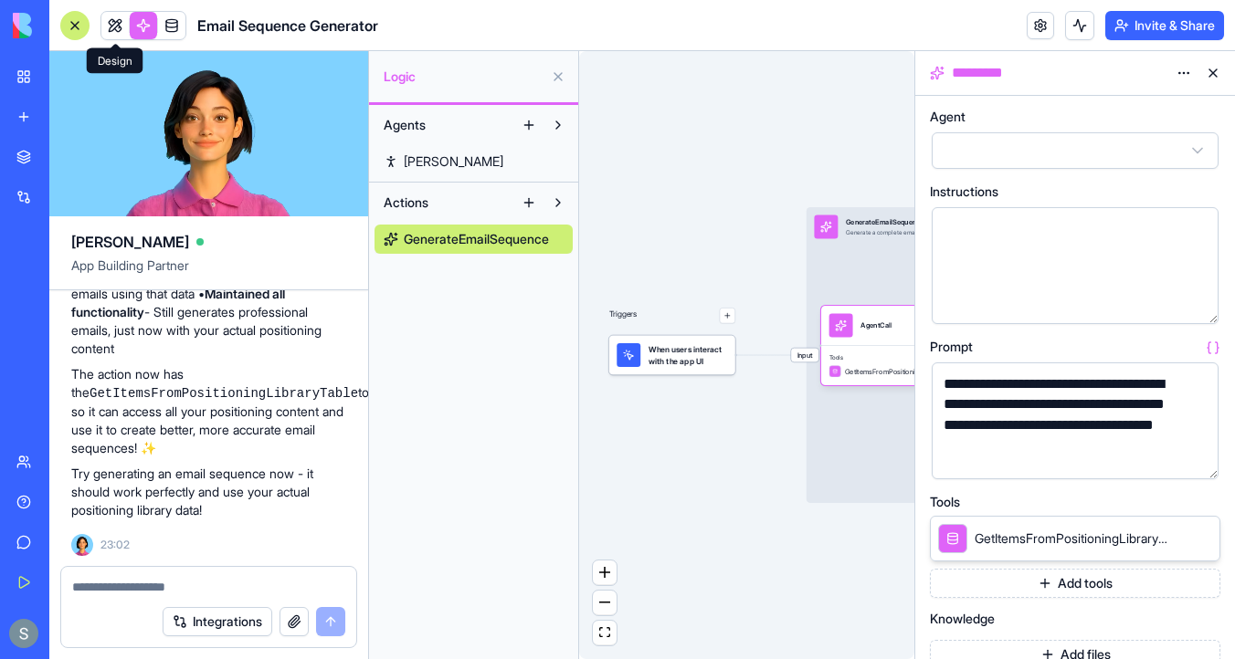
click at [114, 28] on link at bounding box center [114, 25] width 27 height 27
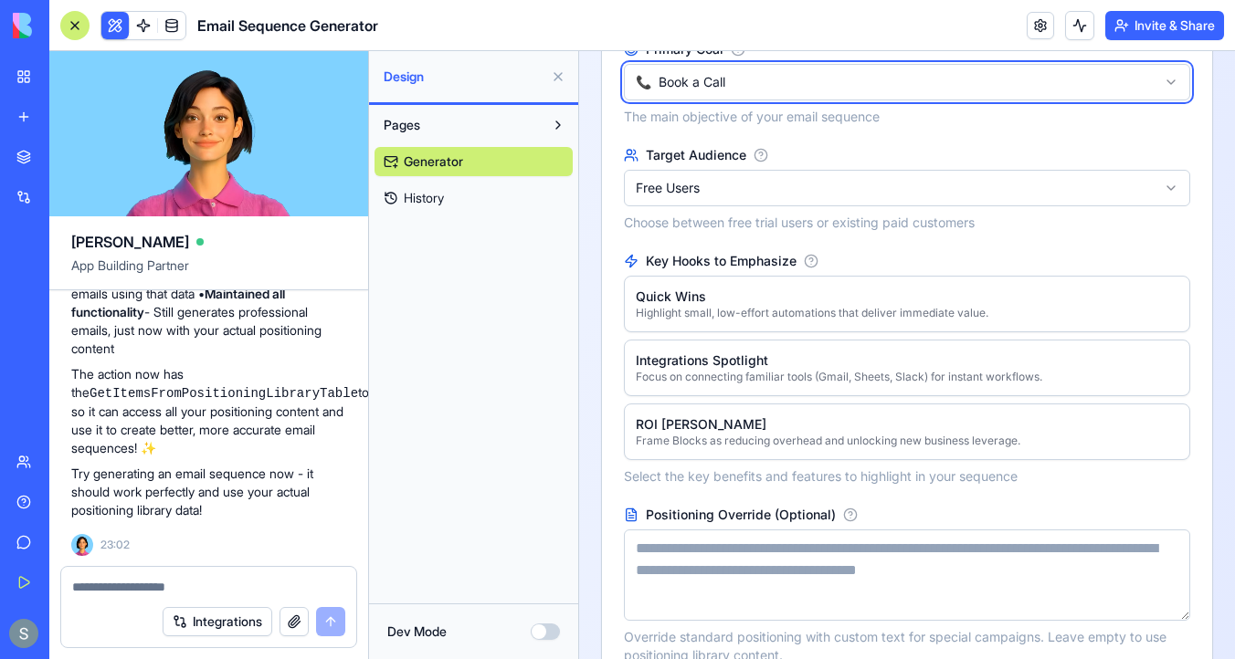
scroll to position [397, 0]
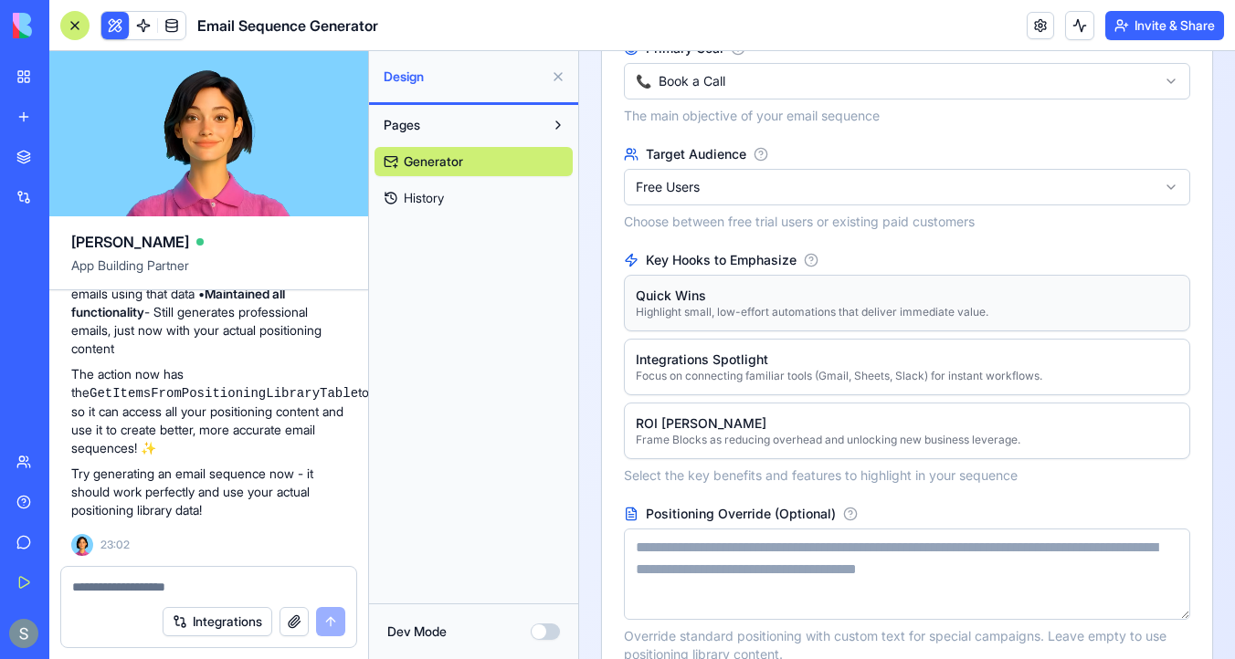
click at [736, 299] on div "Quick Wins Highlight small, low-effort automations that deliver immediate value." at bounding box center [907, 303] width 564 height 55
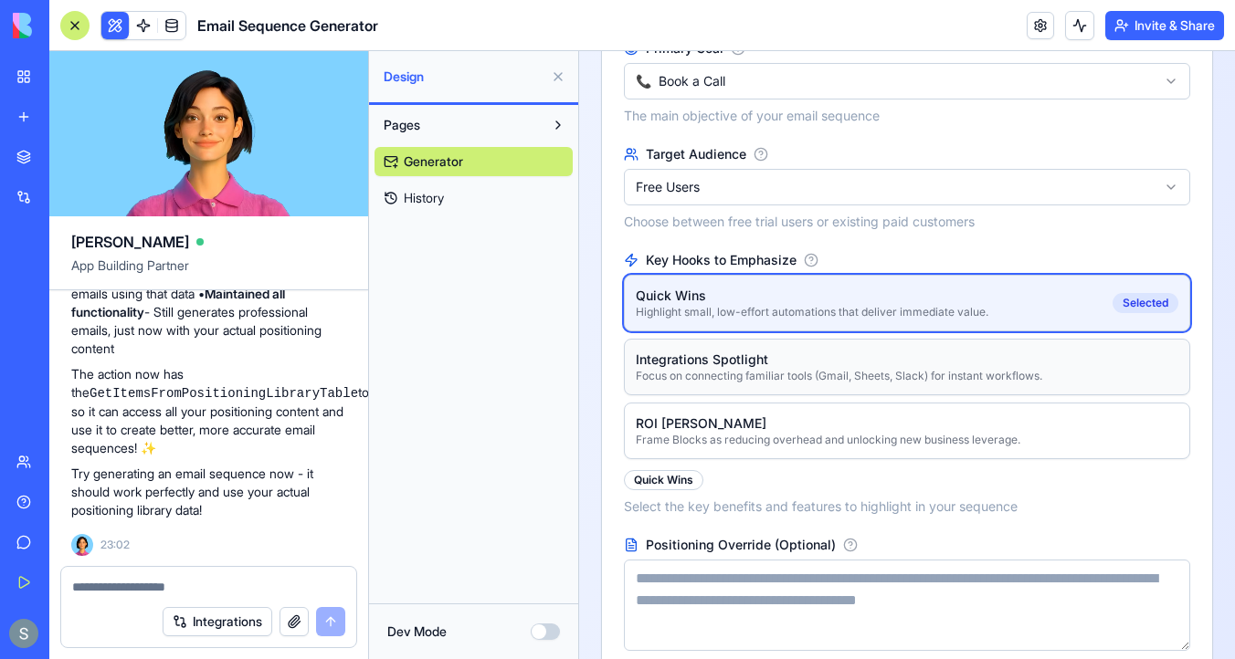
click at [737, 363] on div "Integrations Spotlight Focus on connecting familiar tools (Gmail, Sheets, Slack…" at bounding box center [907, 367] width 564 height 55
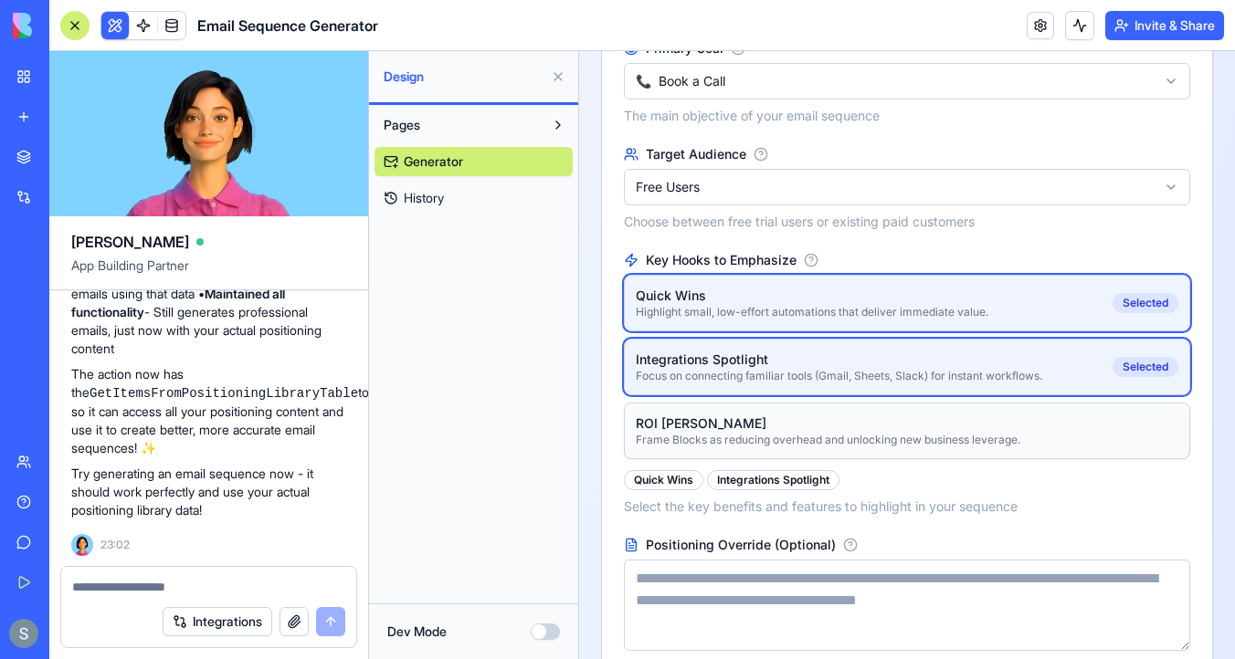
click at [741, 415] on div "ROI Angle" at bounding box center [828, 424] width 384 height 18
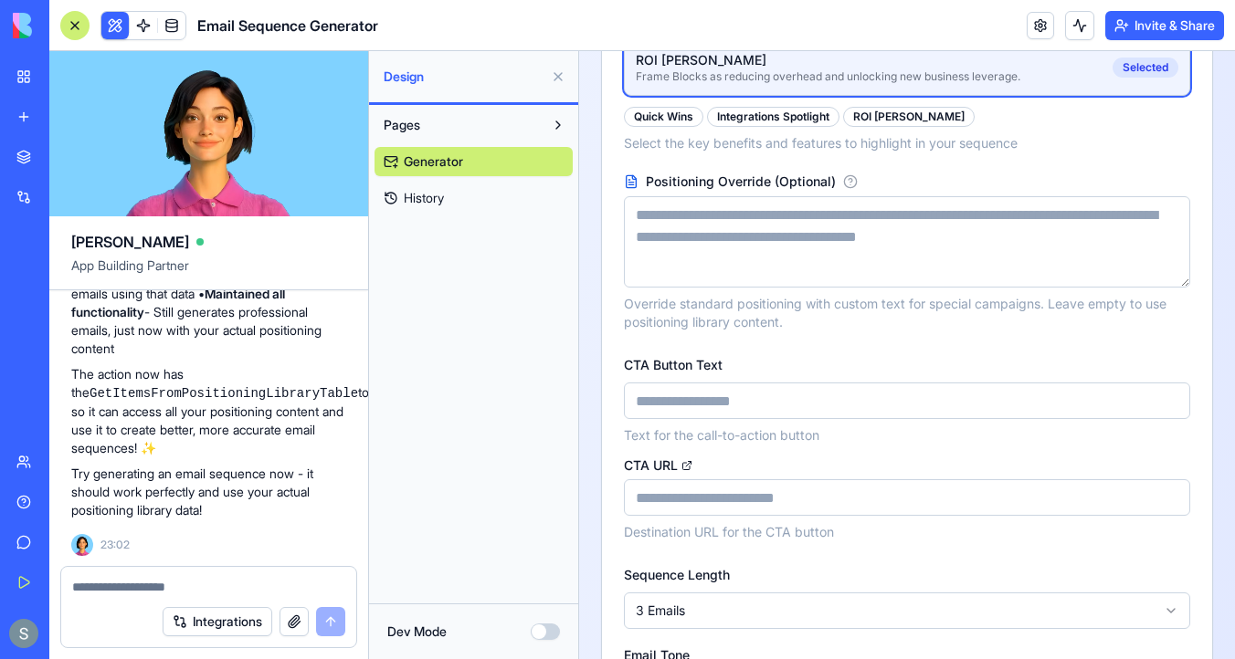
scroll to position [780, 0]
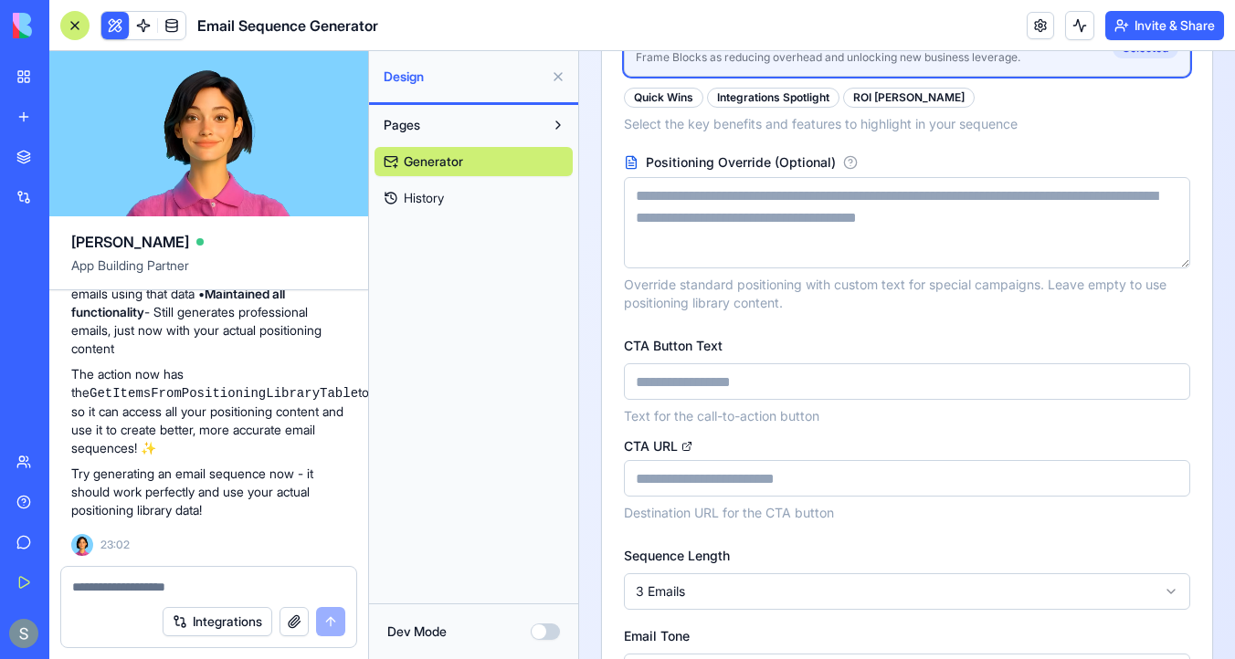
click at [738, 363] on input "CTA Button Text" at bounding box center [907, 381] width 566 height 37
type input "**********"
click at [727, 460] on input "CTA URL" at bounding box center [907, 478] width 566 height 37
type input "**********"
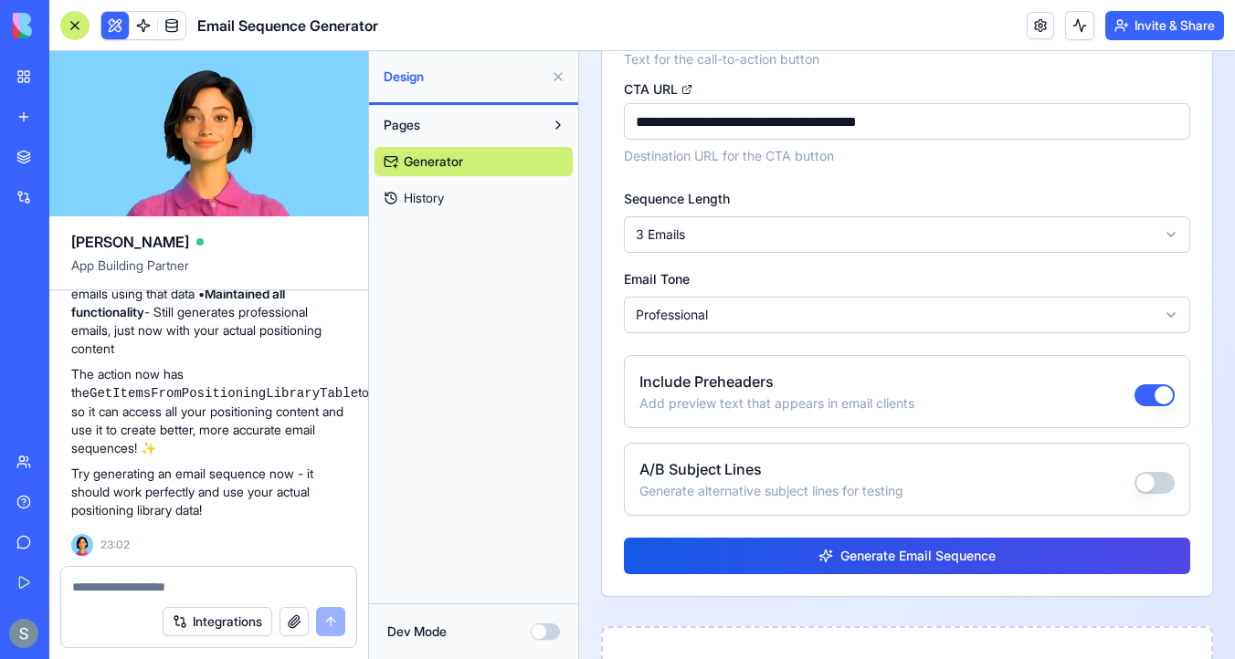
scroll to position [1334, 0]
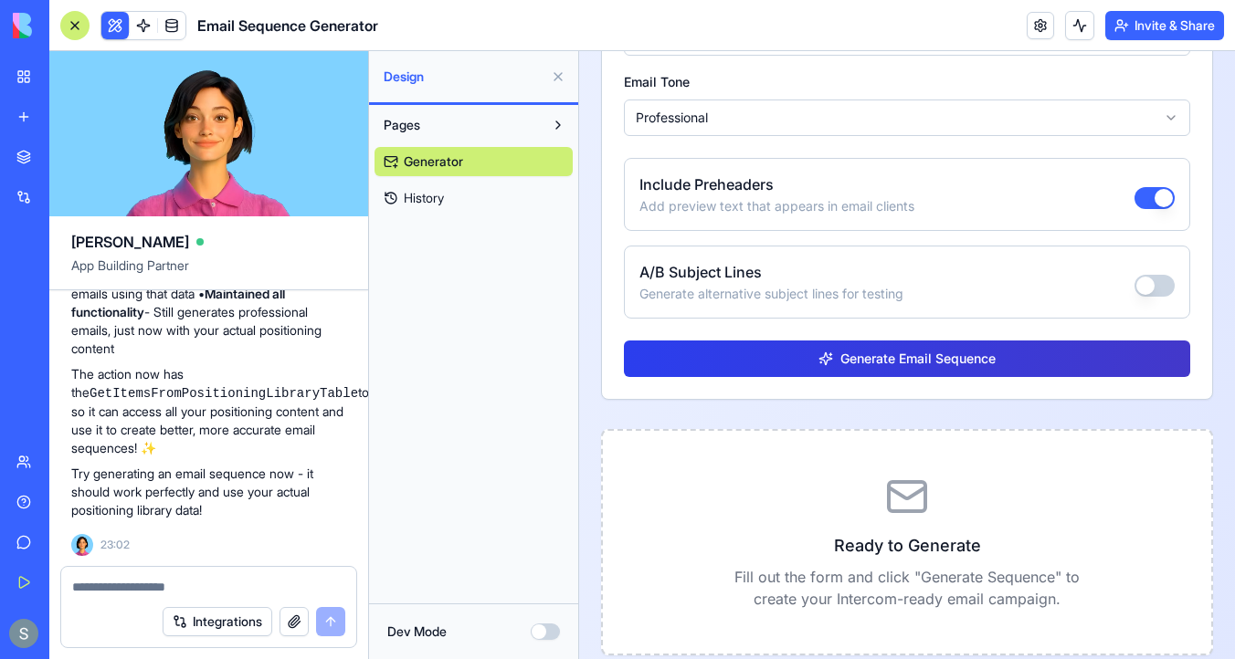
click at [767, 341] on button "Generate Email Sequence" at bounding box center [907, 359] width 566 height 37
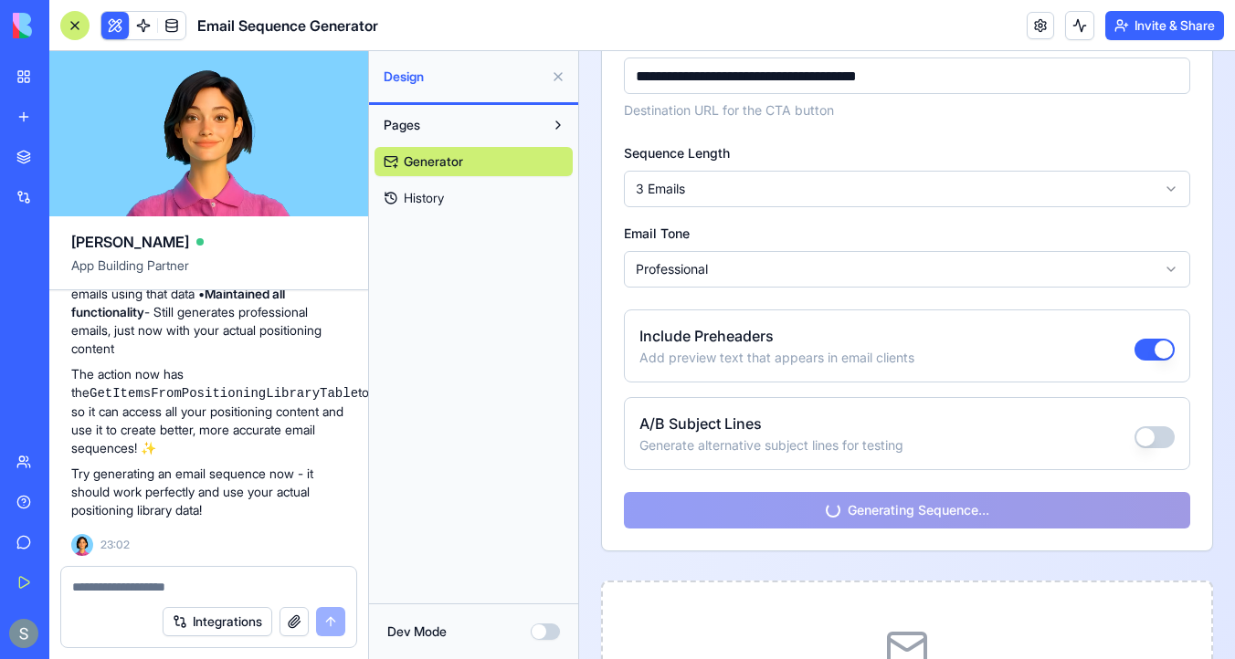
scroll to position [1582, 0]
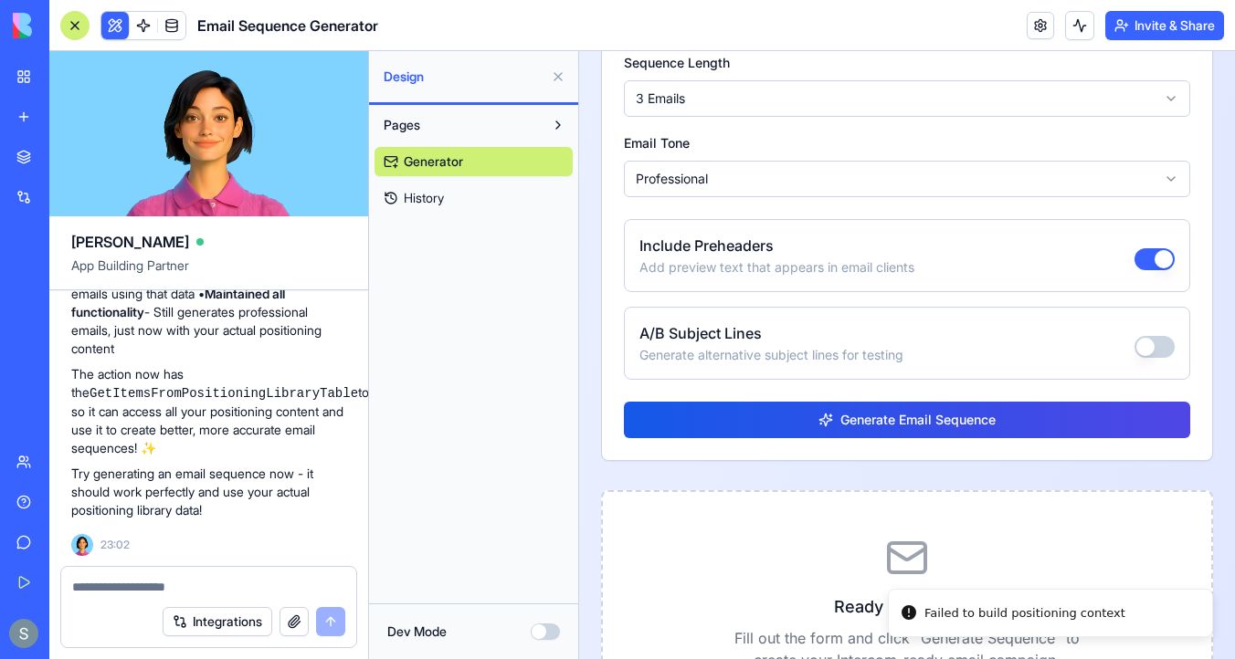
click at [206, 582] on textarea at bounding box center [208, 587] width 273 height 18
type textarea "**********"
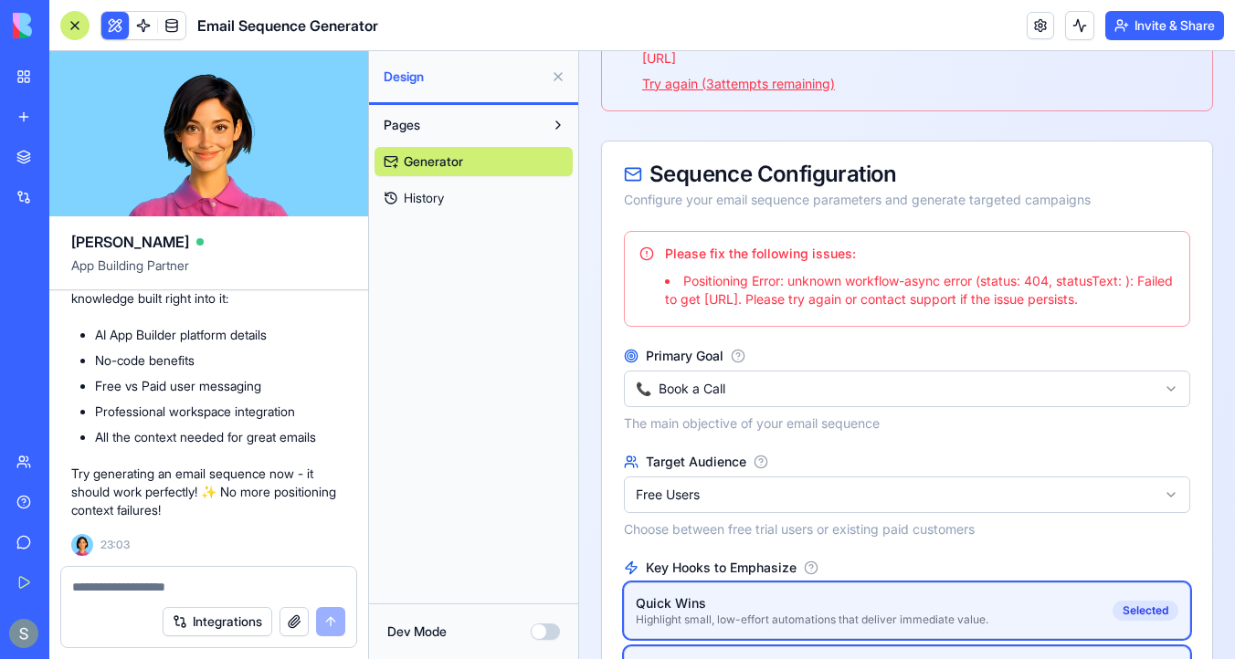
scroll to position [12997, 0]
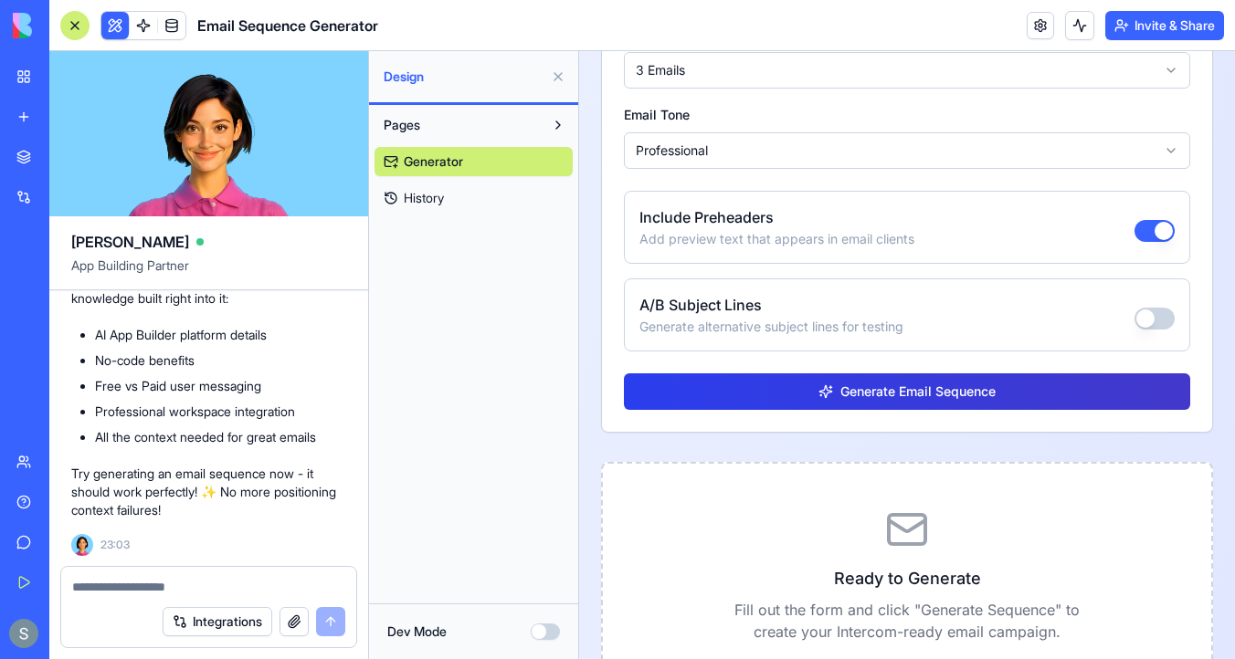
click at [712, 410] on button "Generate Email Sequence" at bounding box center [907, 391] width 566 height 37
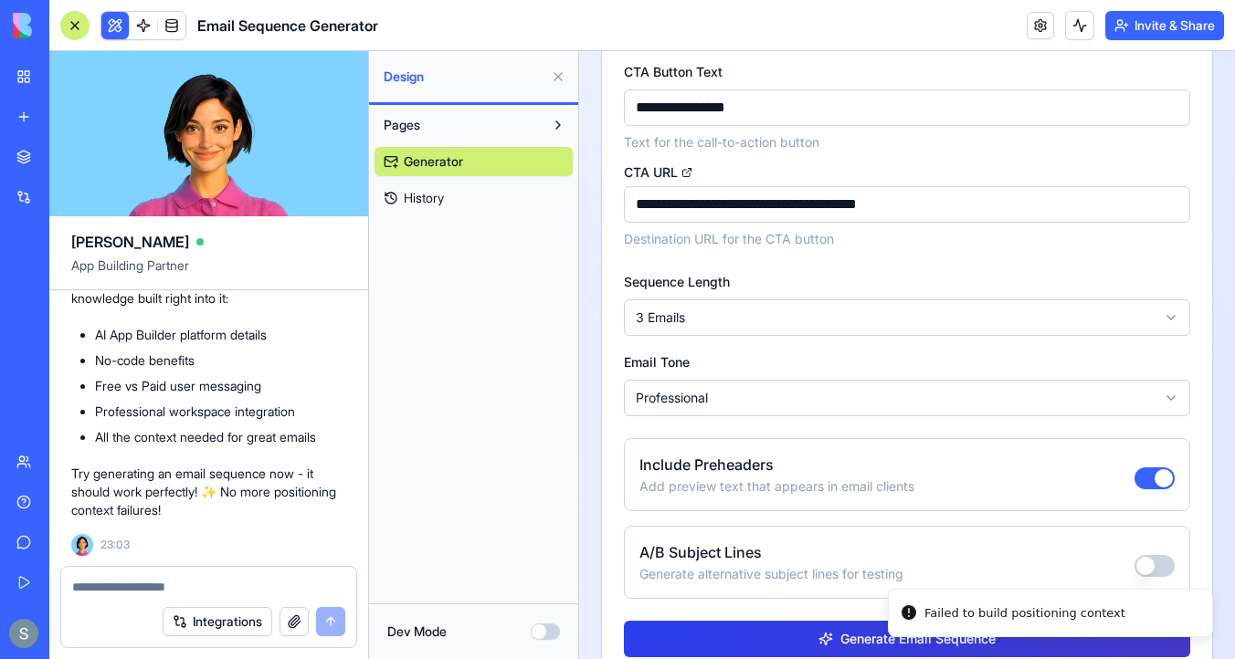
scroll to position [1610, 0]
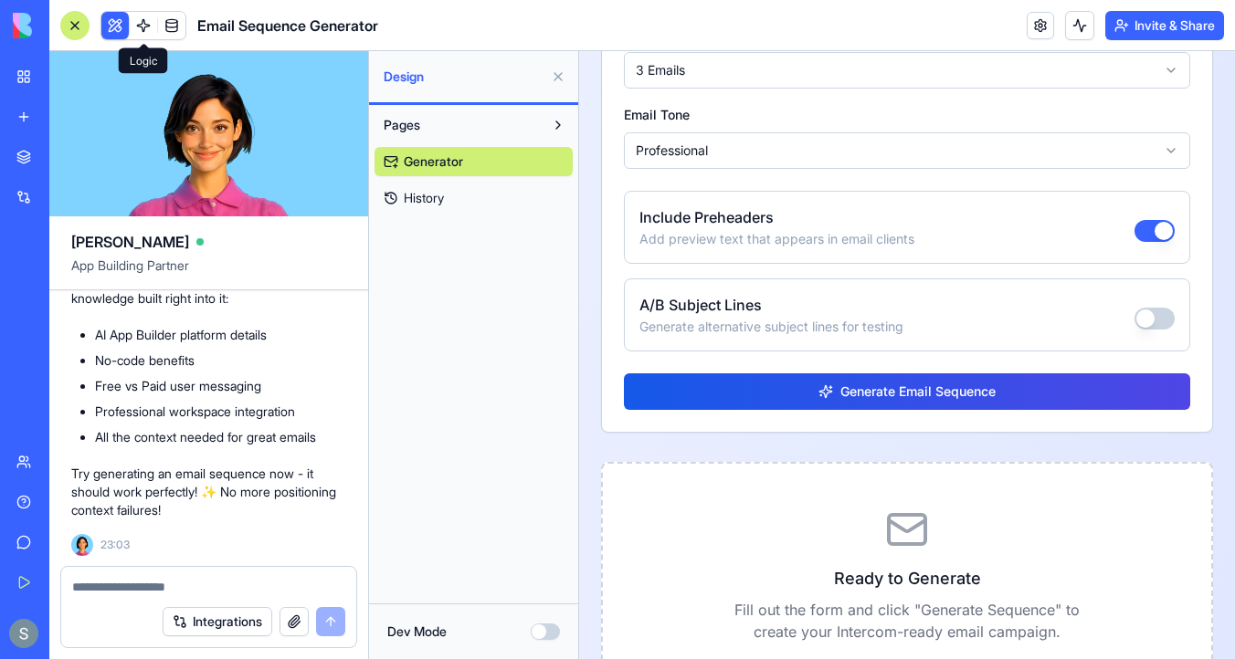
click at [133, 27] on span at bounding box center [143, 25] width 51 height 51
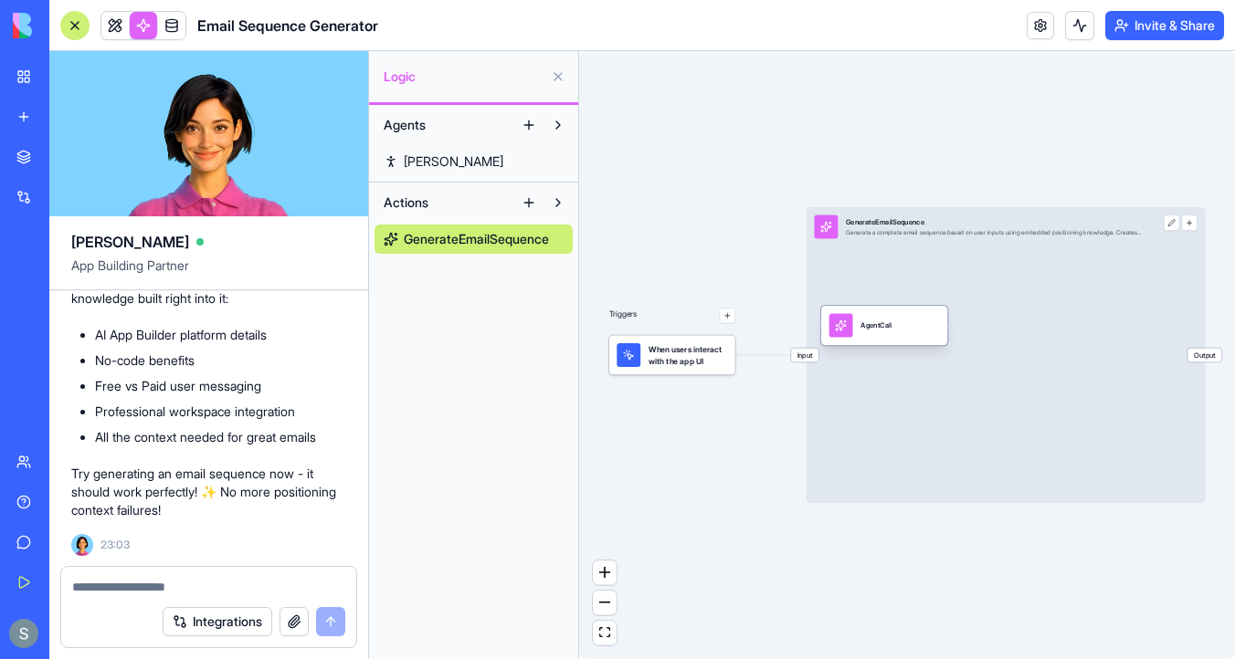
click at [894, 339] on div "AgentCall" at bounding box center [884, 325] width 126 height 39
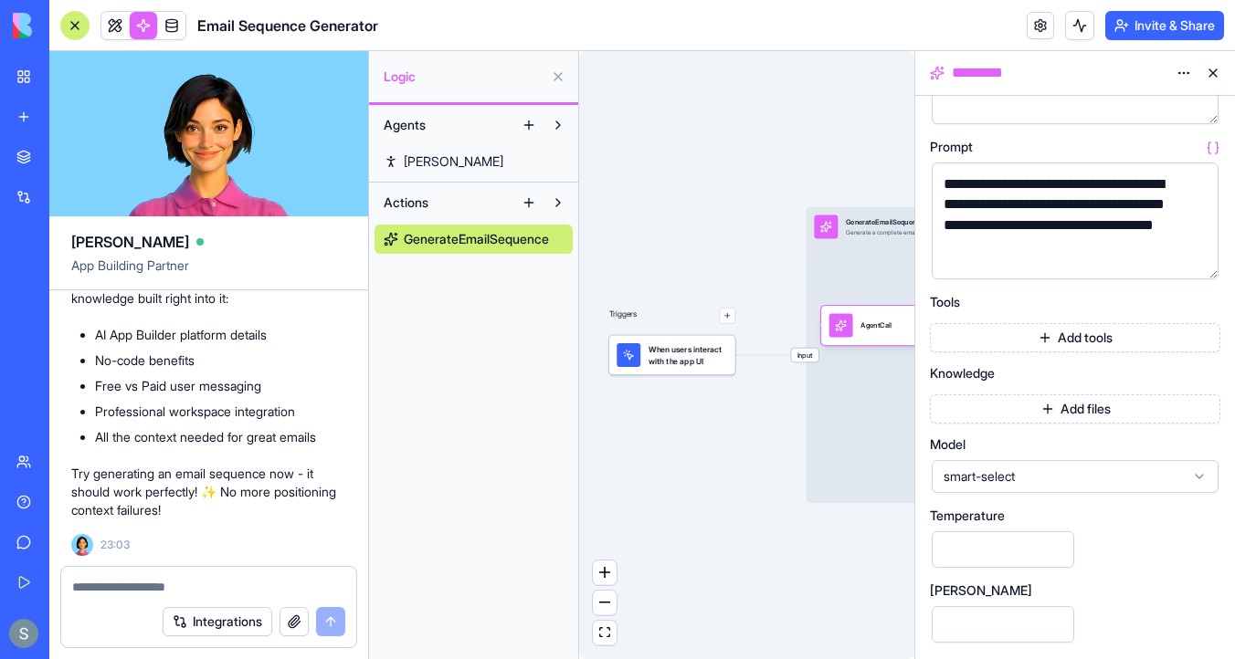
scroll to position [271, 0]
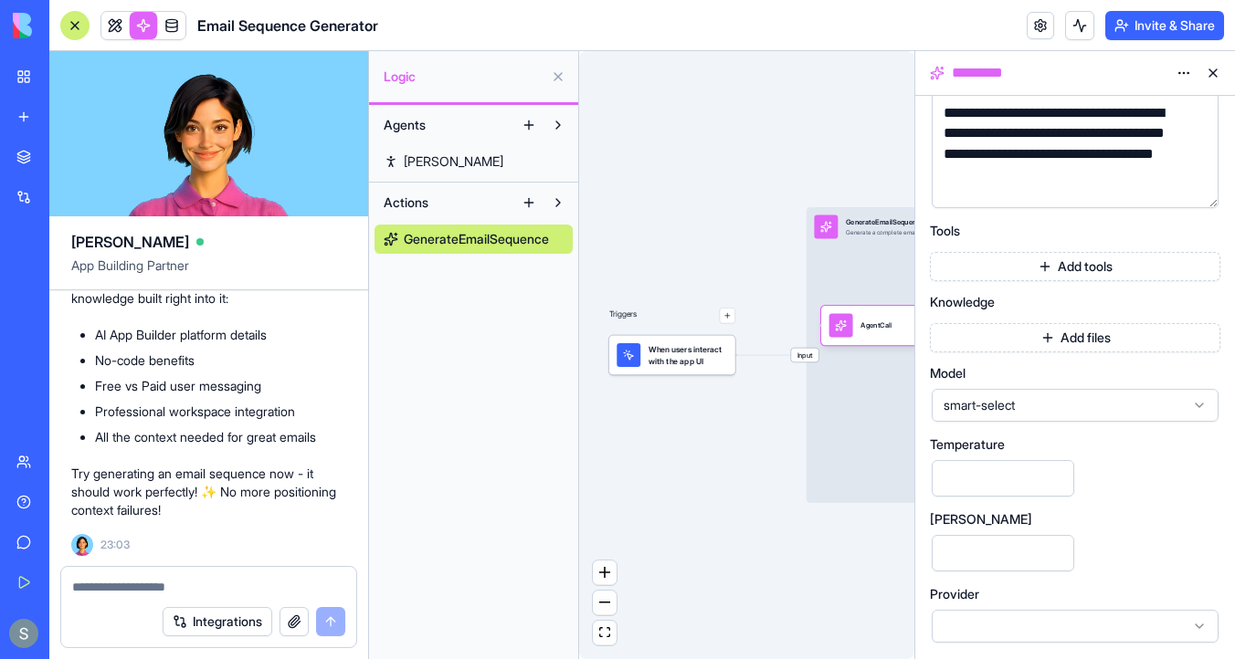
click at [174, 589] on textarea at bounding box center [208, 587] width 273 height 18
drag, startPoint x: 335, startPoint y: 453, endPoint x: 278, endPoint y: 416, distance: 68.1
click at [278, 264] on p "What I did: • Removed ALL tools - No more broken table calls or 404 errors • Em…" at bounding box center [208, 191] width 275 height 146
click at [235, 595] on textarea "**********" at bounding box center [208, 587] width 273 height 18
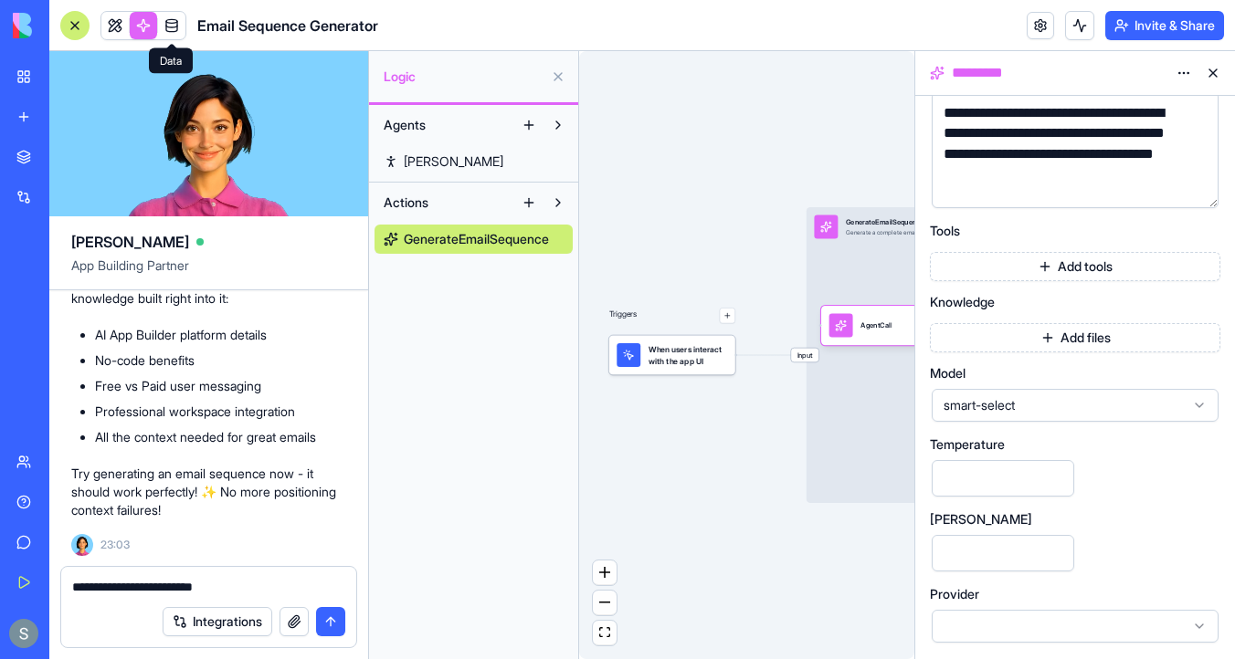
click at [174, 18] on link at bounding box center [171, 25] width 27 height 27
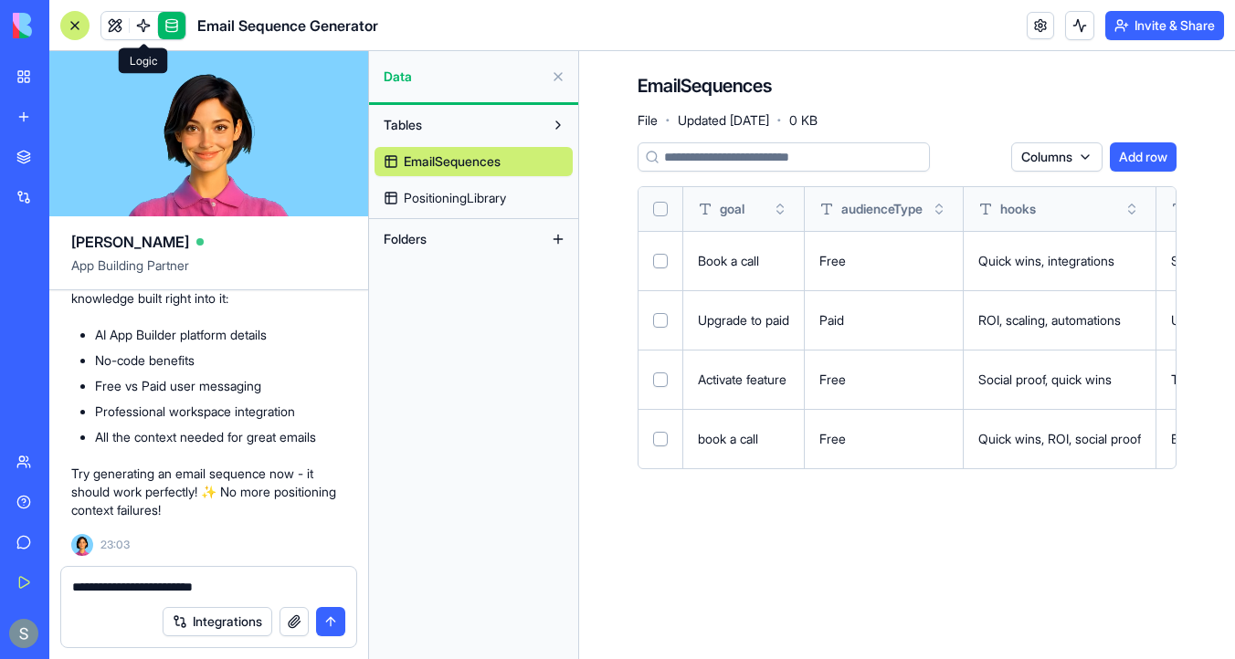
click at [470, 202] on span "PositioningLibrary" at bounding box center [455, 198] width 102 height 18
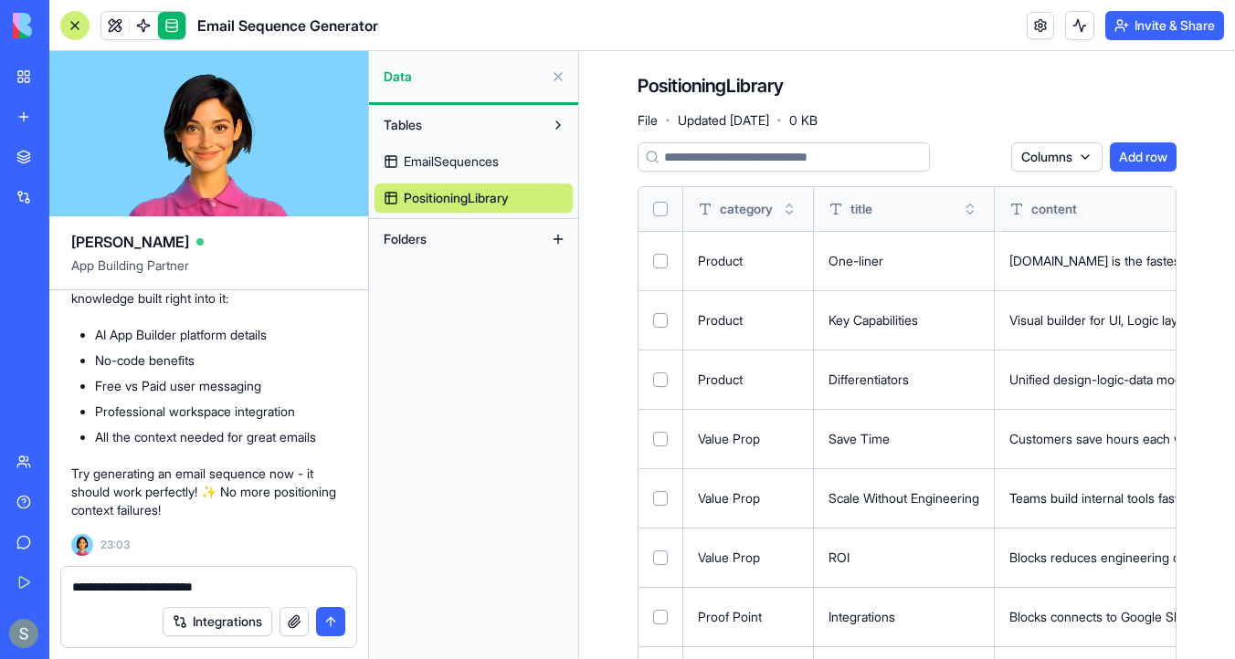
click at [231, 585] on textarea "**********" at bounding box center [208, 587] width 273 height 18
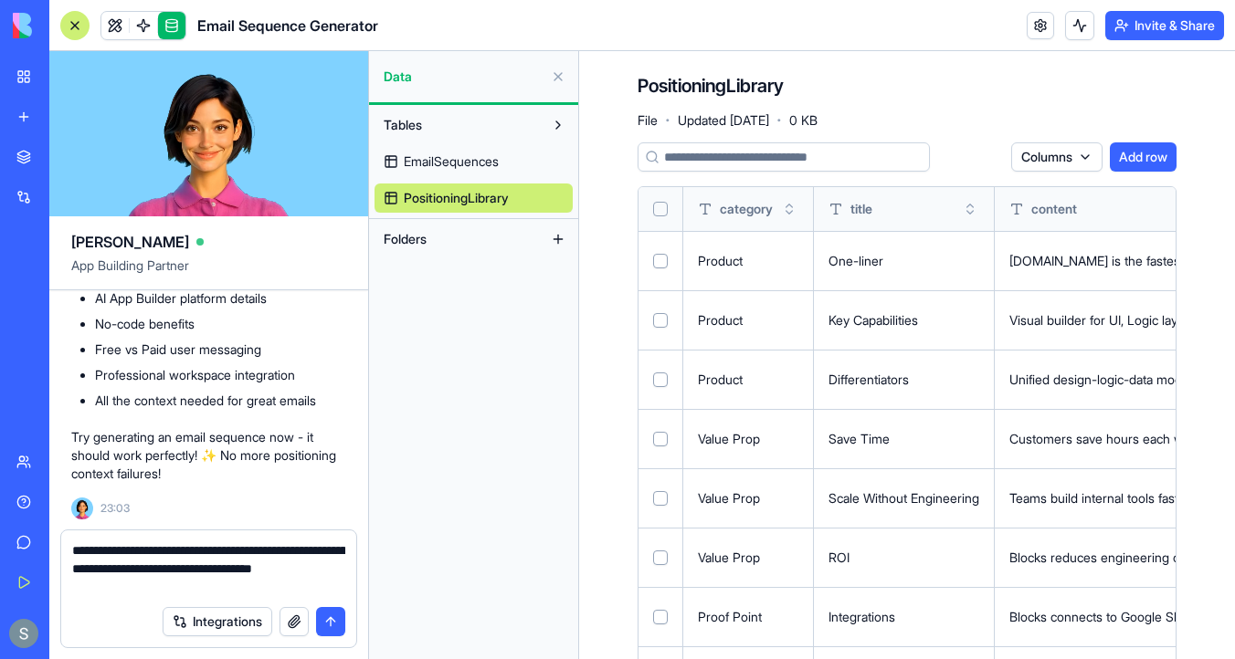
type textarea "**********"
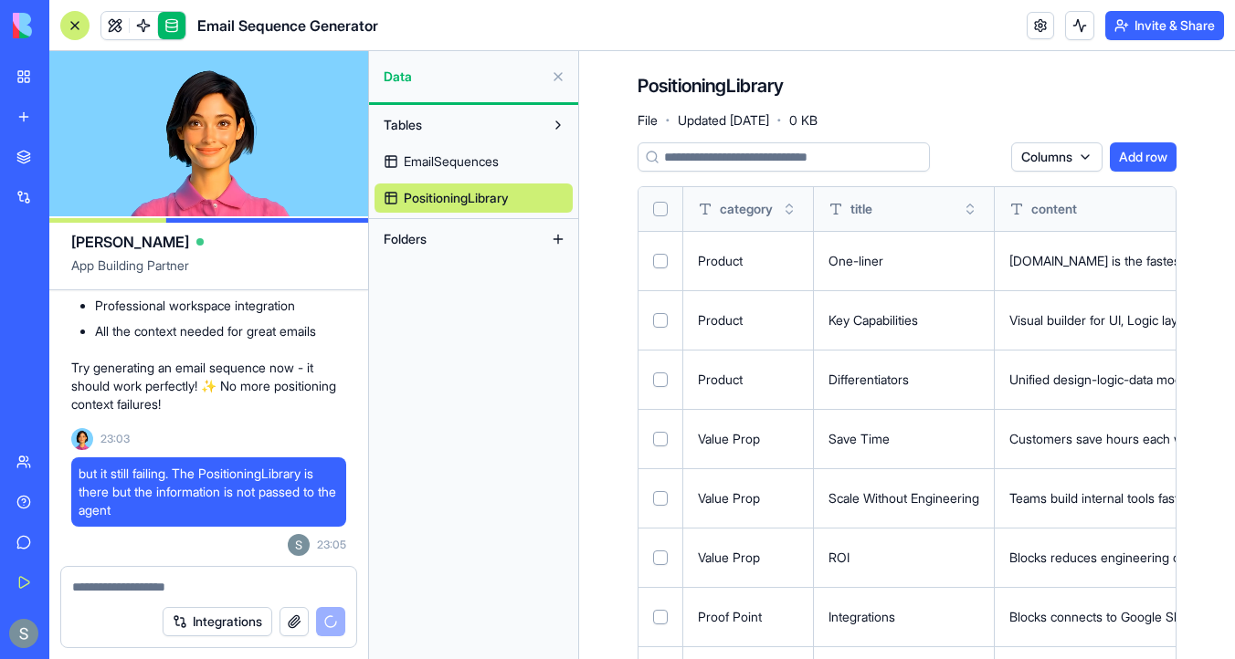
click at [508, 158] on link "EmailSequences" at bounding box center [473, 161] width 198 height 29
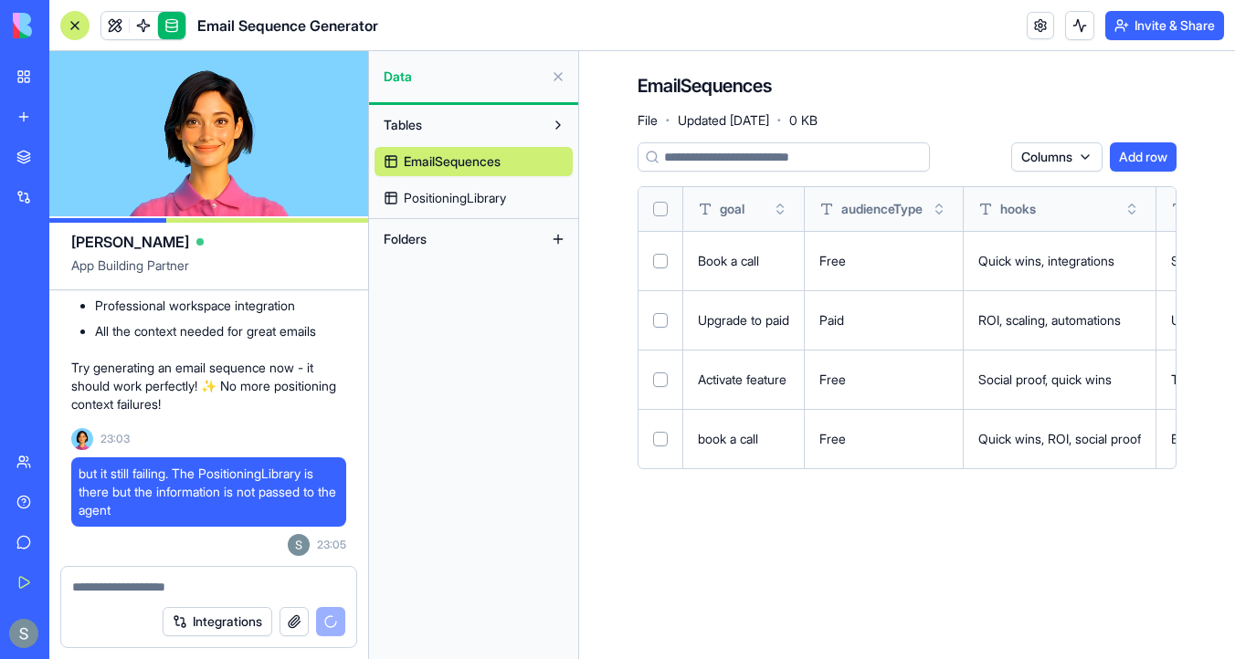
click at [1011, 268] on div "Quick wins, integrations" at bounding box center [1059, 261] width 163 height 18
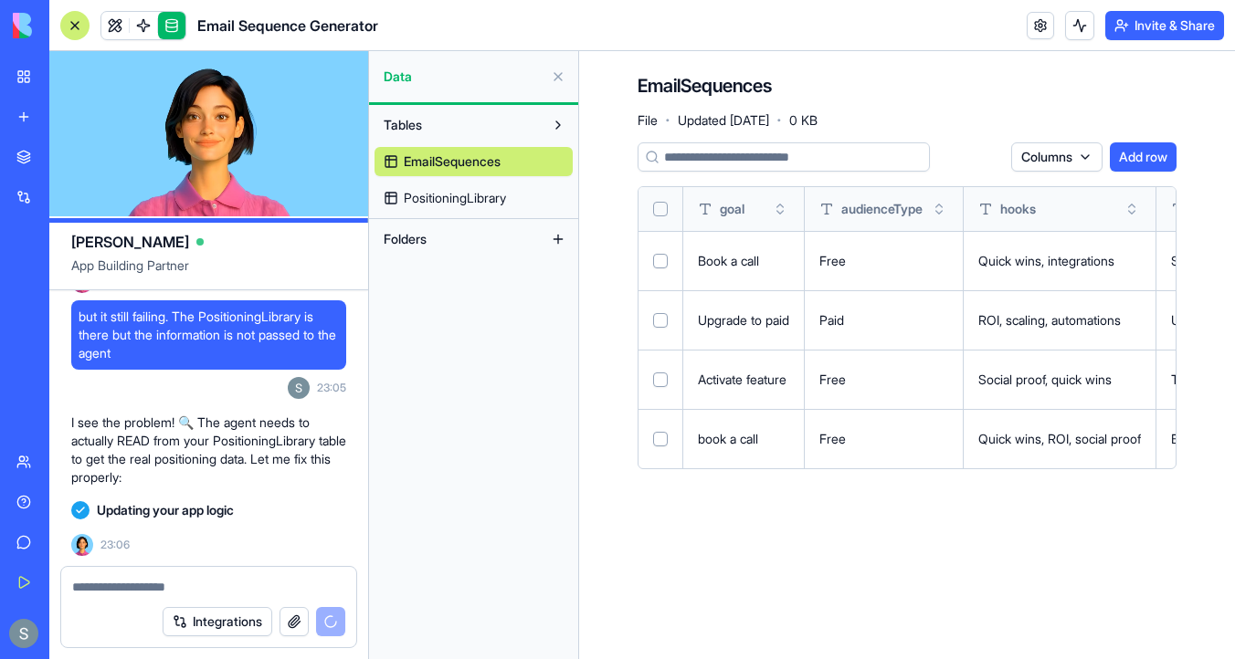
scroll to position [14240, 0]
